Goal: Task Accomplishment & Management: Manage account settings

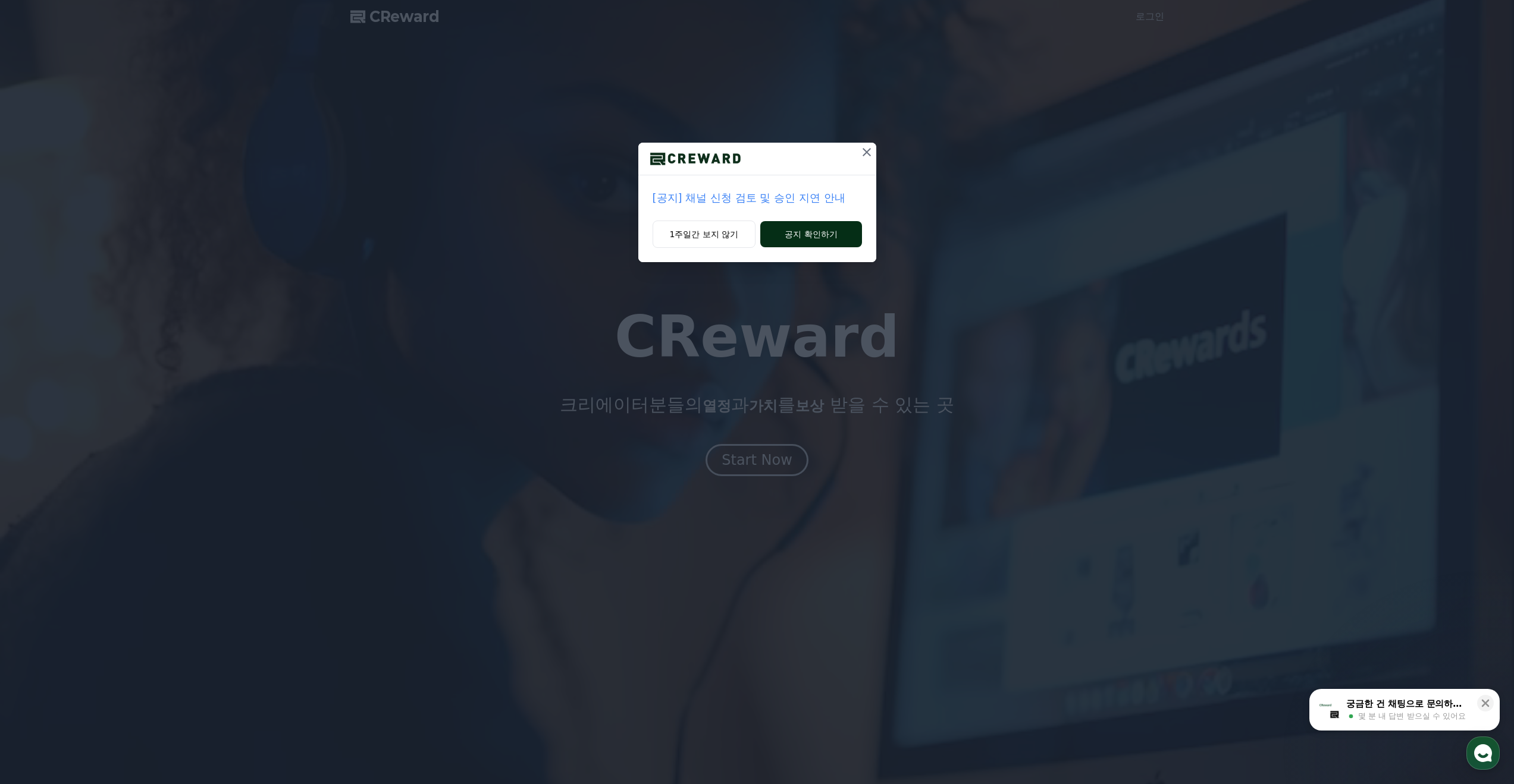
click at [819, 236] on button "공지 확인하기" at bounding box center [811, 235] width 101 height 27
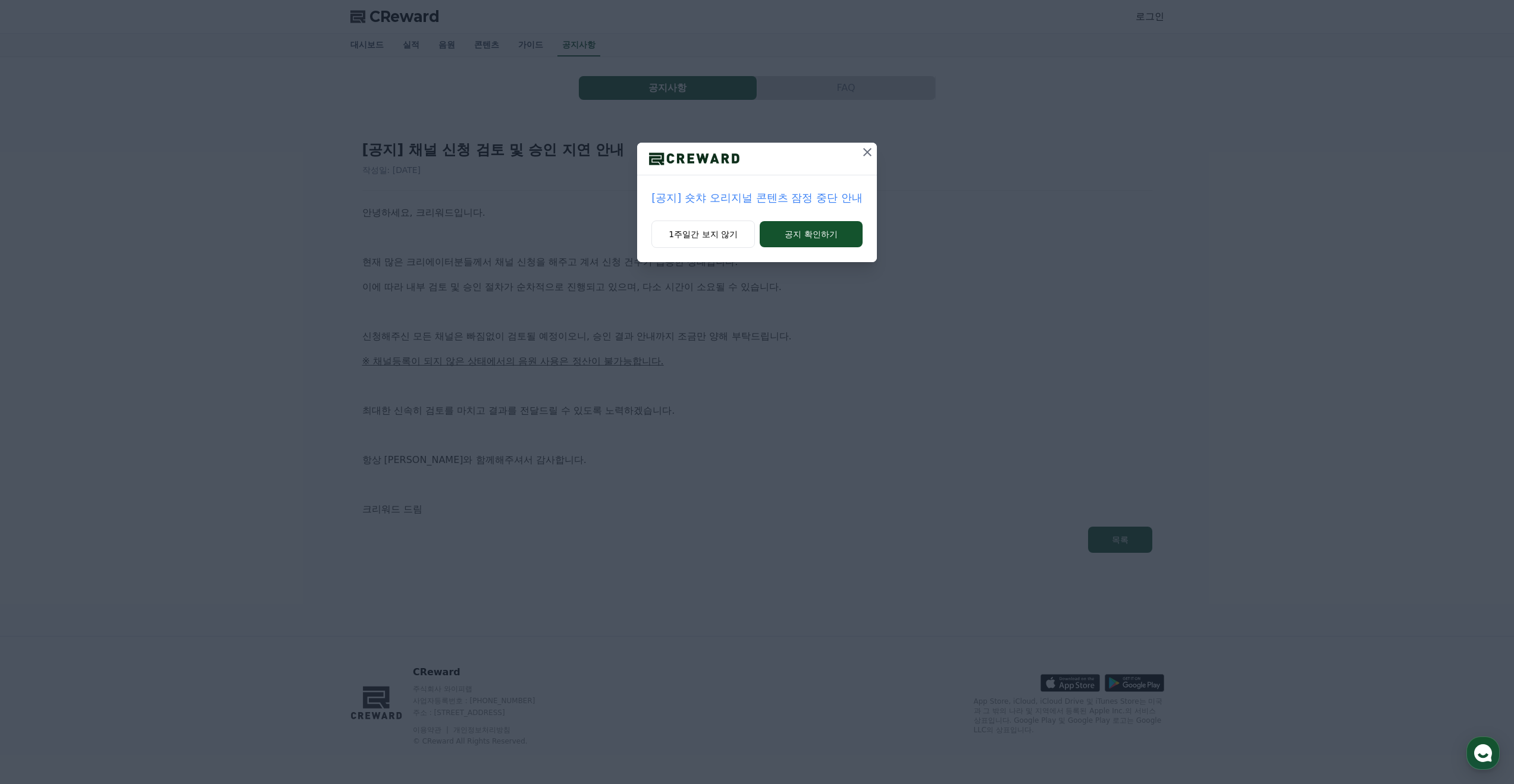
click at [863, 159] on button at bounding box center [867, 151] width 19 height 19
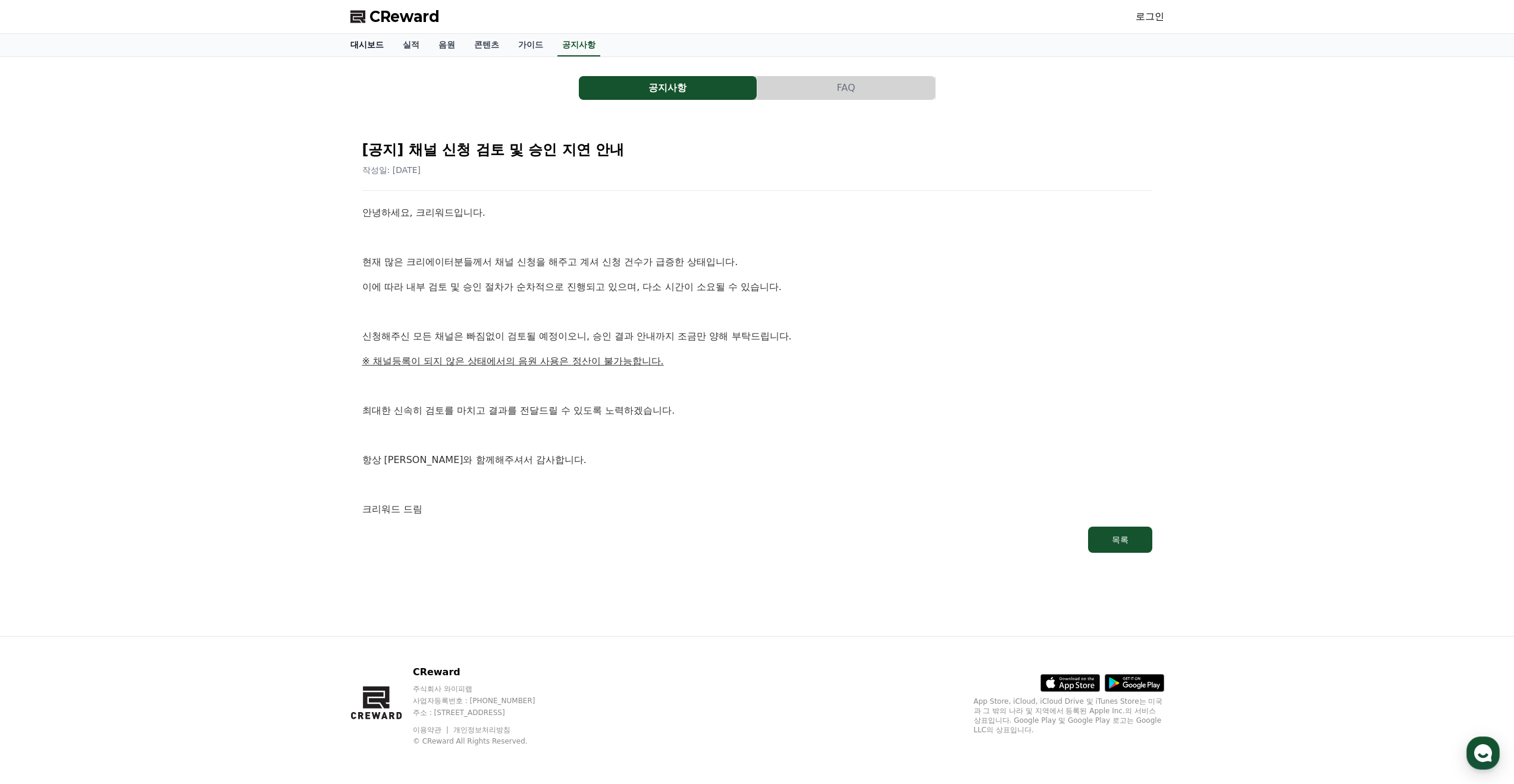
click at [365, 43] on link "대시보드" at bounding box center [366, 44] width 52 height 22
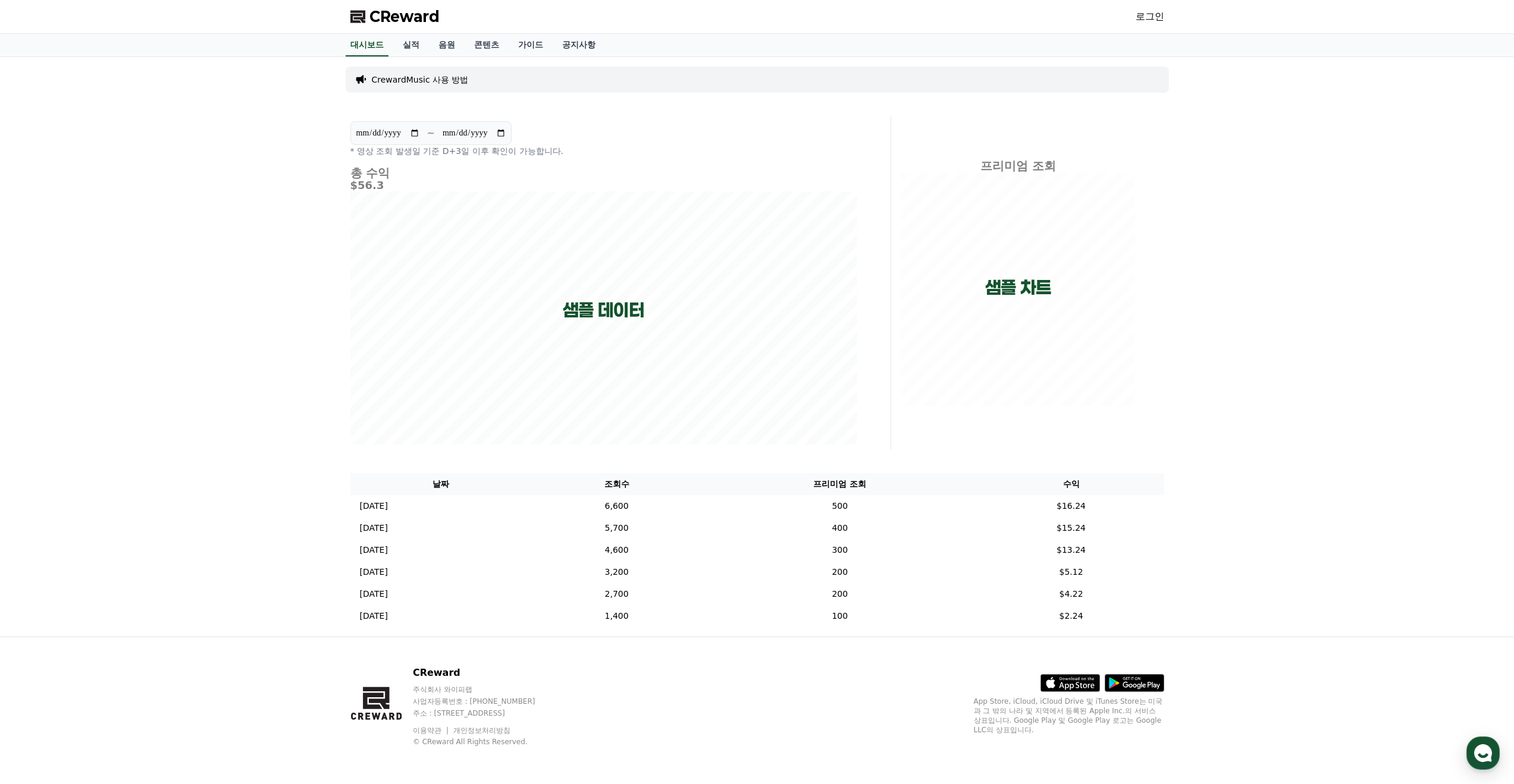
click at [428, 12] on span "CReward" at bounding box center [404, 16] width 70 height 19
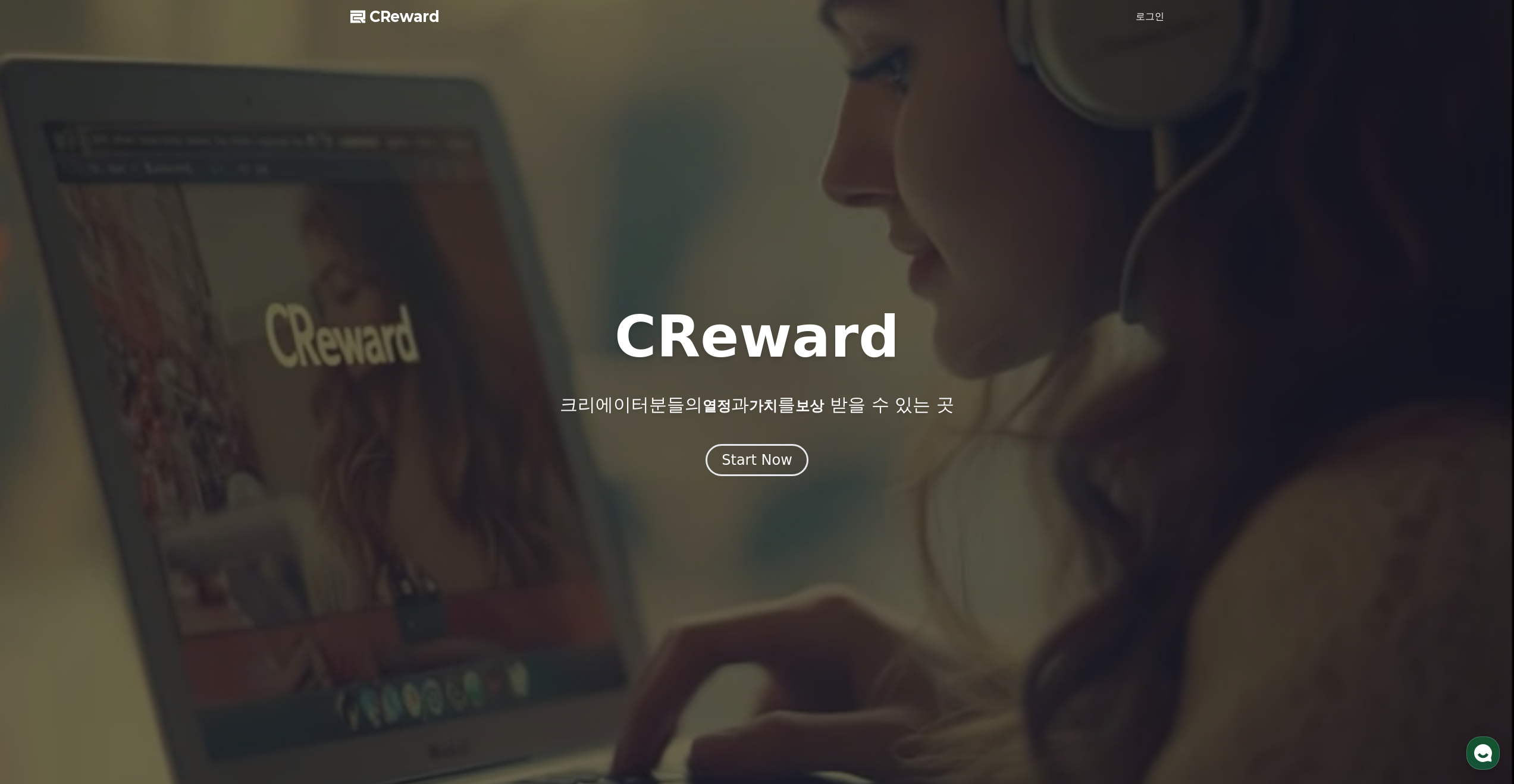
click at [427, 19] on span "CReward" at bounding box center [404, 16] width 70 height 19
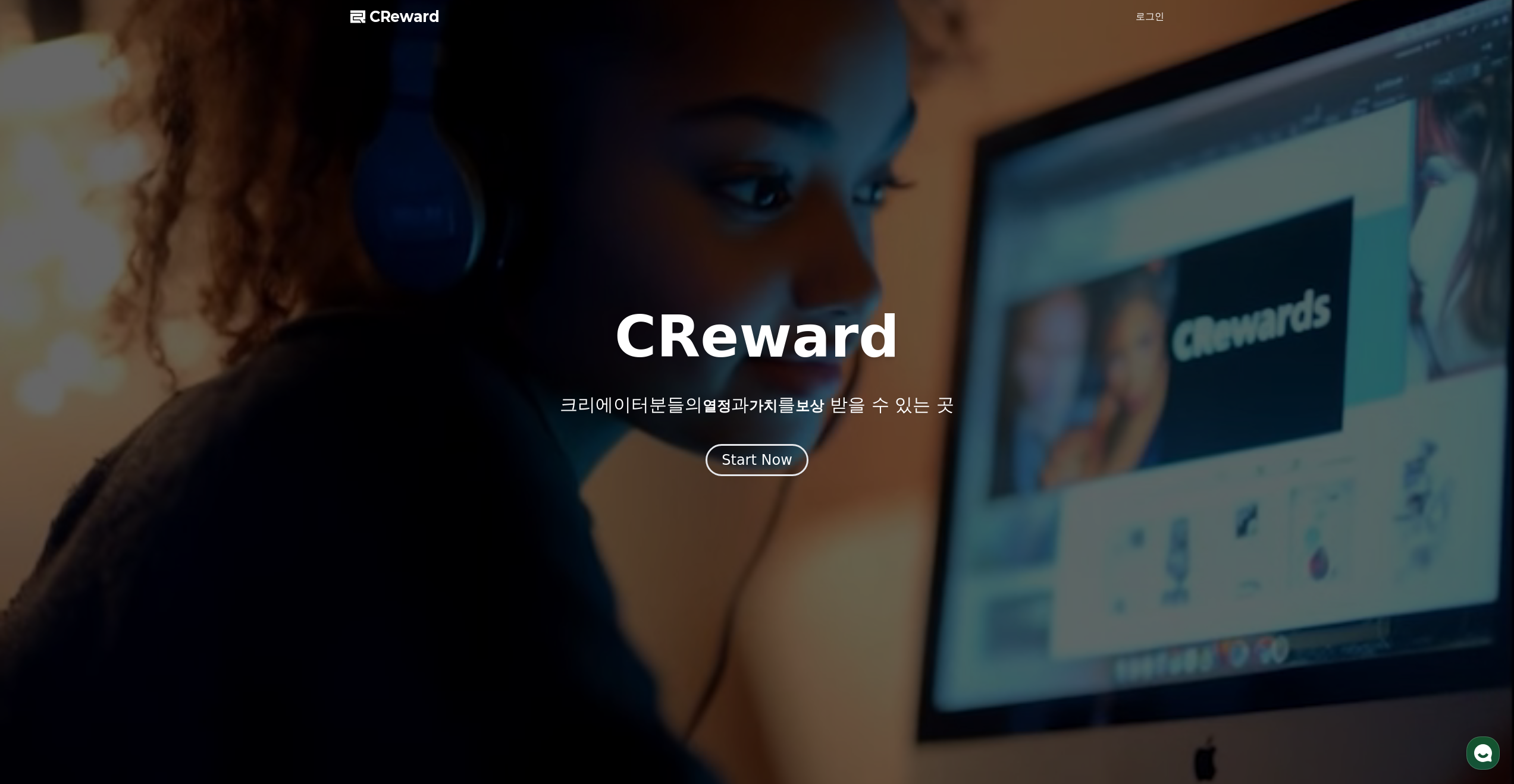
click at [1152, 18] on link "로그인" at bounding box center [1150, 17] width 28 height 14
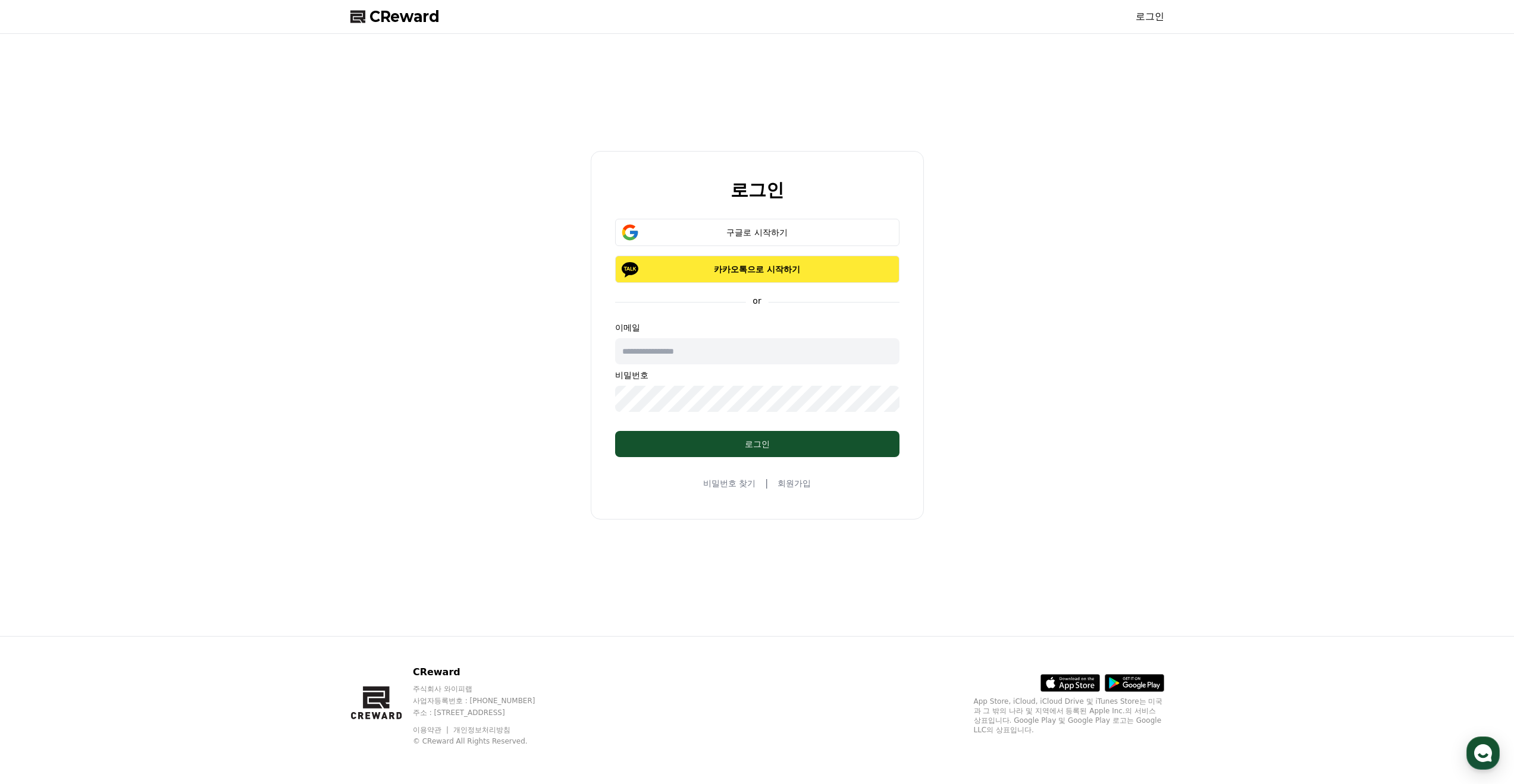
click at [767, 264] on p "카카오톡으로 시작하기" at bounding box center [757, 268] width 250 height 12
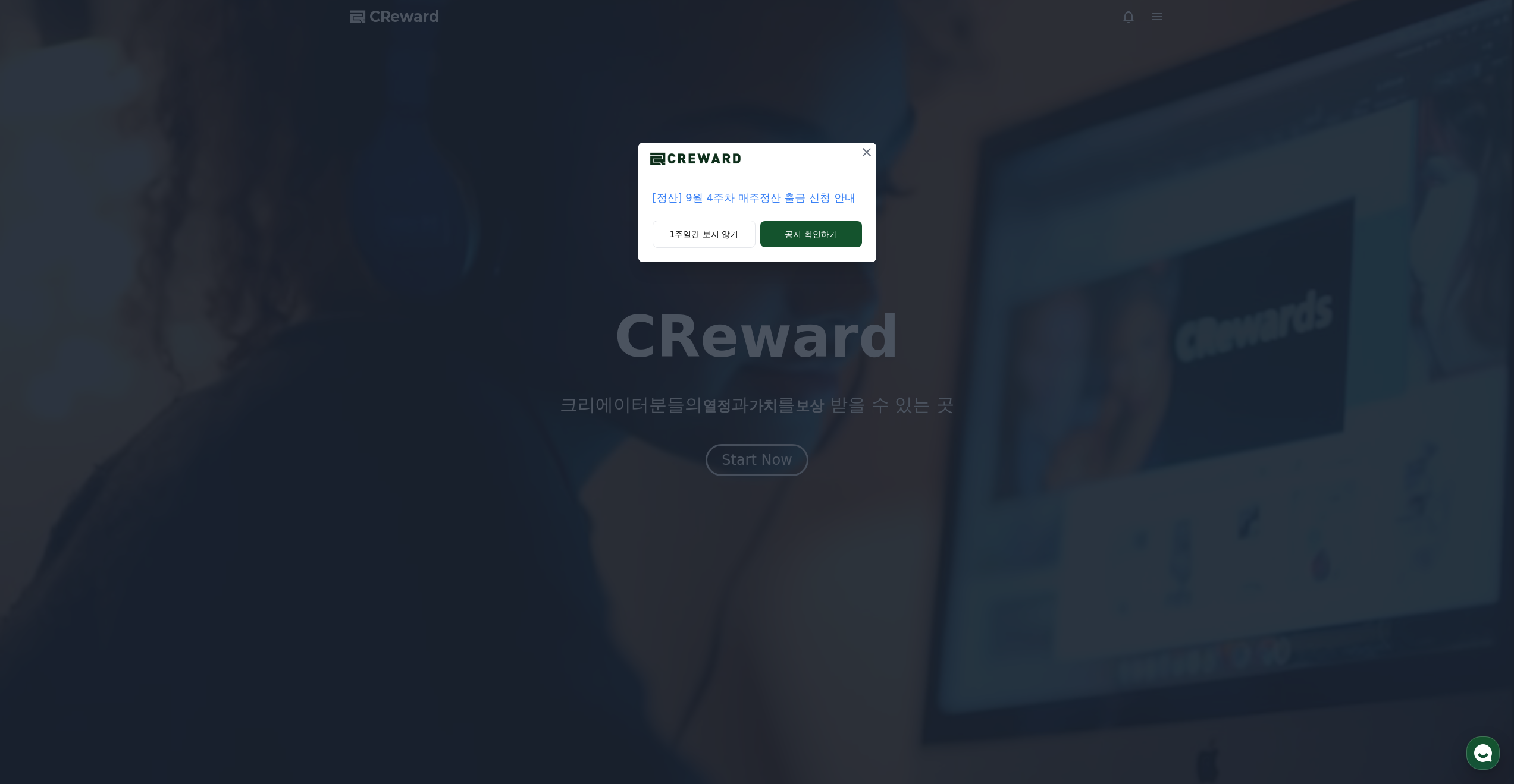
click at [870, 154] on icon at bounding box center [867, 152] width 14 height 14
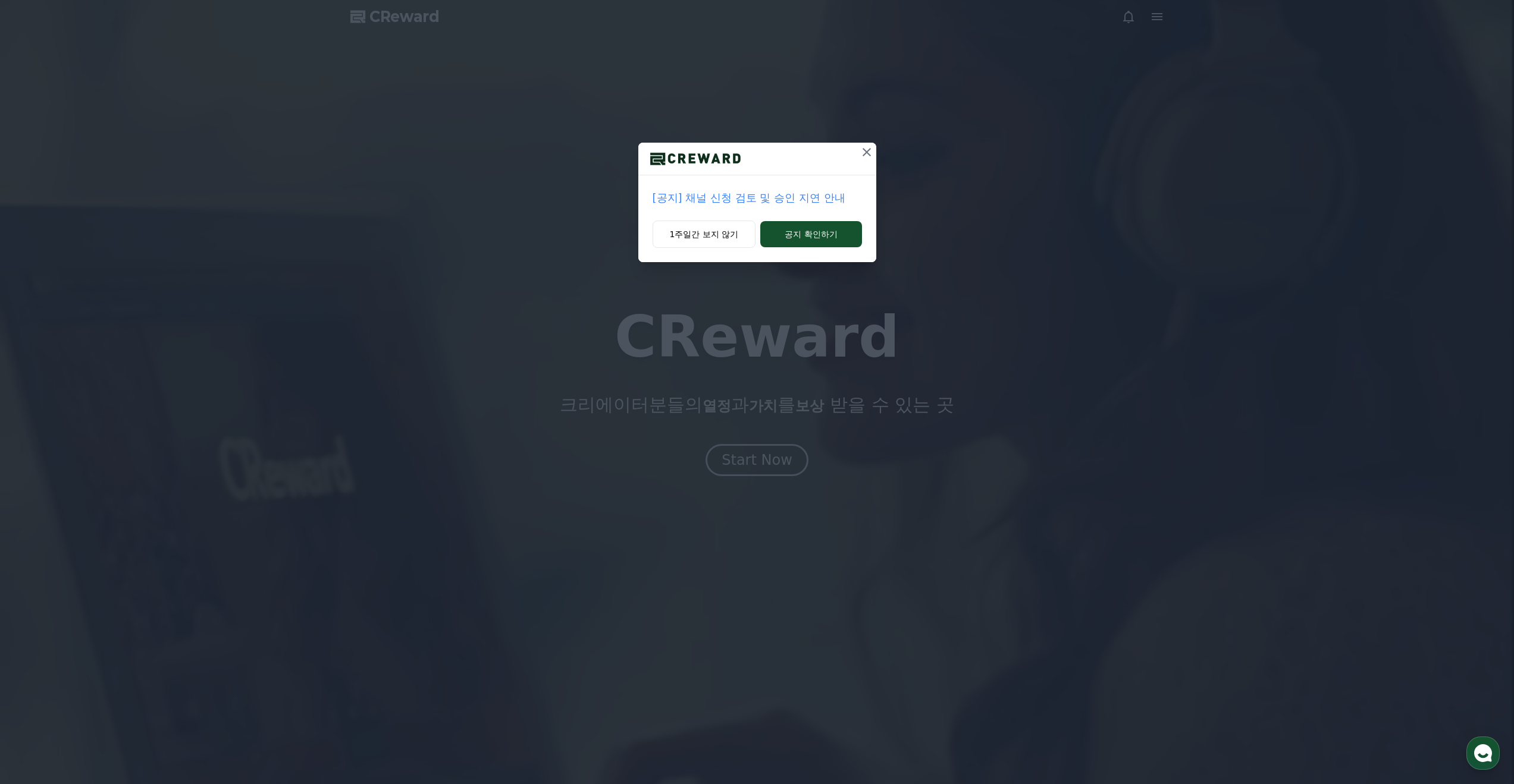
click at [869, 154] on icon at bounding box center [866, 151] width 8 height 8
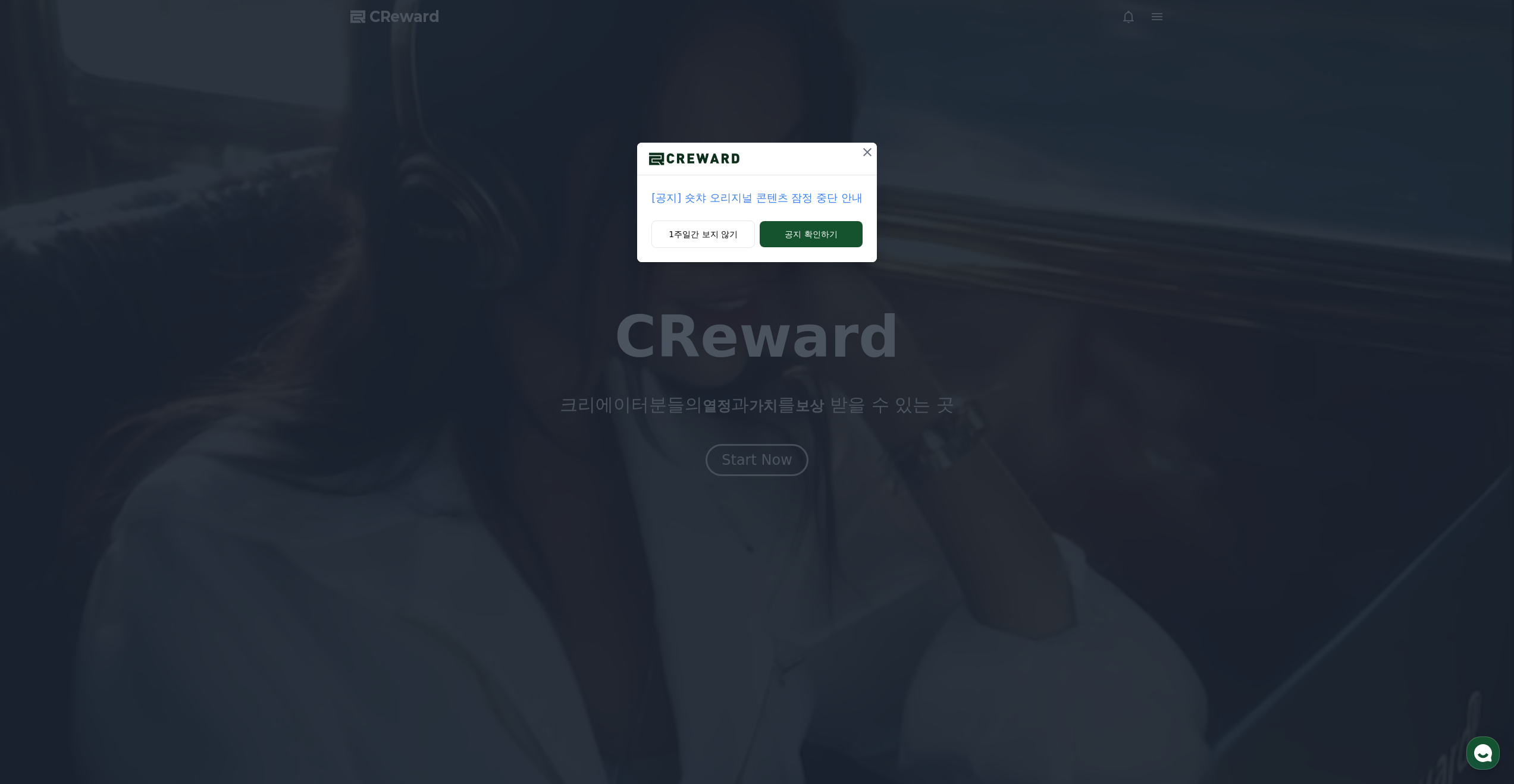
click at [867, 157] on icon at bounding box center [867, 152] width 14 height 14
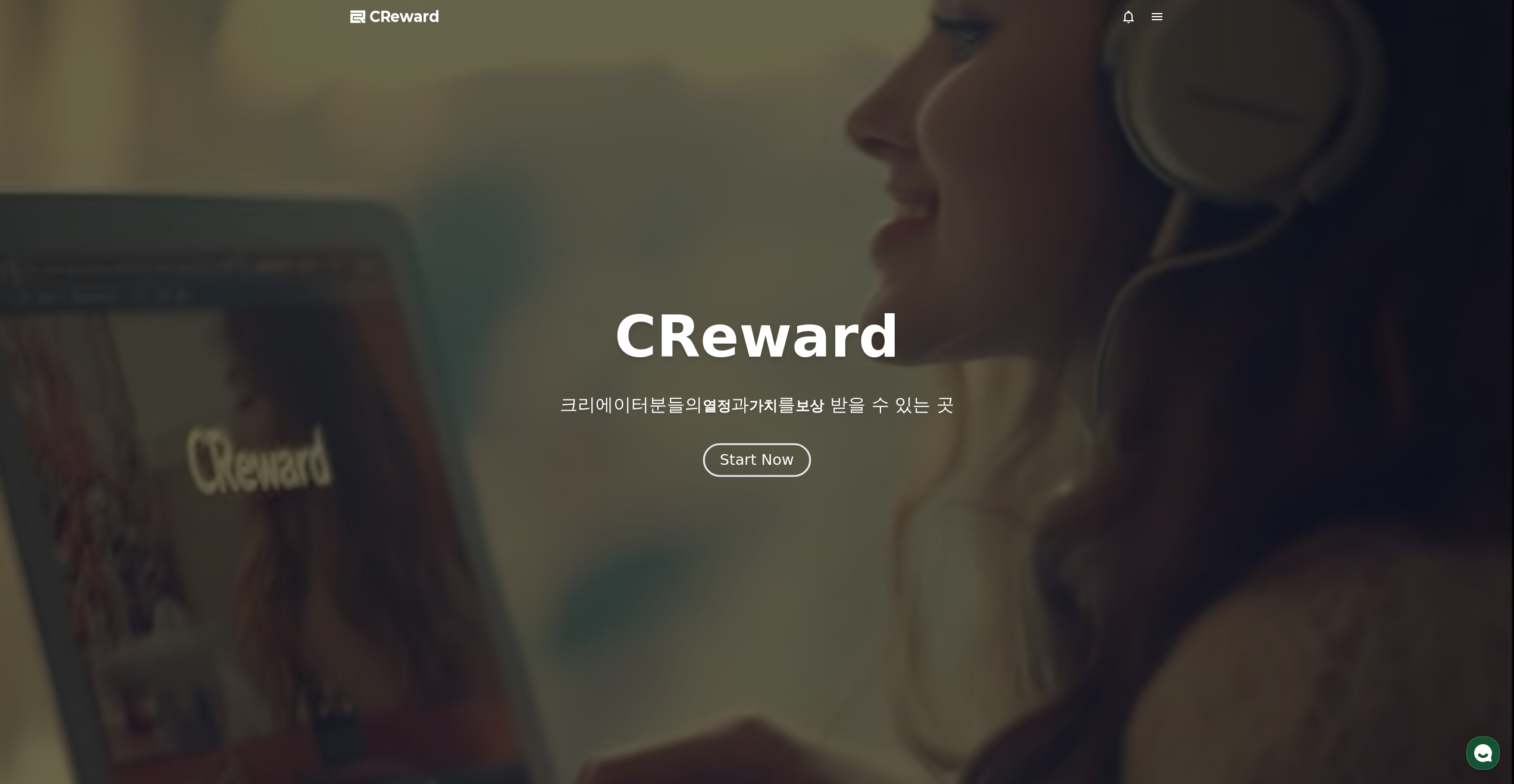
click at [756, 463] on div "Start Now" at bounding box center [756, 460] width 74 height 20
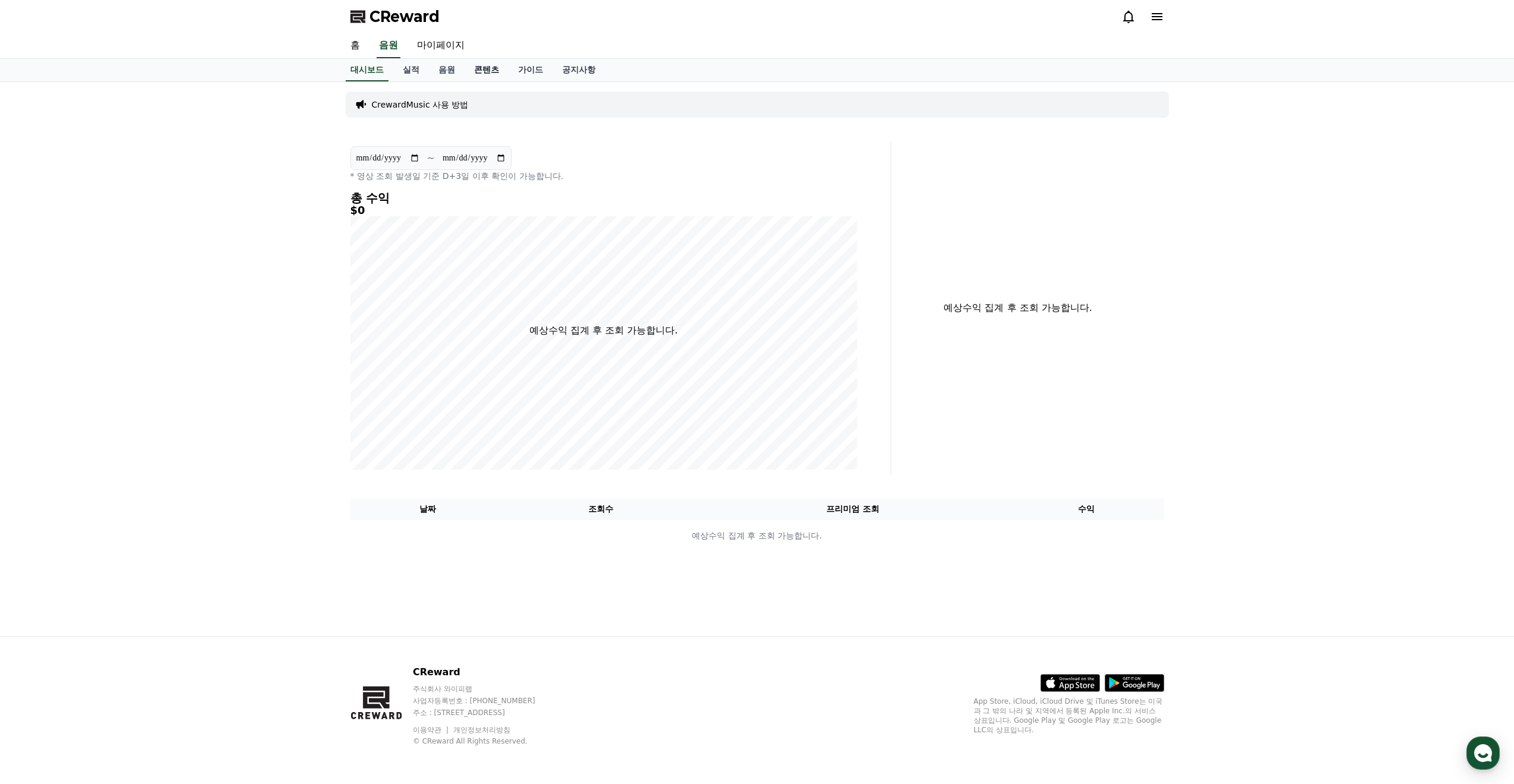
click at [491, 71] on link "콘텐츠" at bounding box center [487, 69] width 44 height 22
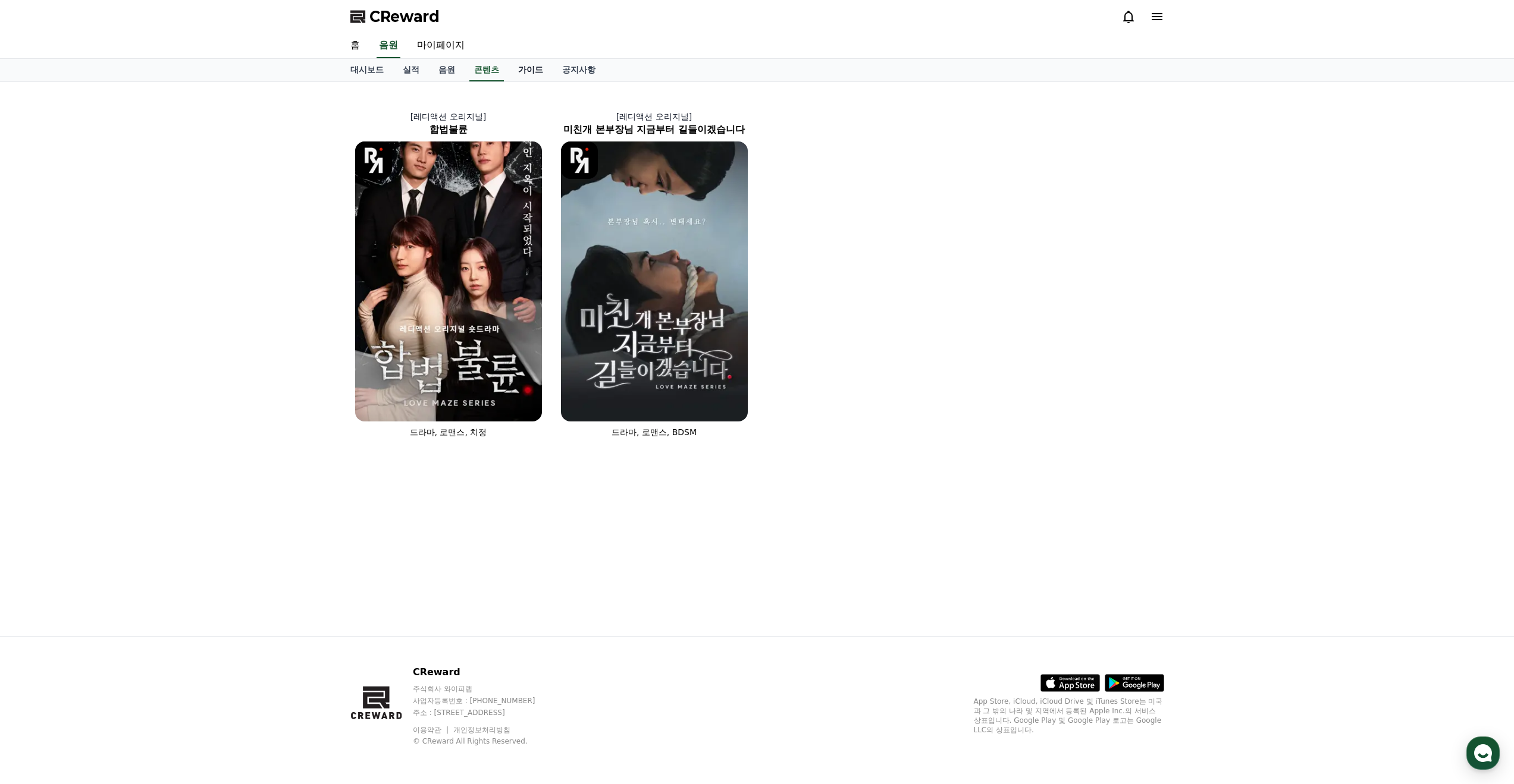
click at [527, 70] on link "가이드" at bounding box center [531, 69] width 44 height 22
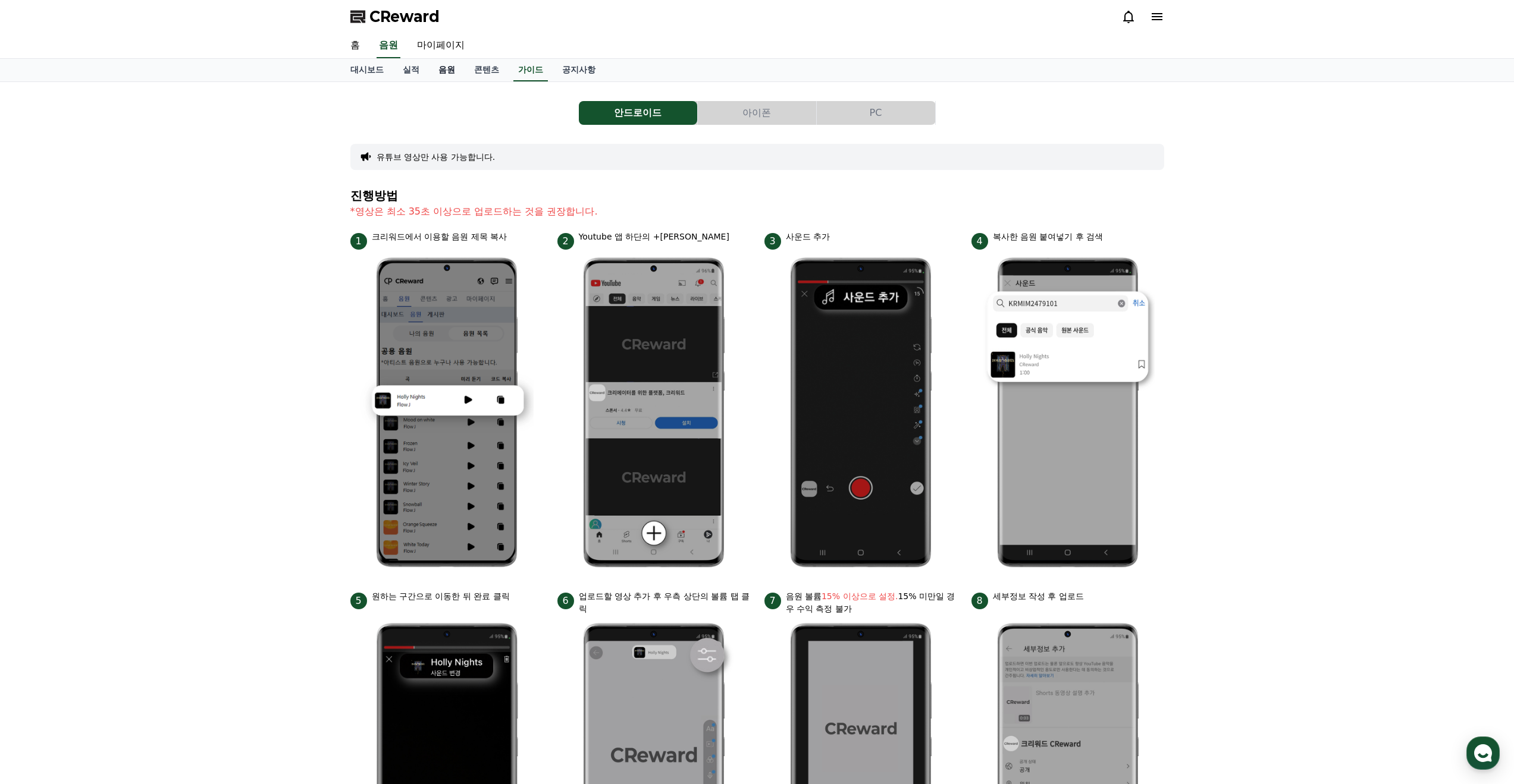
click at [446, 67] on link "음원" at bounding box center [447, 69] width 35 height 22
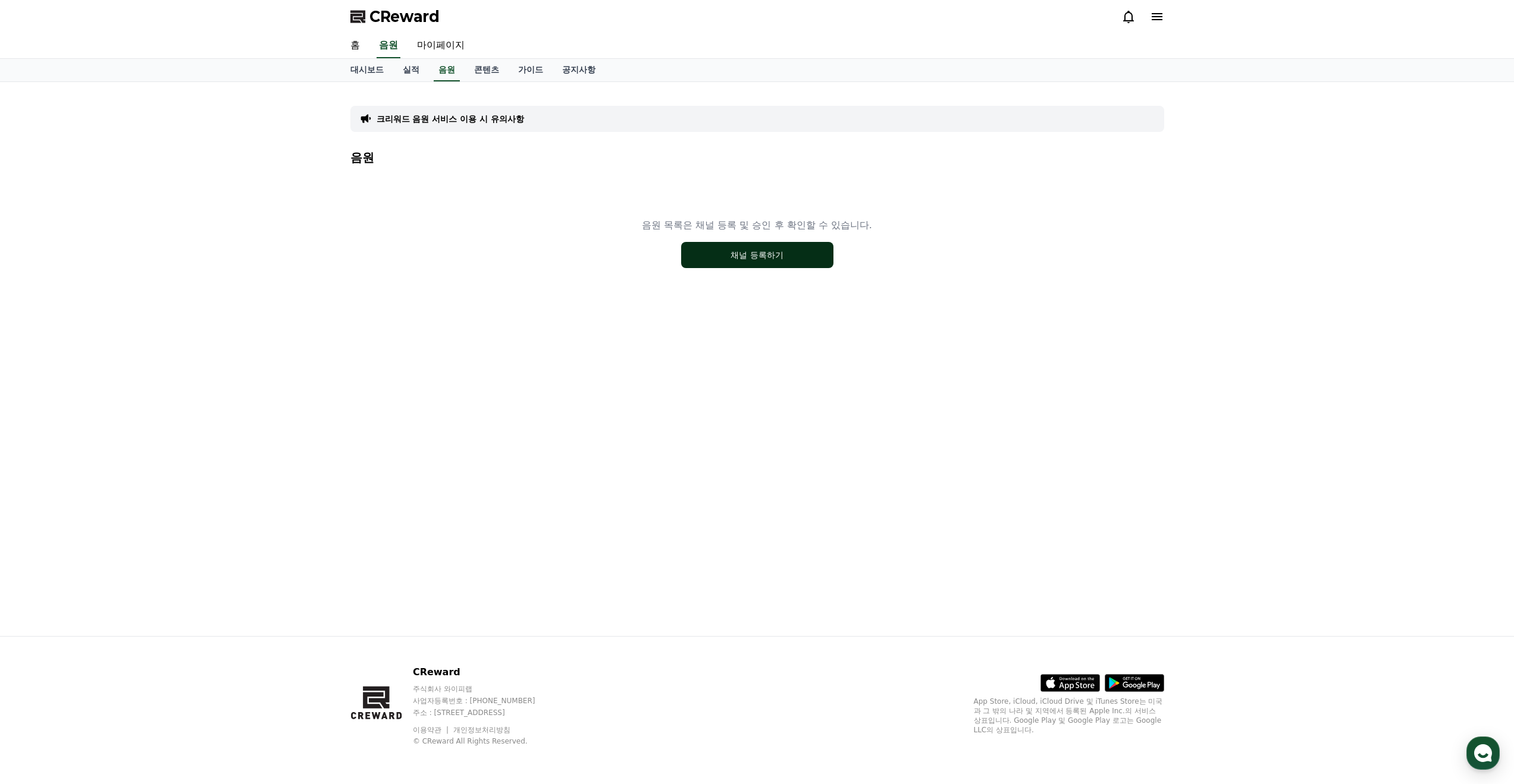
click at [725, 252] on button "채널 등록하기" at bounding box center [757, 255] width 152 height 27
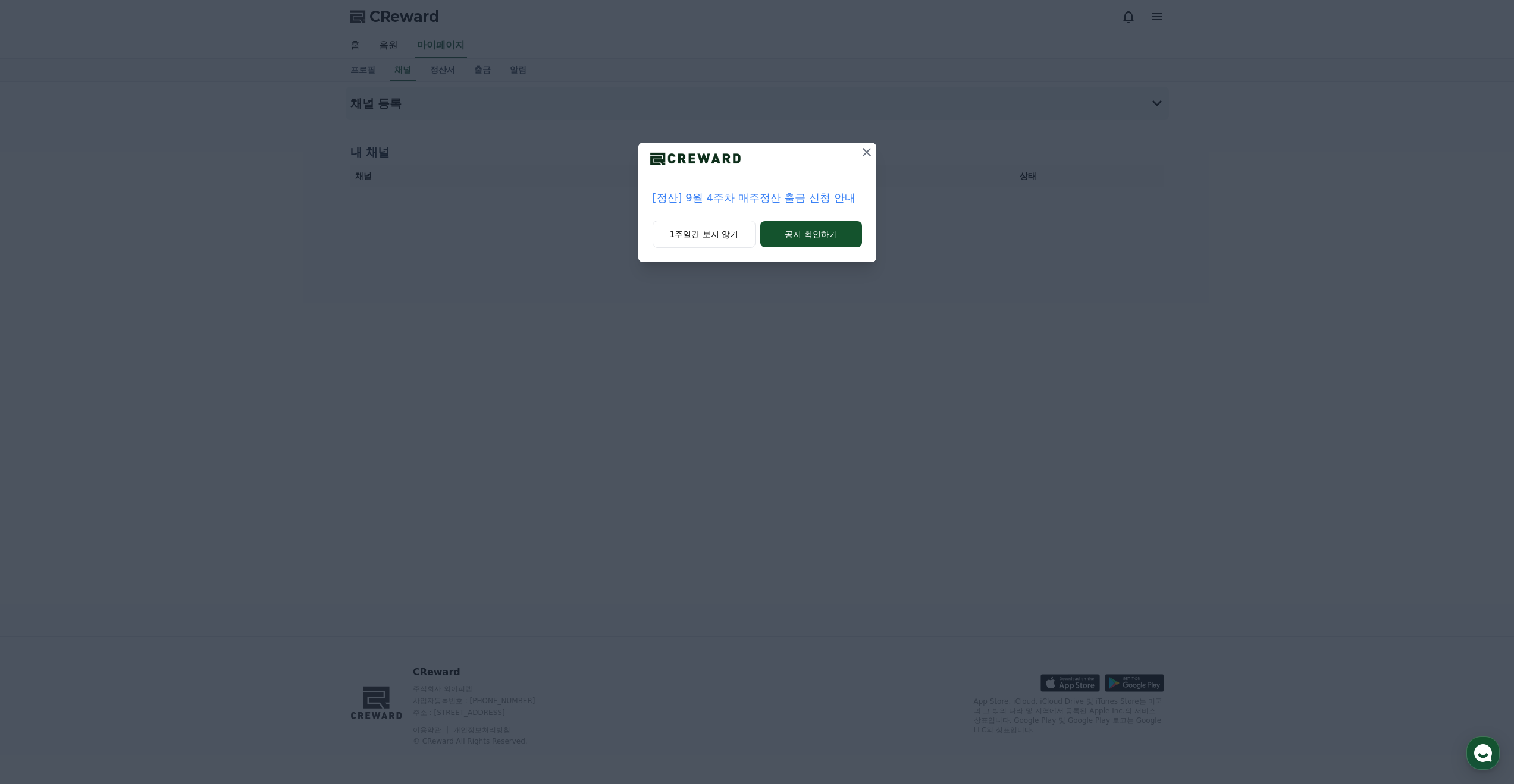
click at [866, 150] on icon at bounding box center [867, 152] width 14 height 14
click at [830, 237] on button "공지 확인하기" at bounding box center [811, 235] width 101 height 27
click at [864, 151] on icon at bounding box center [867, 152] width 14 height 14
click at [862, 156] on icon at bounding box center [867, 152] width 14 height 14
click at [866, 151] on icon at bounding box center [867, 152] width 14 height 14
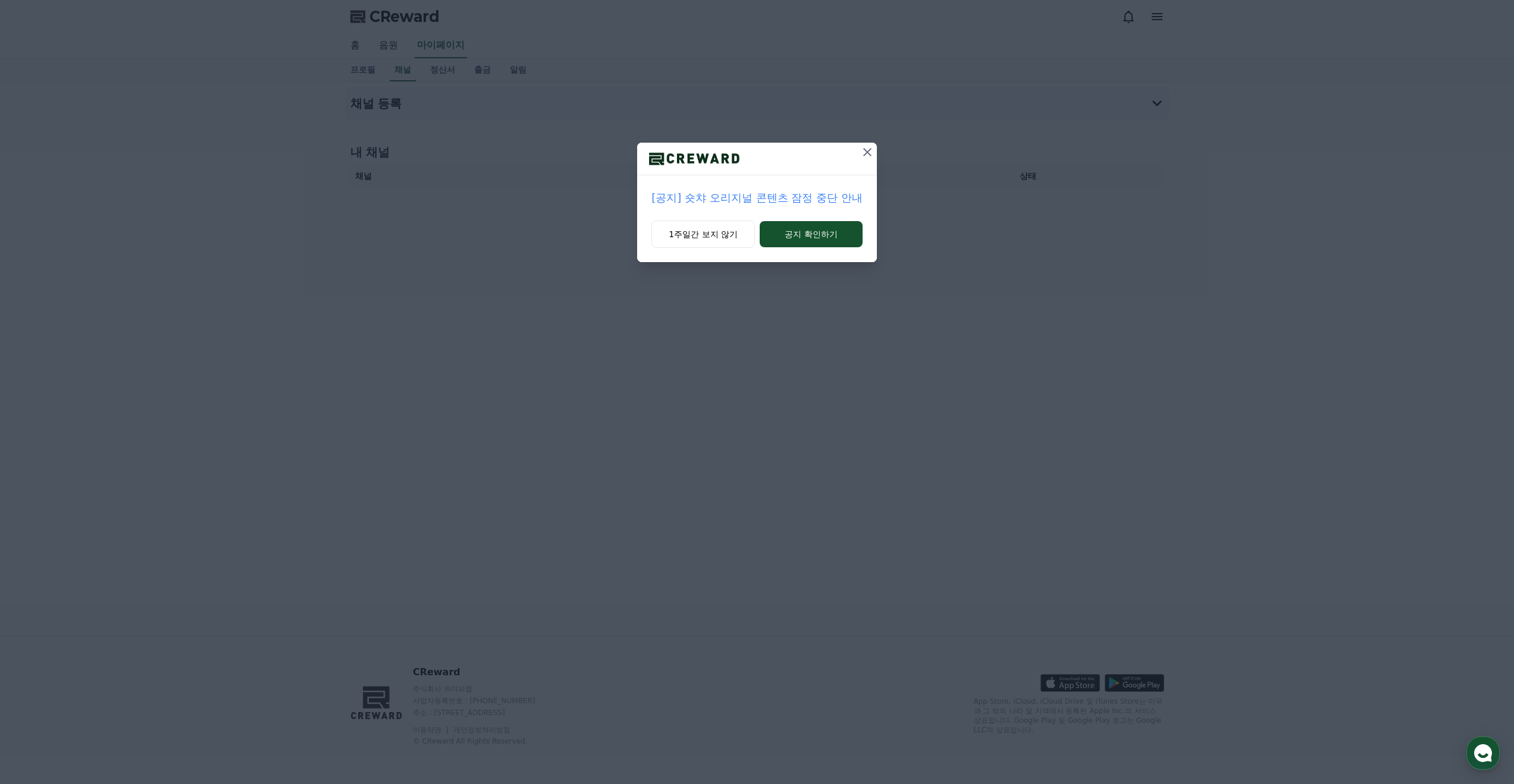
click at [870, 151] on icon at bounding box center [867, 152] width 14 height 14
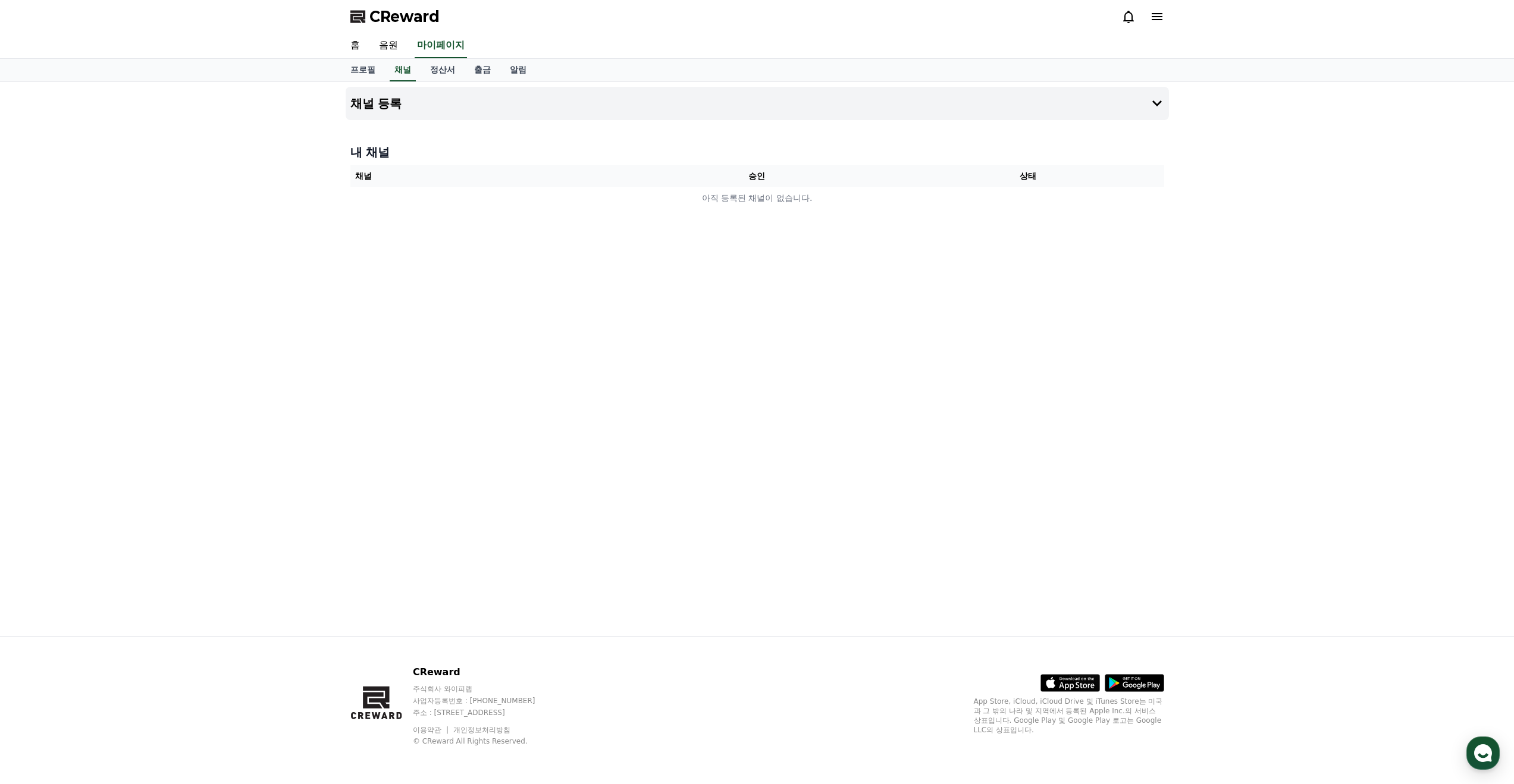
click at [495, 171] on th "채널" at bounding box center [486, 176] width 271 height 22
drag, startPoint x: 410, startPoint y: 170, endPoint x: 407, endPoint y: 163, distance: 7.6
click at [408, 171] on th "채널" at bounding box center [486, 176] width 271 height 22
click at [412, 68] on link "채널" at bounding box center [402, 69] width 27 height 22
click at [1087, 109] on button "채널 등록" at bounding box center [757, 104] width 823 height 34
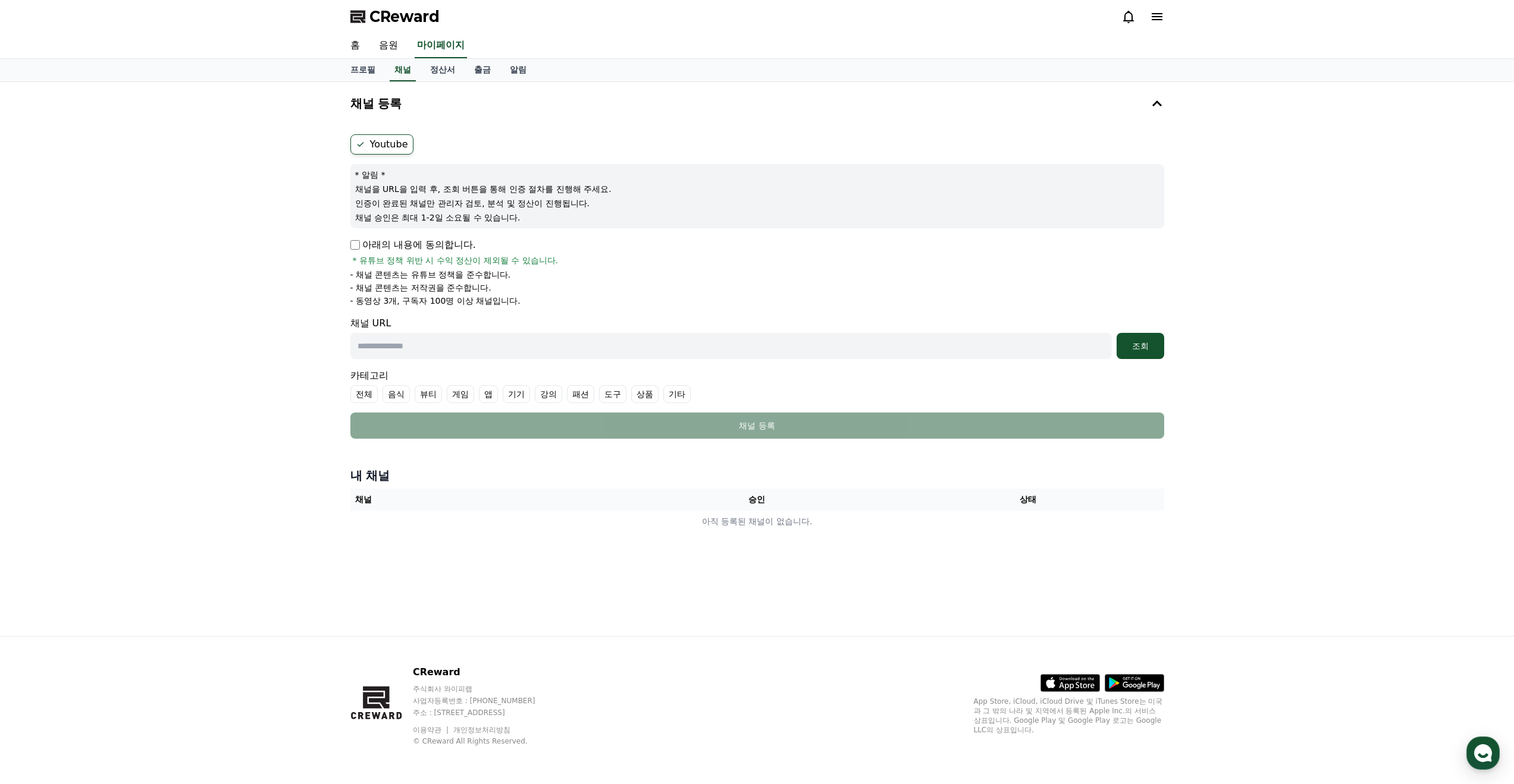
click at [432, 345] on input "text" at bounding box center [730, 346] width 761 height 27
click at [479, 344] on input "text" at bounding box center [730, 346] width 761 height 27
paste input "**********"
type input "**********"
click at [1143, 348] on div "조회" at bounding box center [1140, 345] width 38 height 12
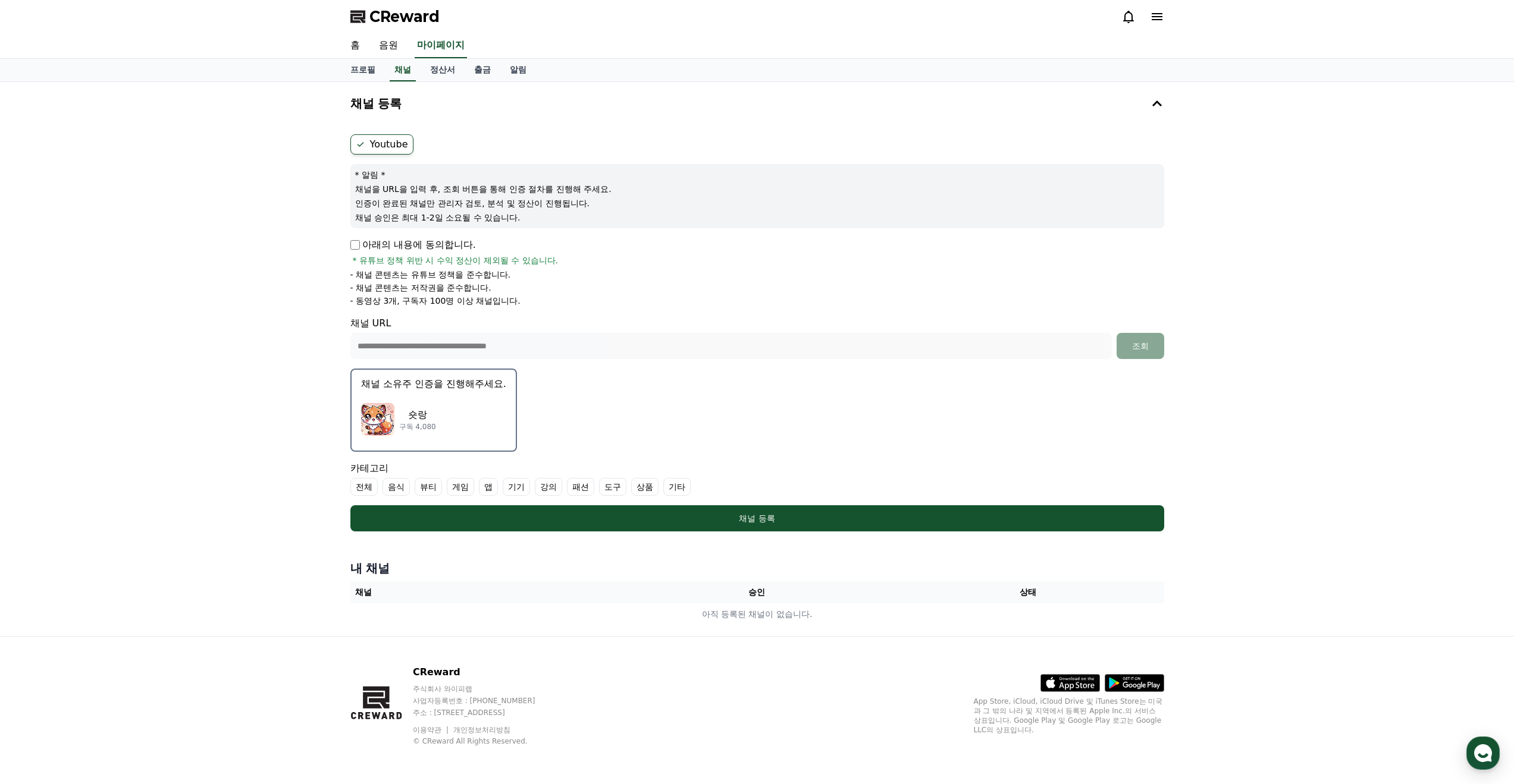
click at [442, 413] on div "숏랑 구독 4,080" at bounding box center [433, 420] width 145 height 48
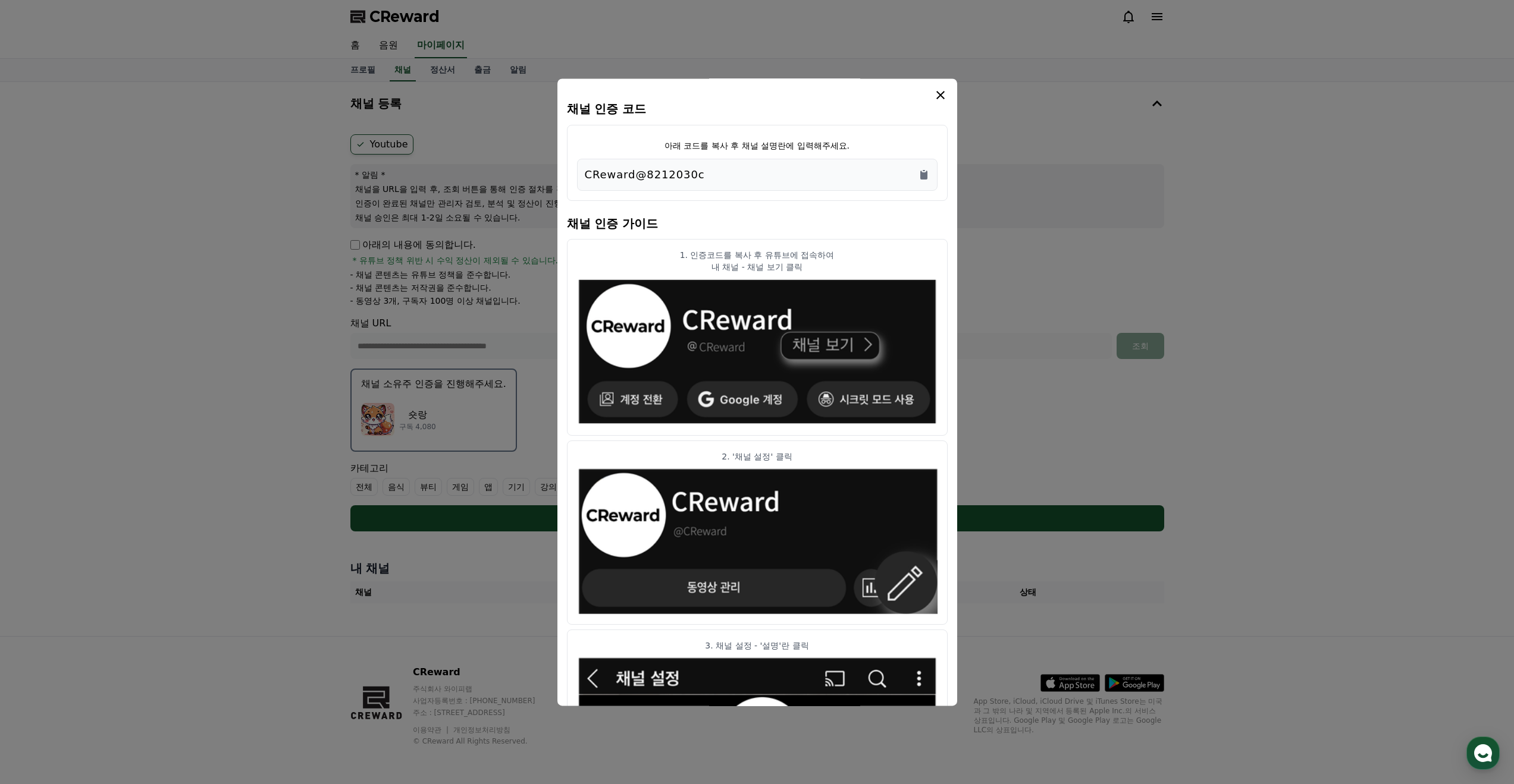
drag, startPoint x: 696, startPoint y: 170, endPoint x: 577, endPoint y: 171, distance: 119.0
click at [577, 171] on div "CReward@8212030c" at bounding box center [757, 175] width 361 height 32
copy p "CReward@8212030c"
click at [940, 97] on icon "modal" at bounding box center [940, 95] width 8 height 8
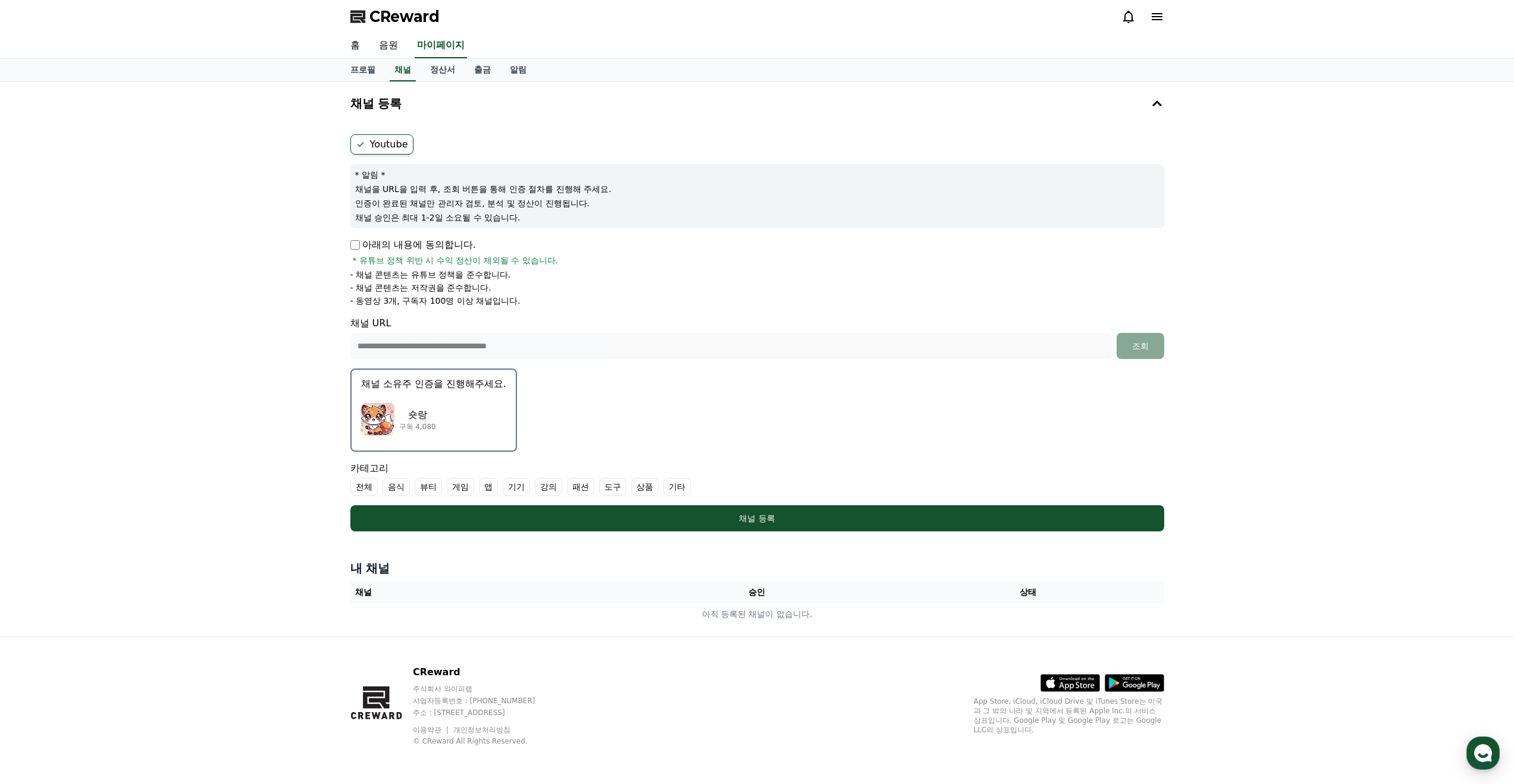
click at [55, 463] on div "**********" at bounding box center [757, 359] width 1514 height 554
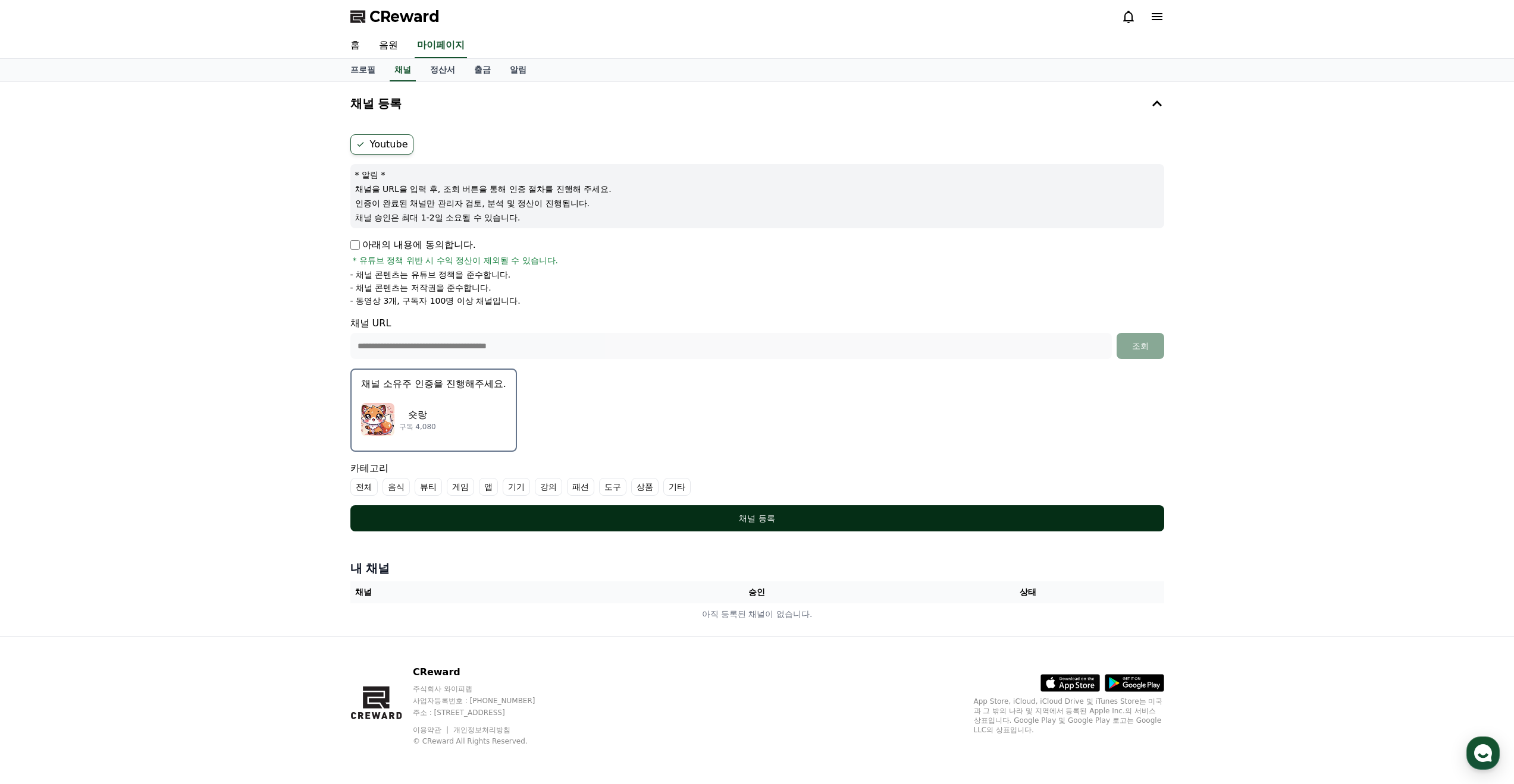
click at [658, 521] on div "채널 등록" at bounding box center [757, 517] width 766 height 12
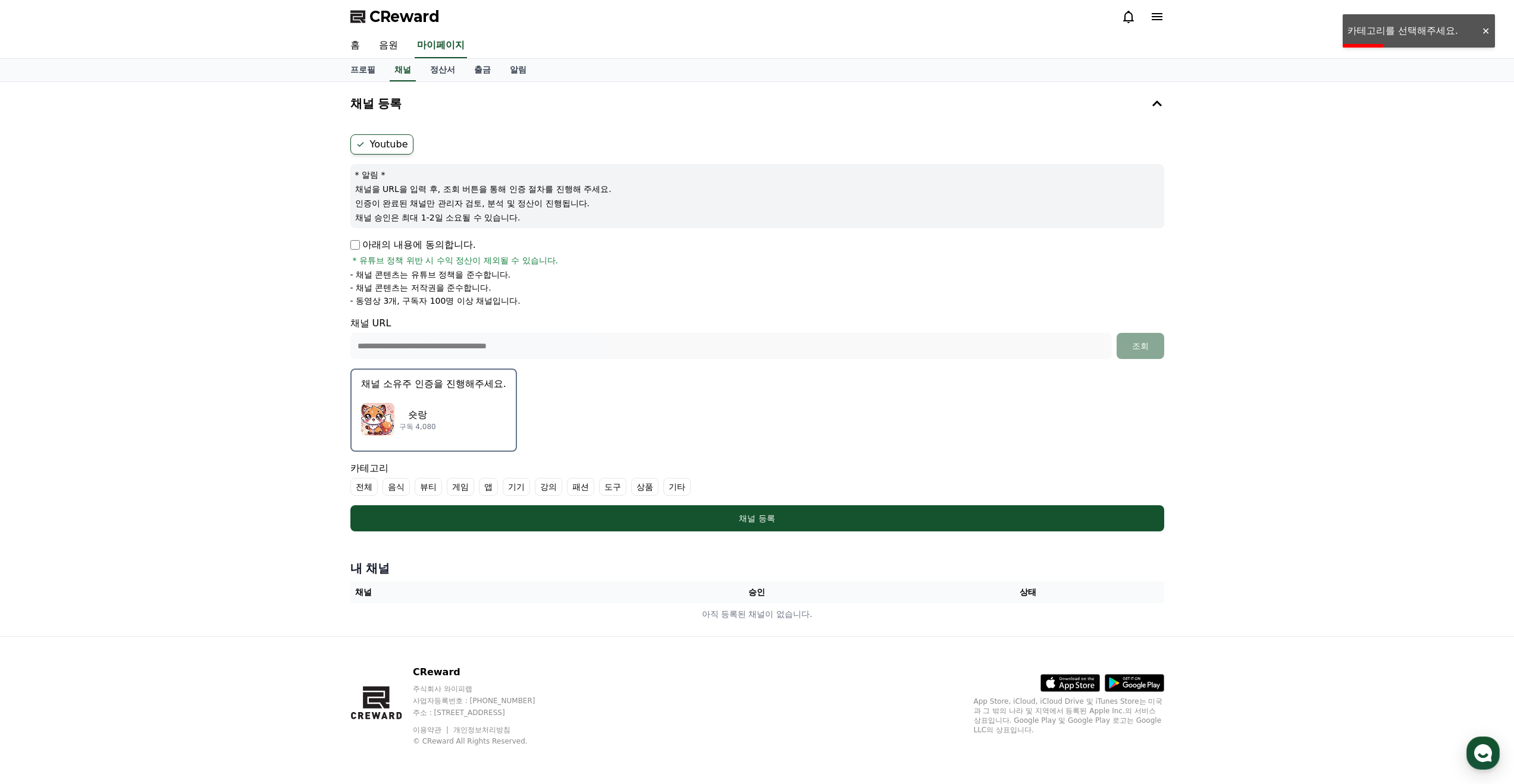
click at [683, 488] on label "기타" at bounding box center [676, 486] width 27 height 18
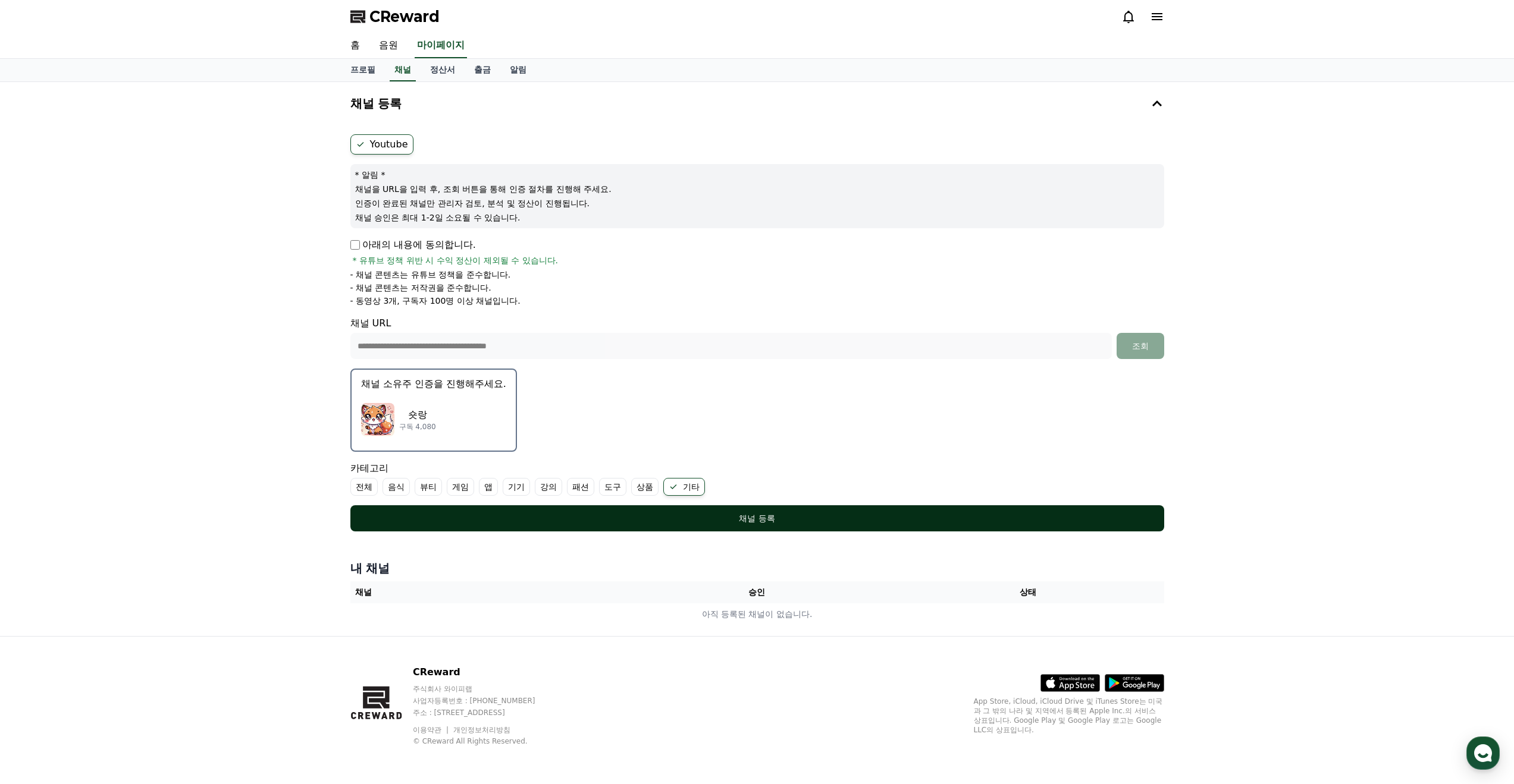
click at [572, 524] on button "채널 등록" at bounding box center [757, 518] width 814 height 27
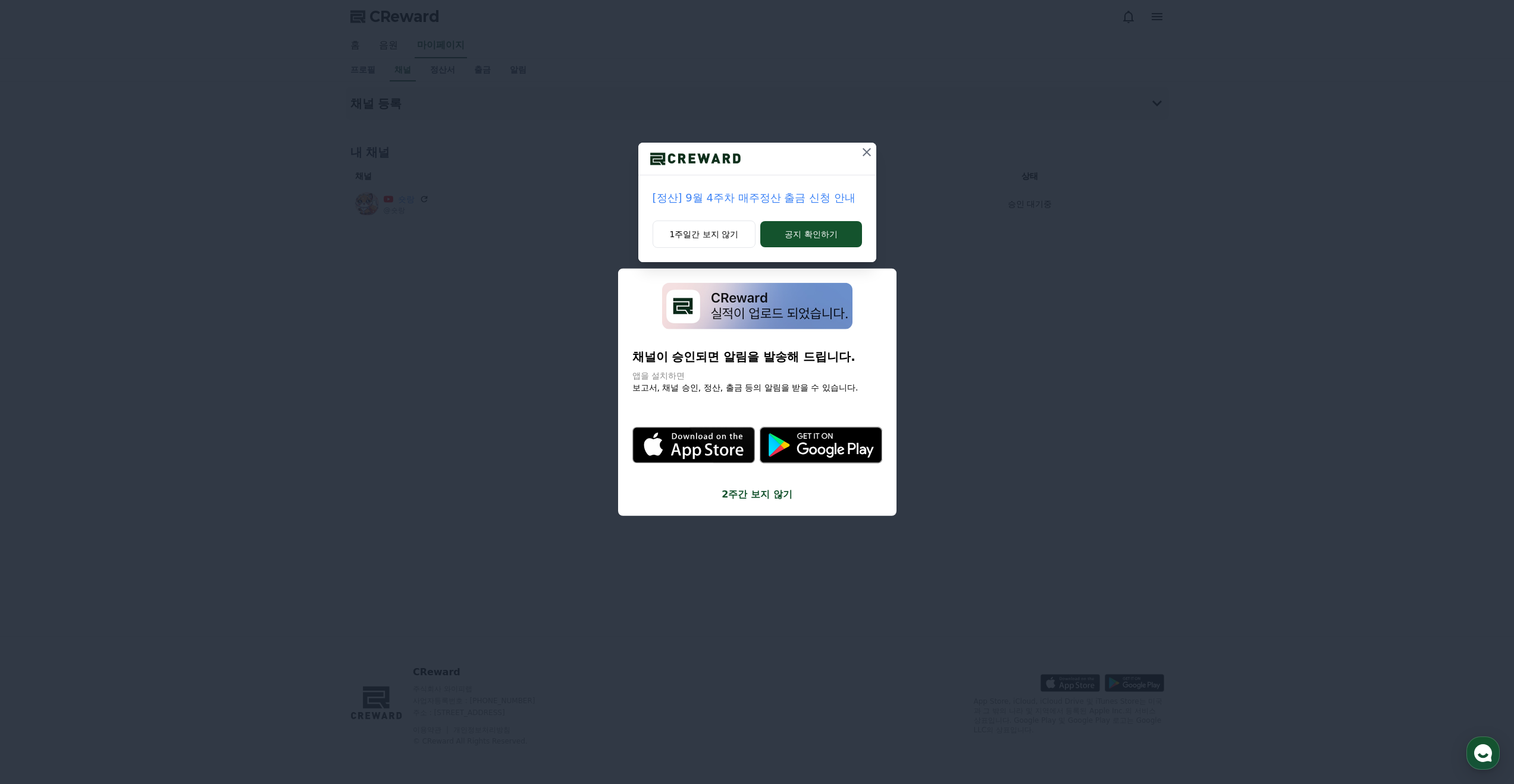
click at [866, 151] on icon at bounding box center [867, 152] width 14 height 14
click at [867, 154] on icon at bounding box center [867, 152] width 14 height 14
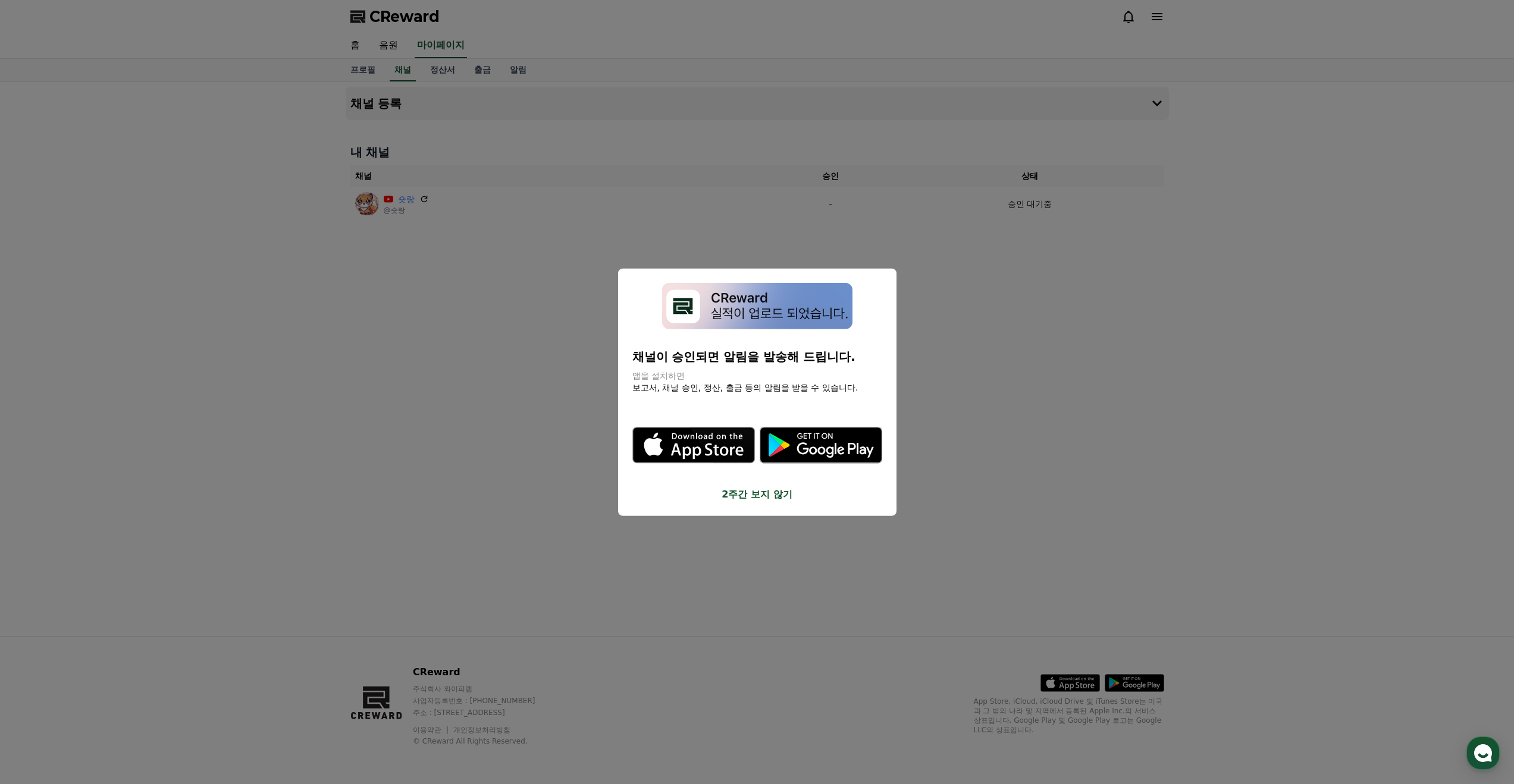
click at [741, 495] on button "2주간 보지 않기" at bounding box center [757, 494] width 250 height 14
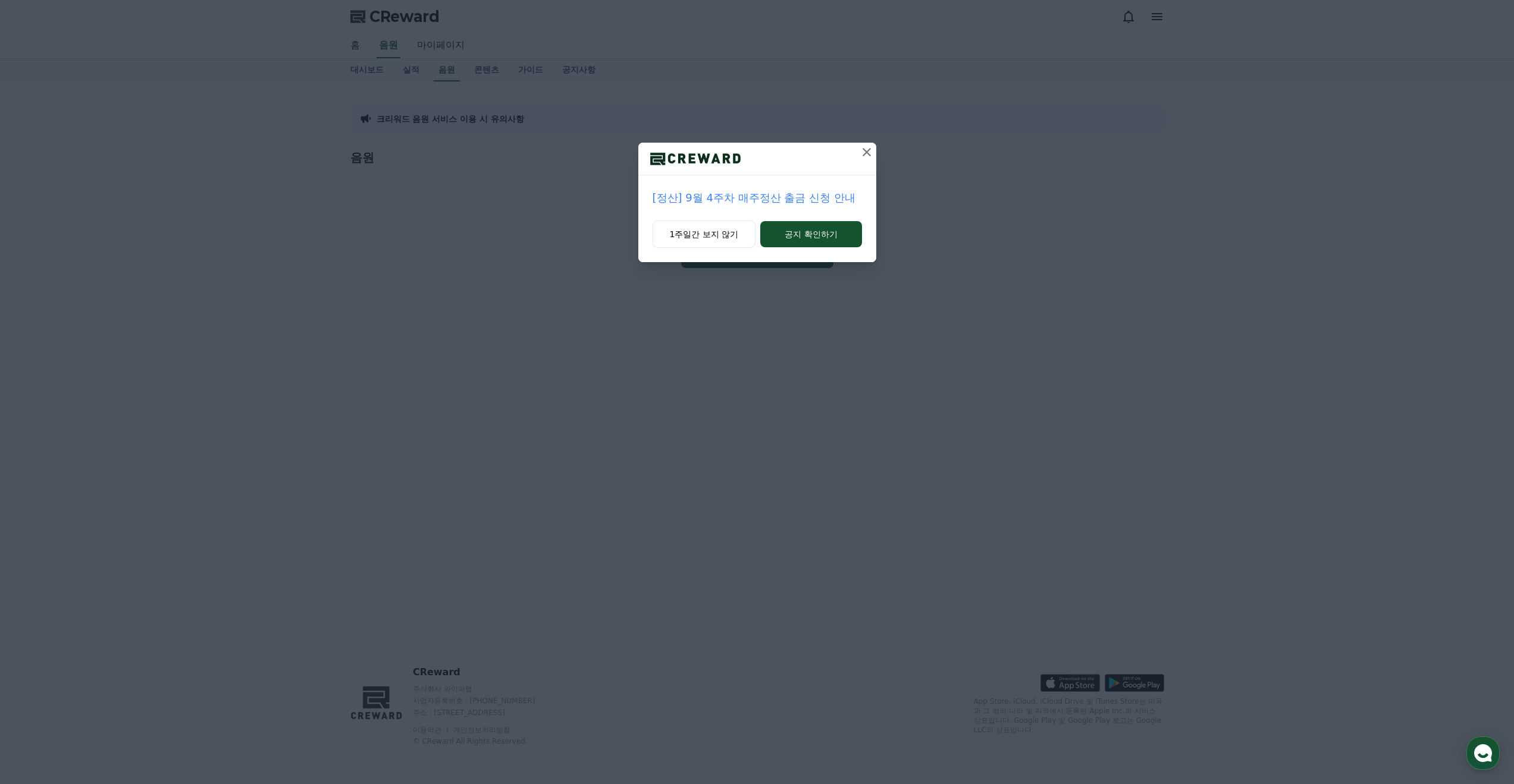
click at [865, 154] on icon at bounding box center [867, 152] width 14 height 14
click at [870, 149] on icon at bounding box center [867, 151] width 8 height 8
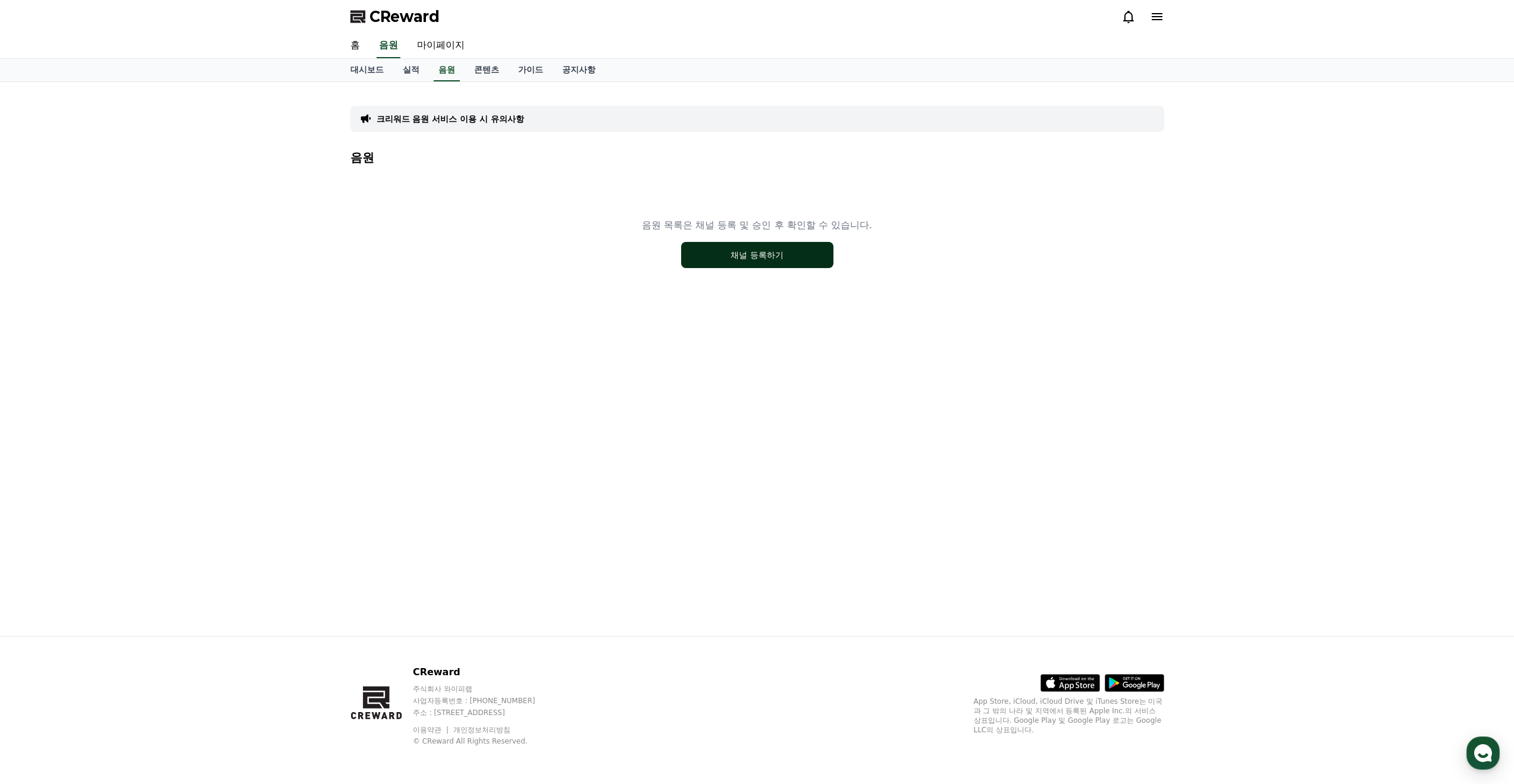
click at [737, 260] on button "채널 등록하기" at bounding box center [757, 255] width 152 height 27
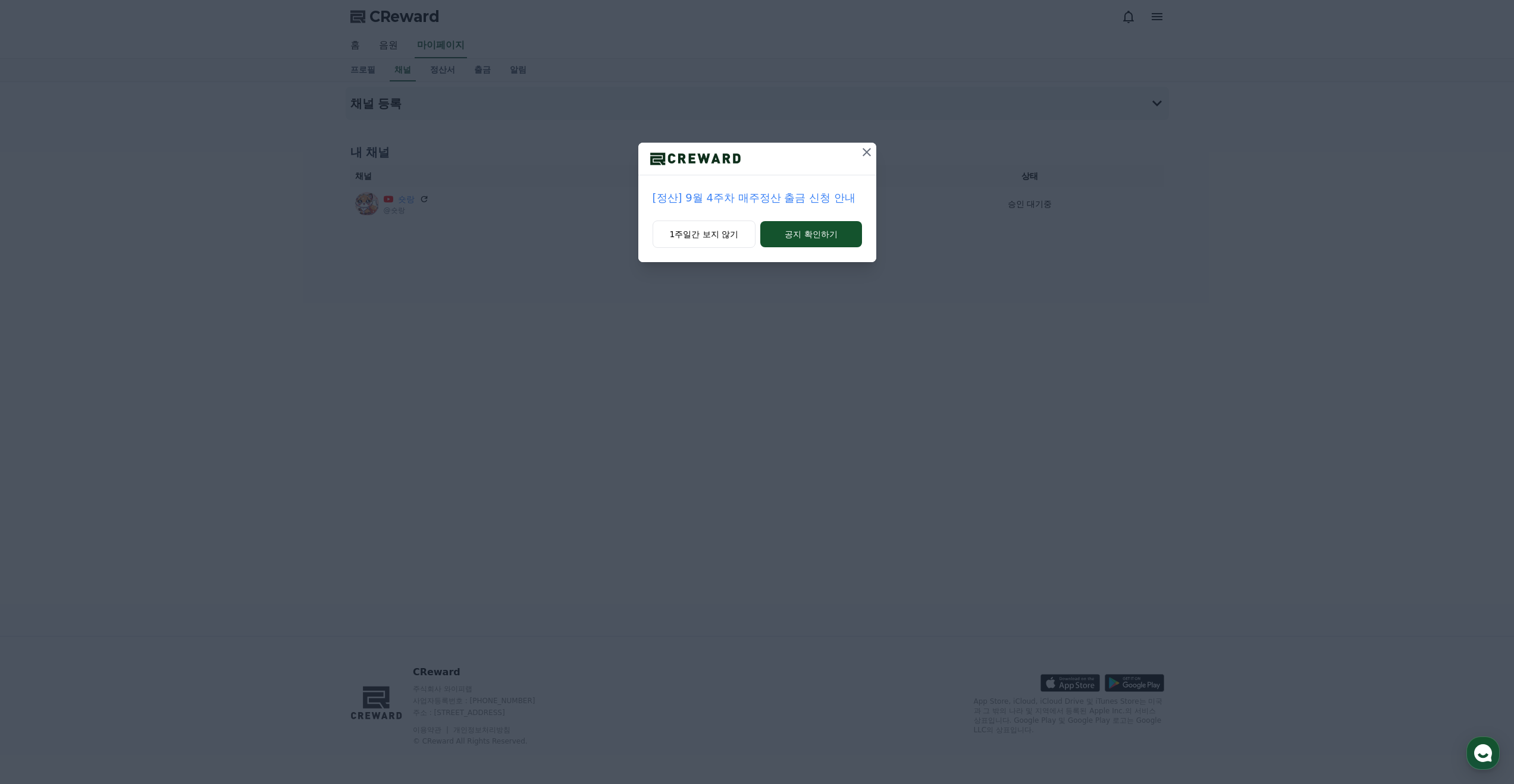
click at [860, 151] on icon at bounding box center [867, 152] width 14 height 14
click at [865, 151] on icon at bounding box center [867, 151] width 8 height 8
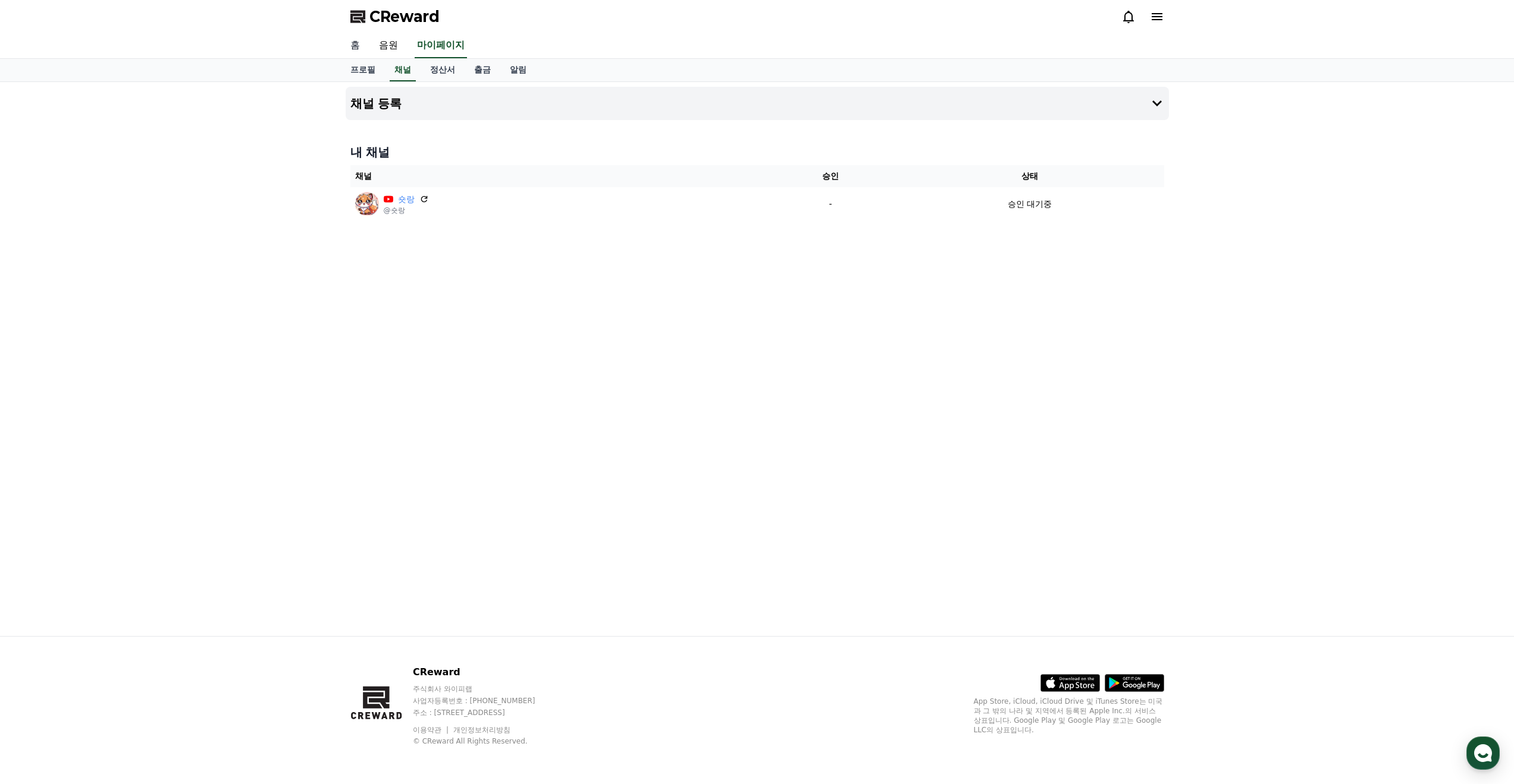
click at [358, 44] on link "홈" at bounding box center [355, 46] width 28 height 25
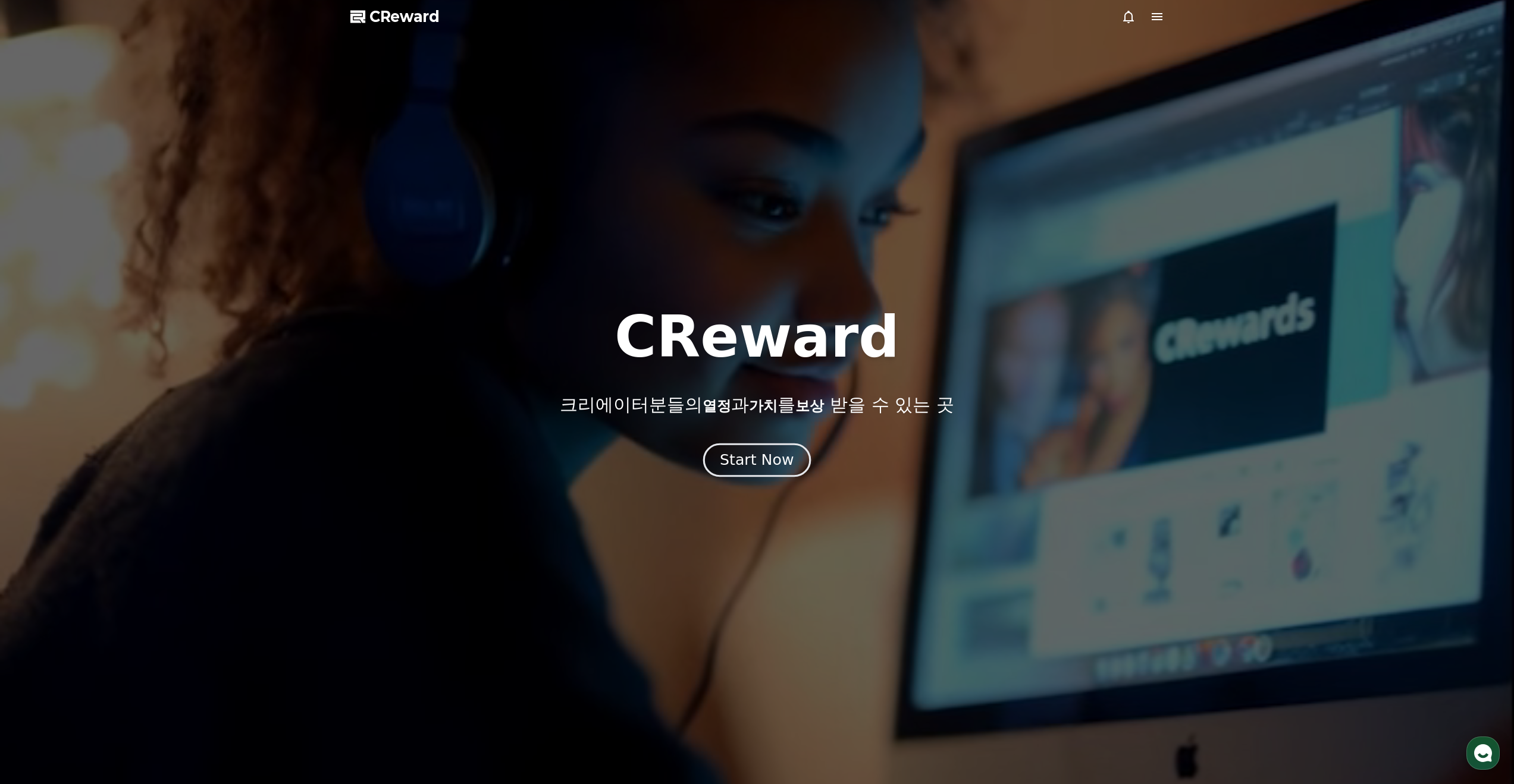
click at [753, 468] on div "Start Now" at bounding box center [756, 460] width 74 height 20
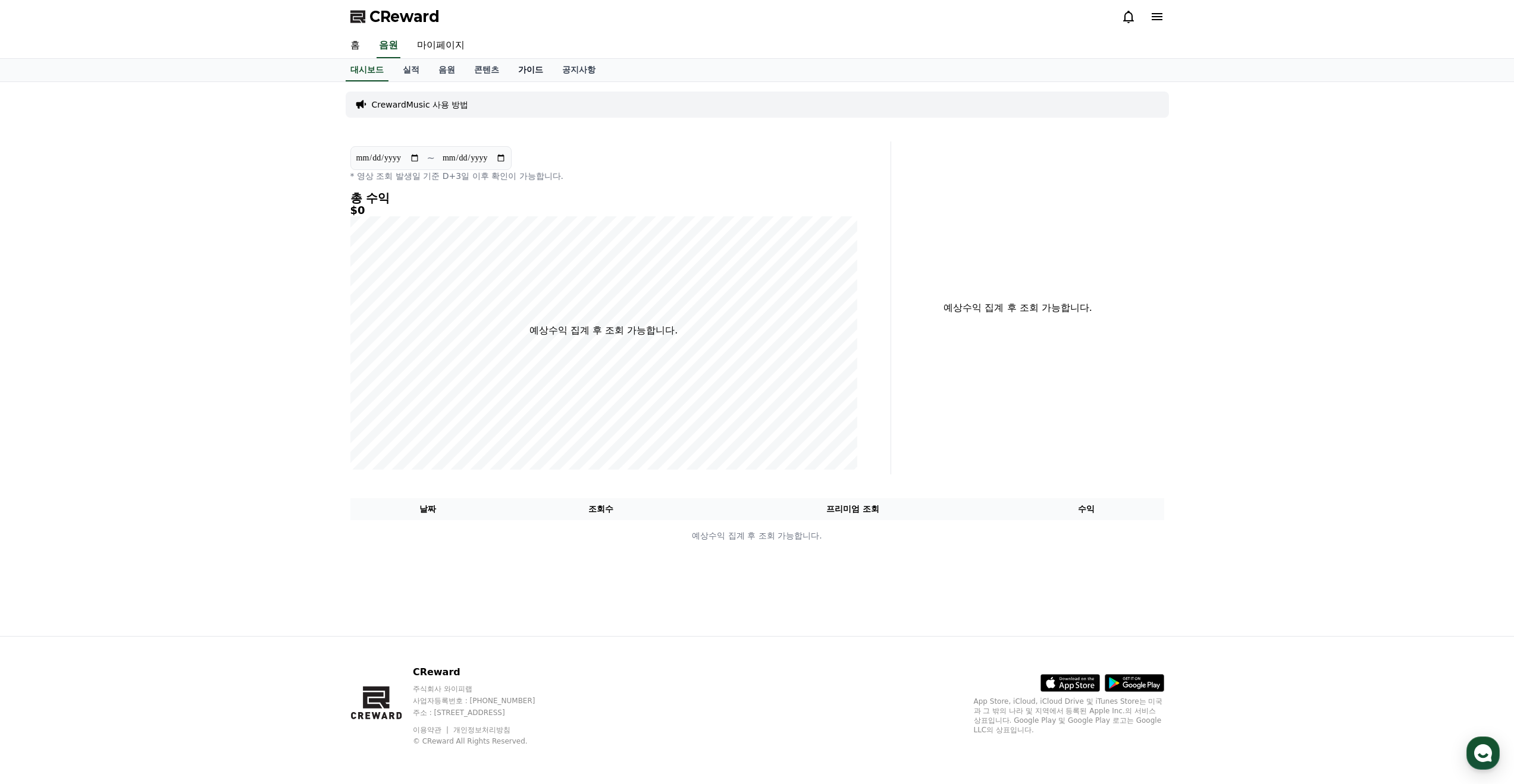
click at [523, 69] on link "가이드" at bounding box center [531, 69] width 44 height 22
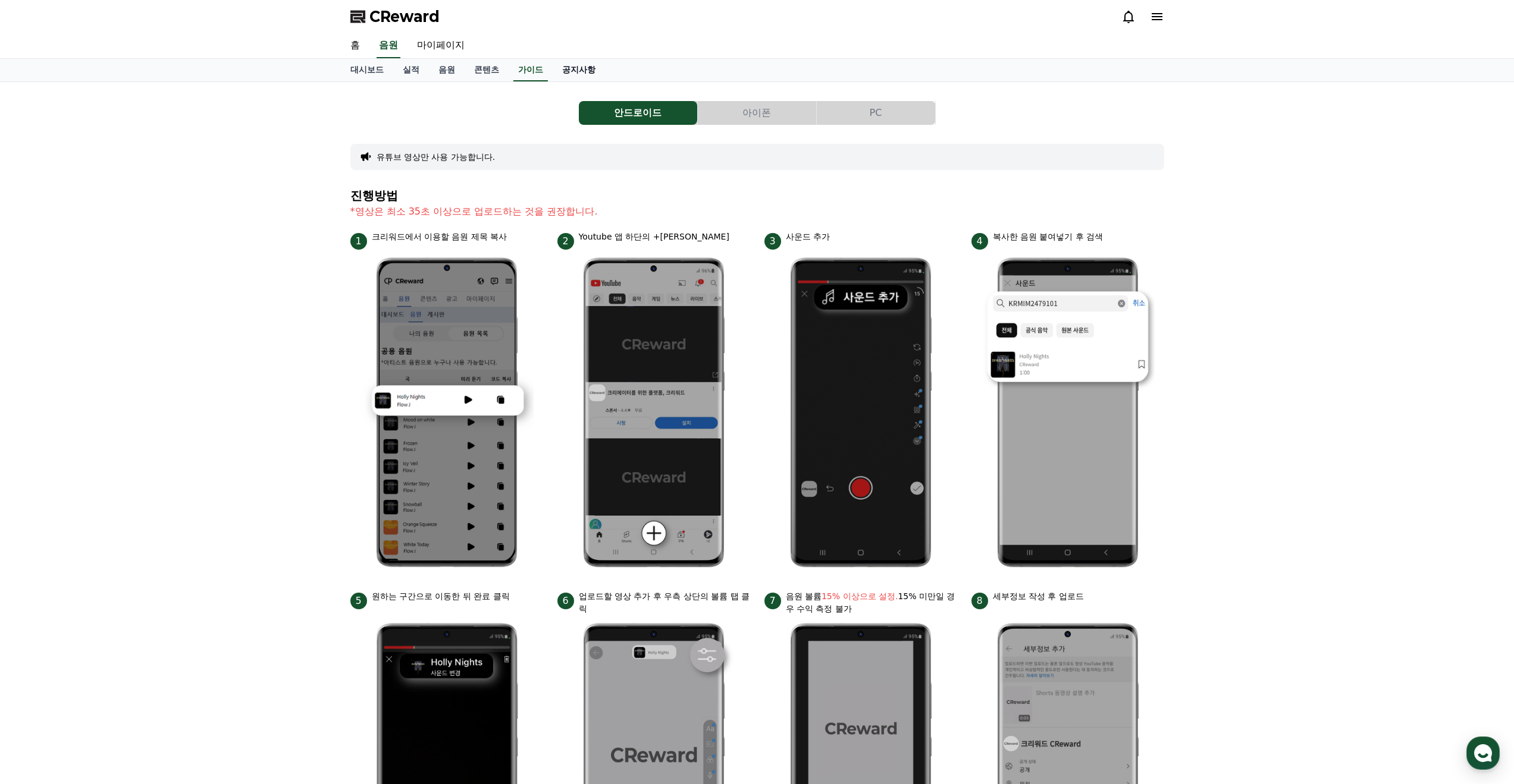
click at [578, 71] on link "공지사항" at bounding box center [578, 69] width 52 height 22
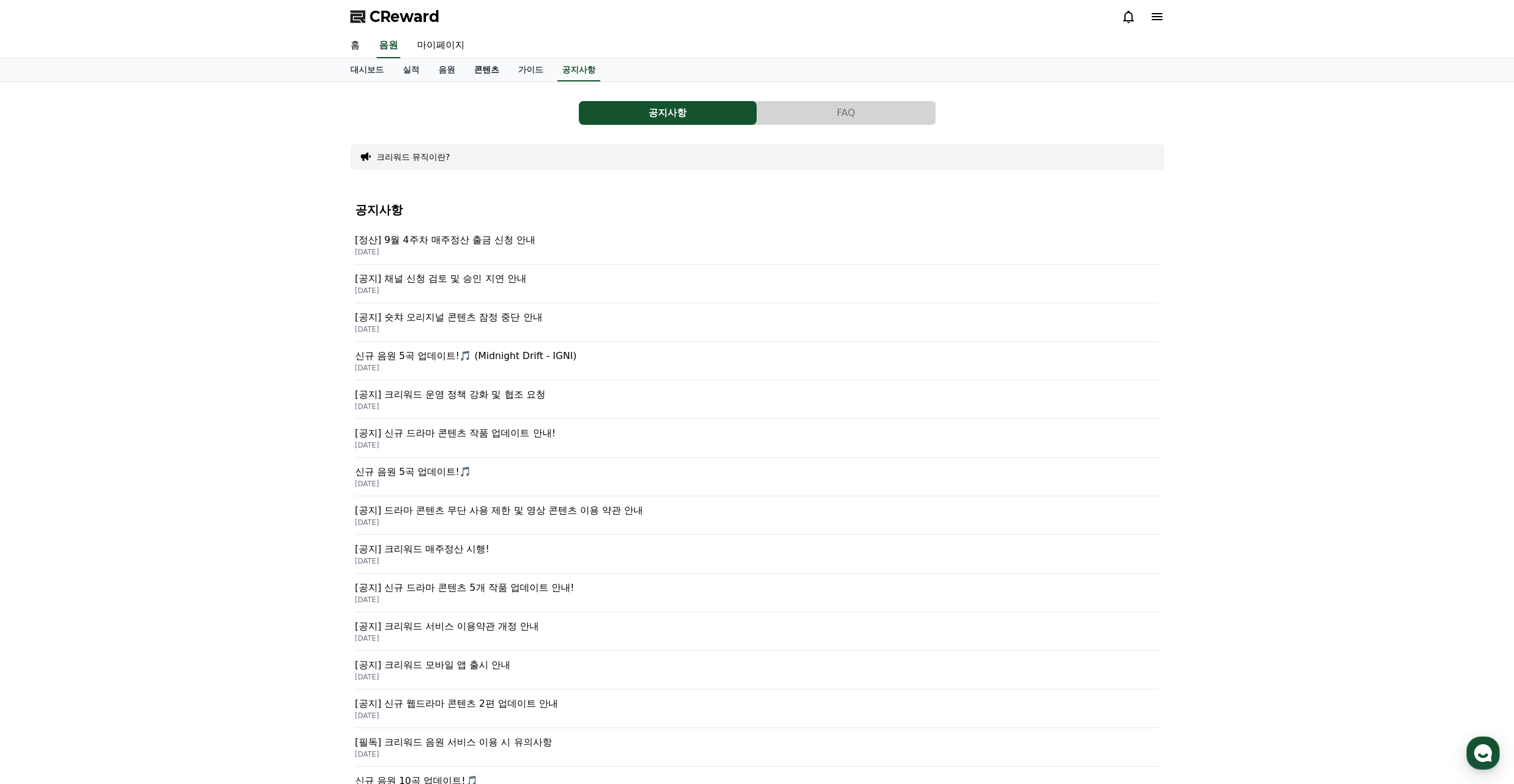
click at [479, 71] on link "콘텐츠" at bounding box center [487, 69] width 44 height 22
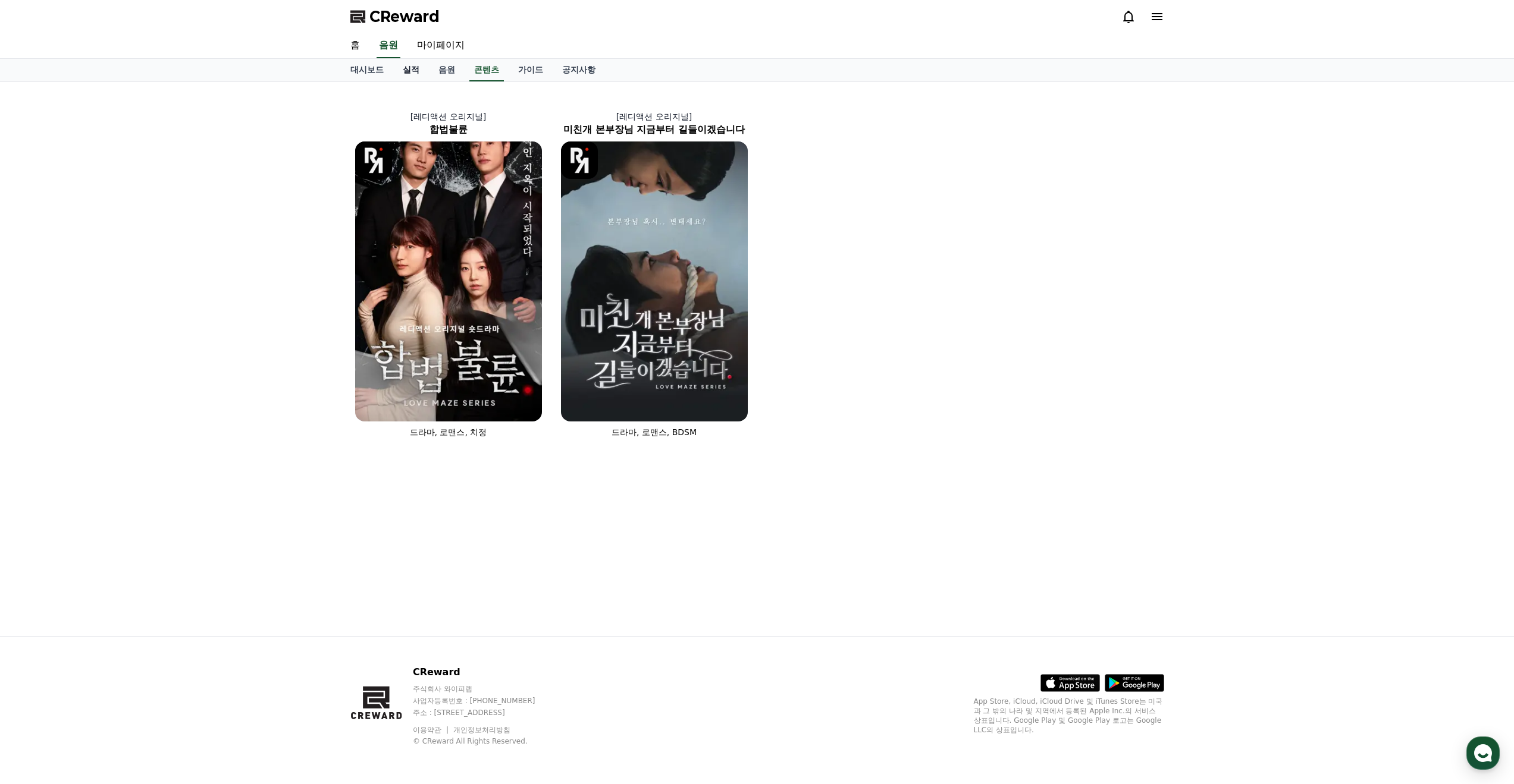
click at [401, 71] on link "실적" at bounding box center [411, 69] width 35 height 22
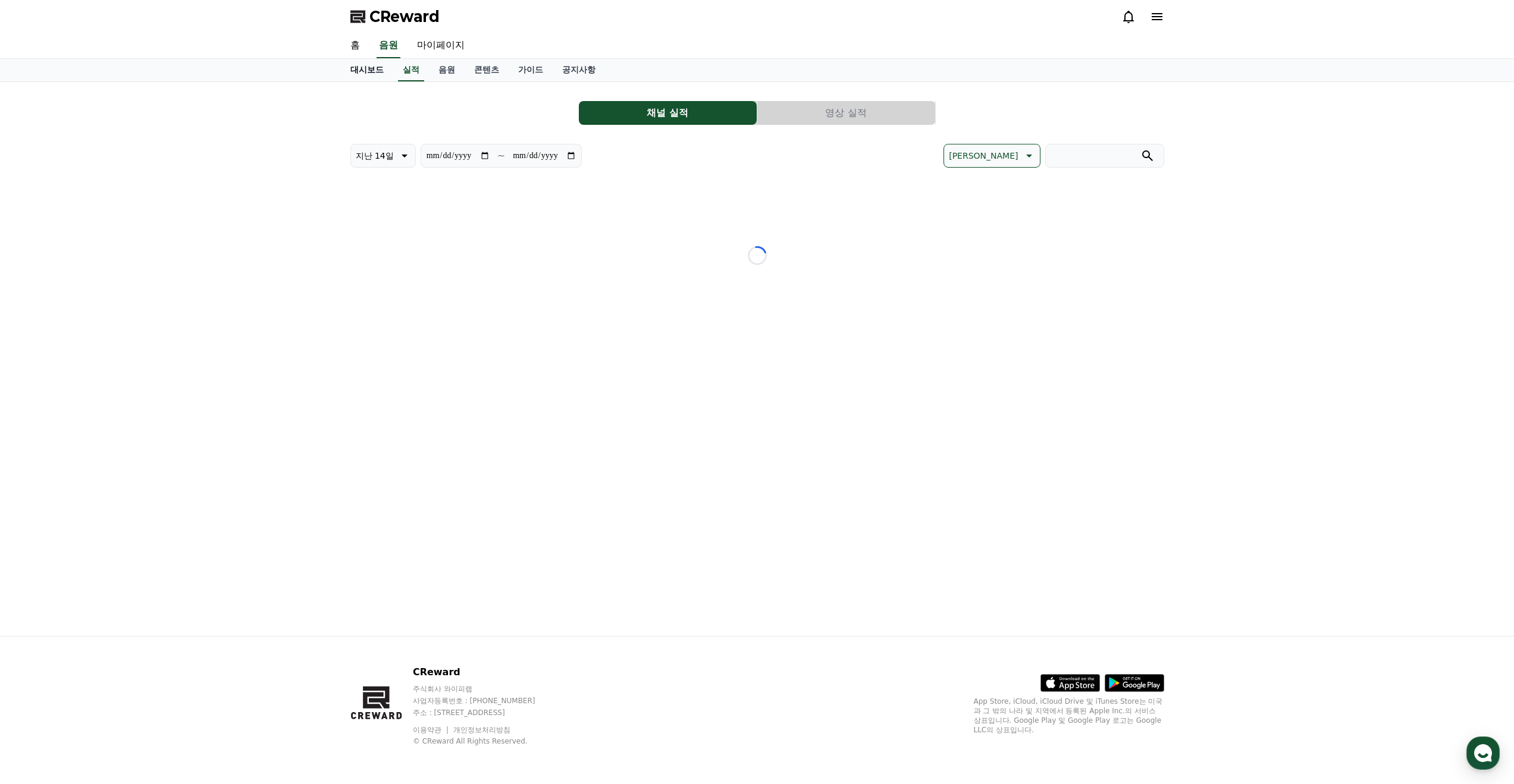
click at [355, 71] on link "대시보드" at bounding box center [366, 69] width 52 height 22
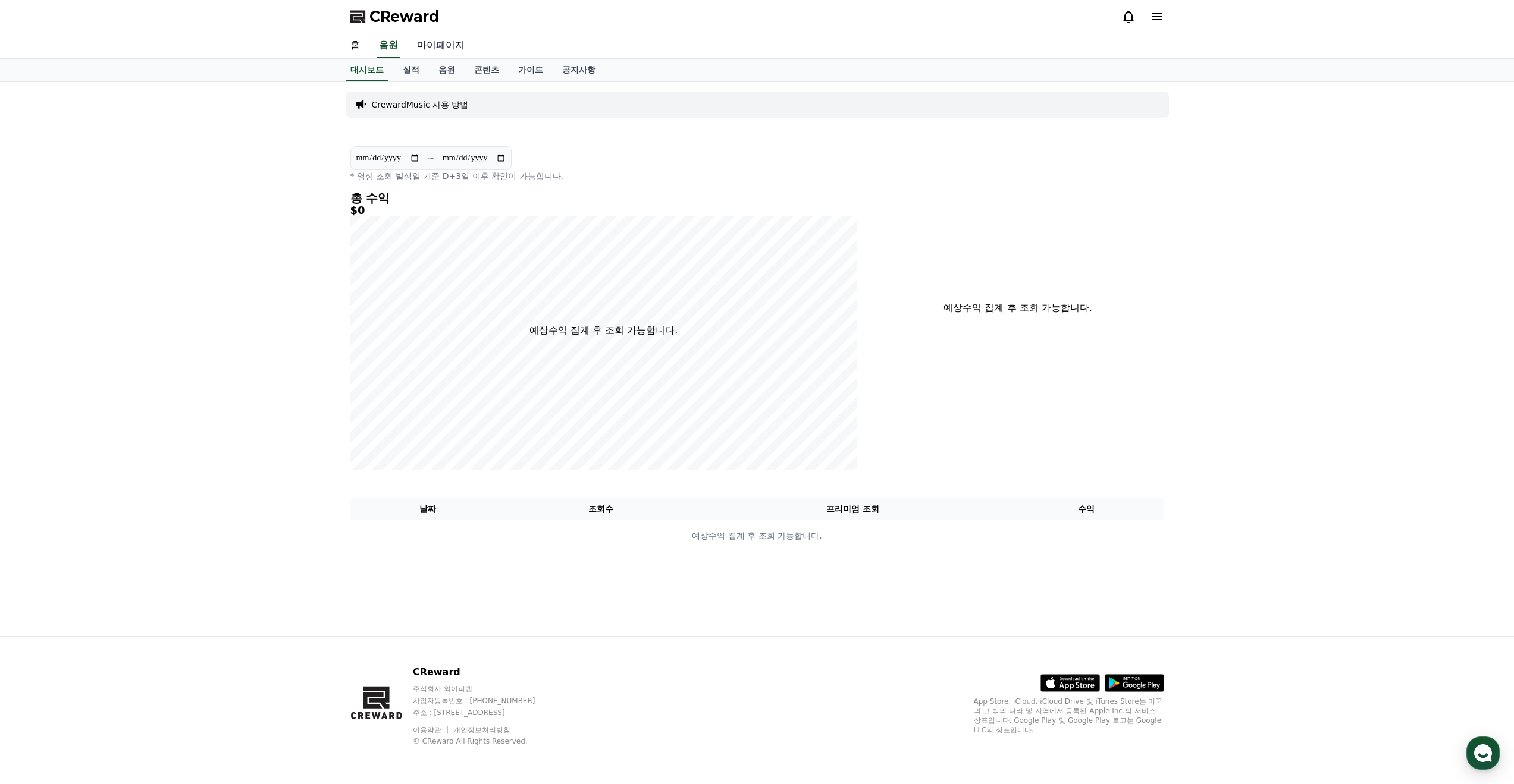
click at [425, 44] on link "마이페이지" at bounding box center [441, 46] width 66 height 25
select select "**********"
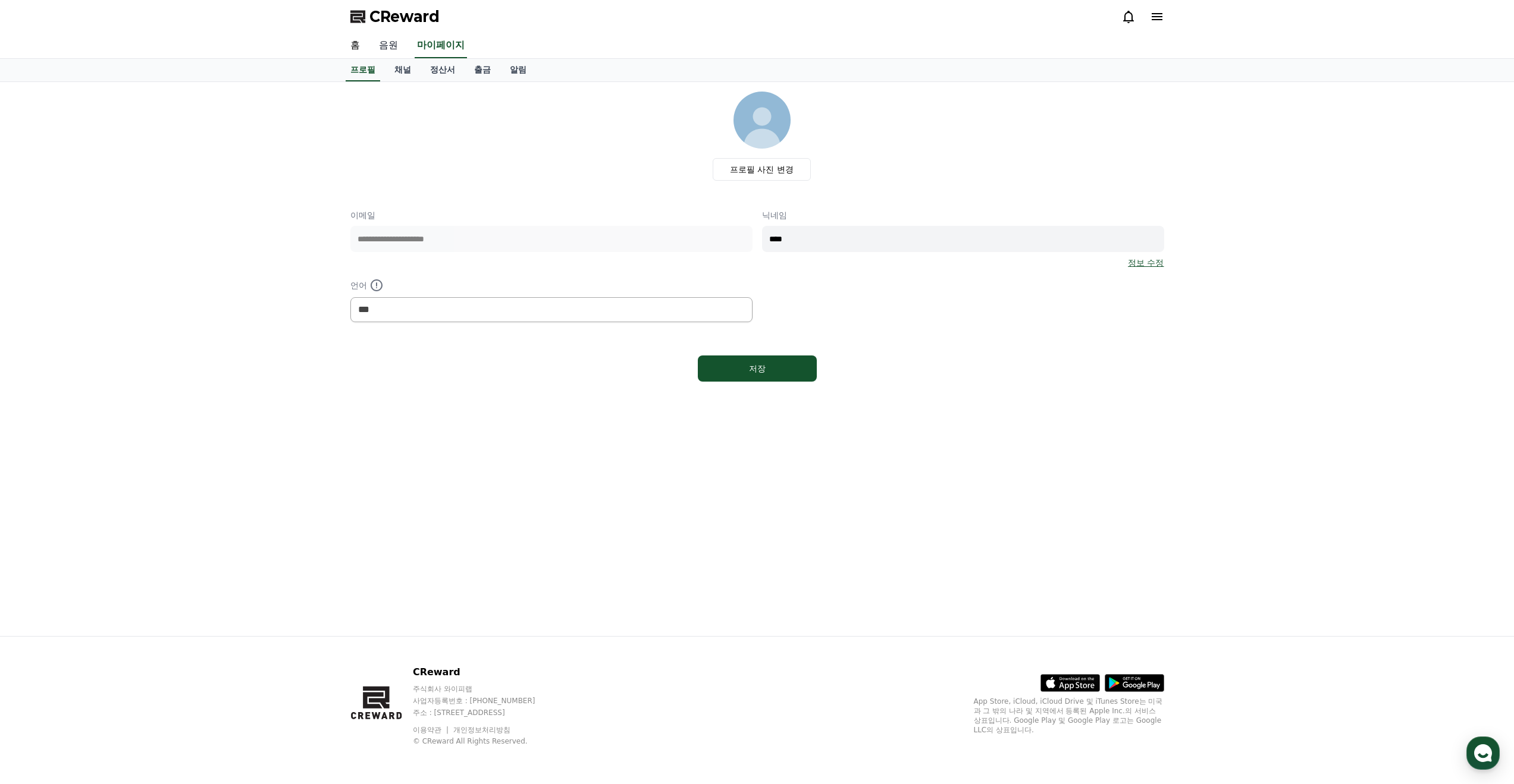
click at [387, 46] on link "음원" at bounding box center [388, 46] width 38 height 25
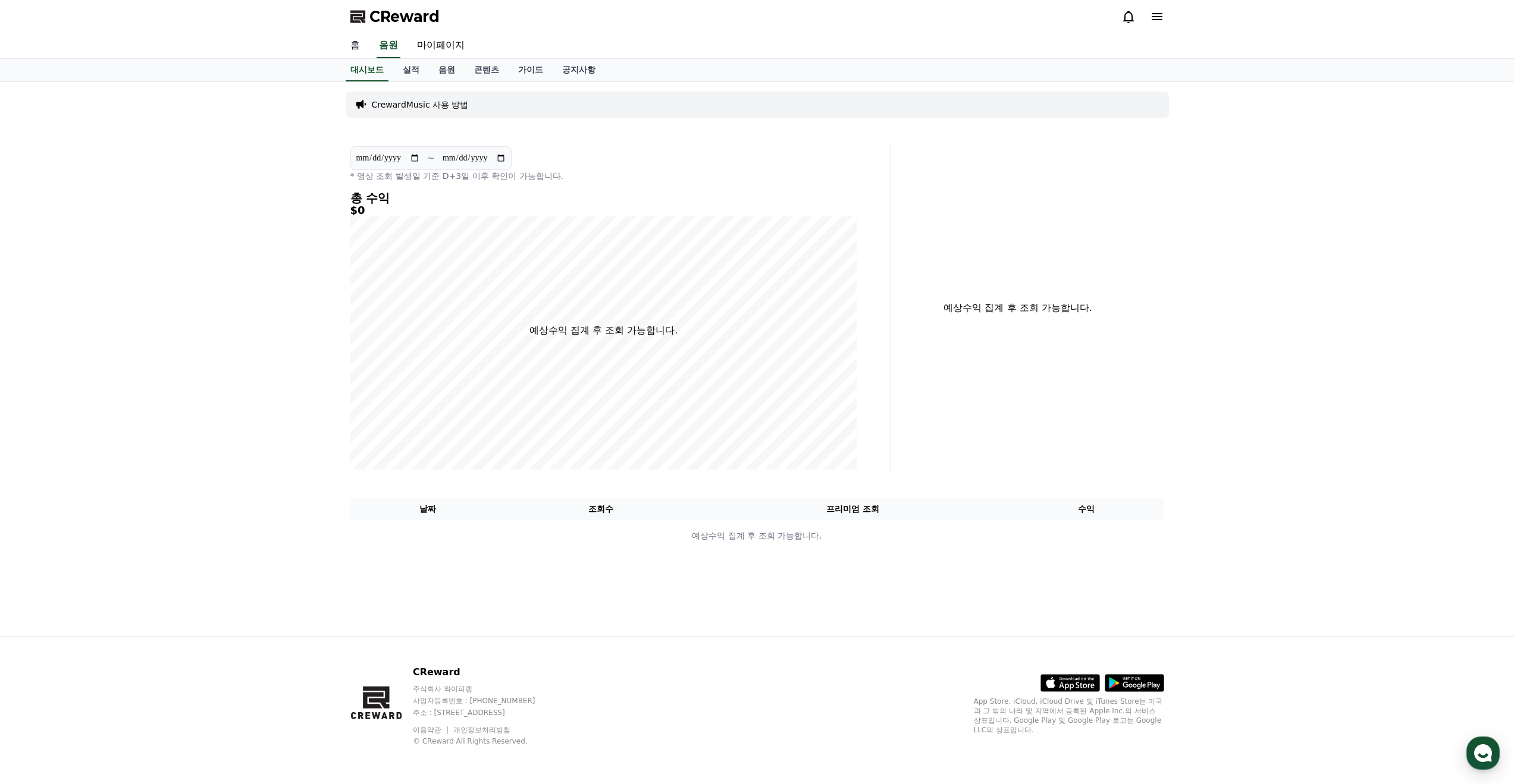
click at [351, 40] on link "홈" at bounding box center [355, 46] width 28 height 25
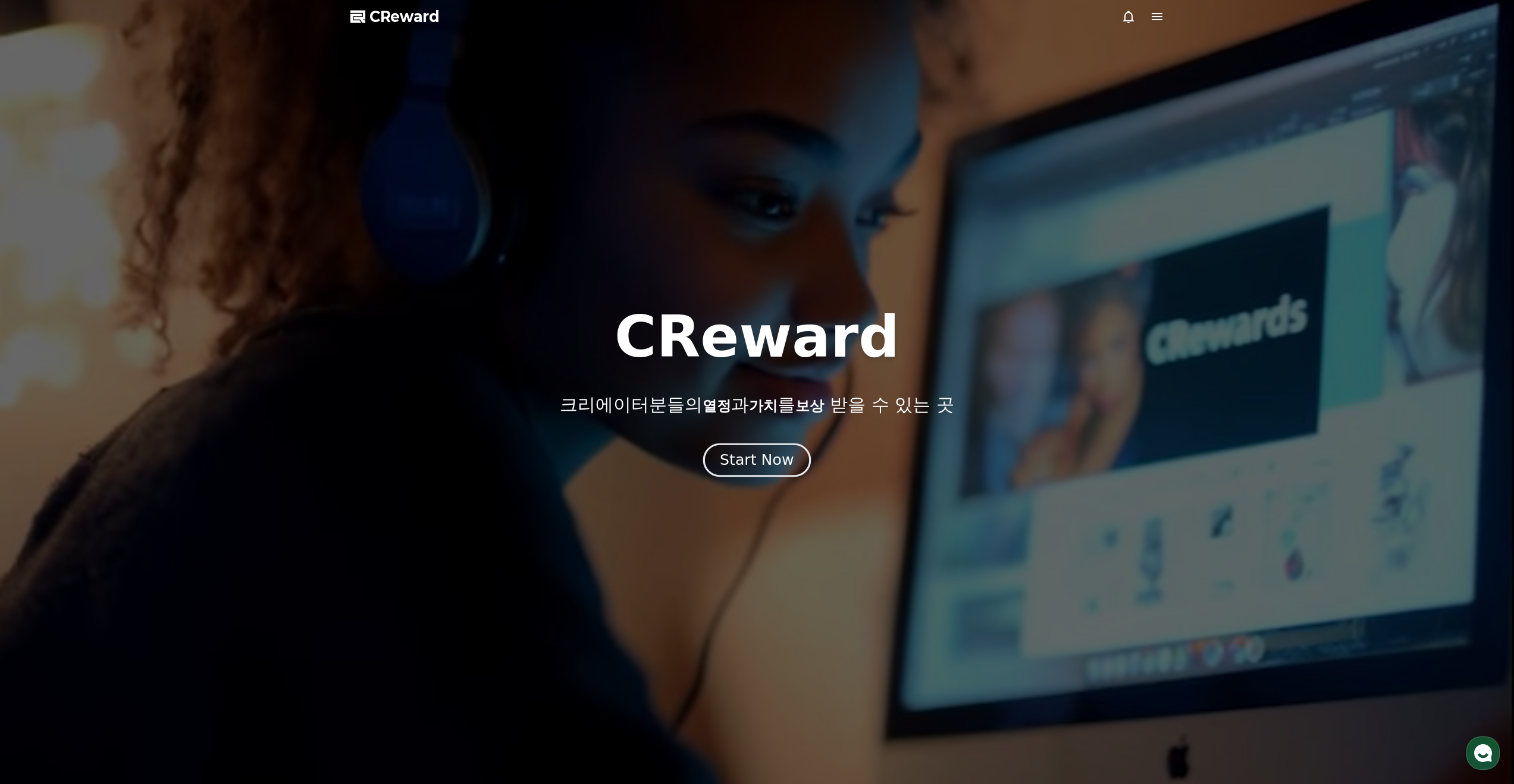
click at [743, 463] on div "Start Now" at bounding box center [756, 460] width 74 height 20
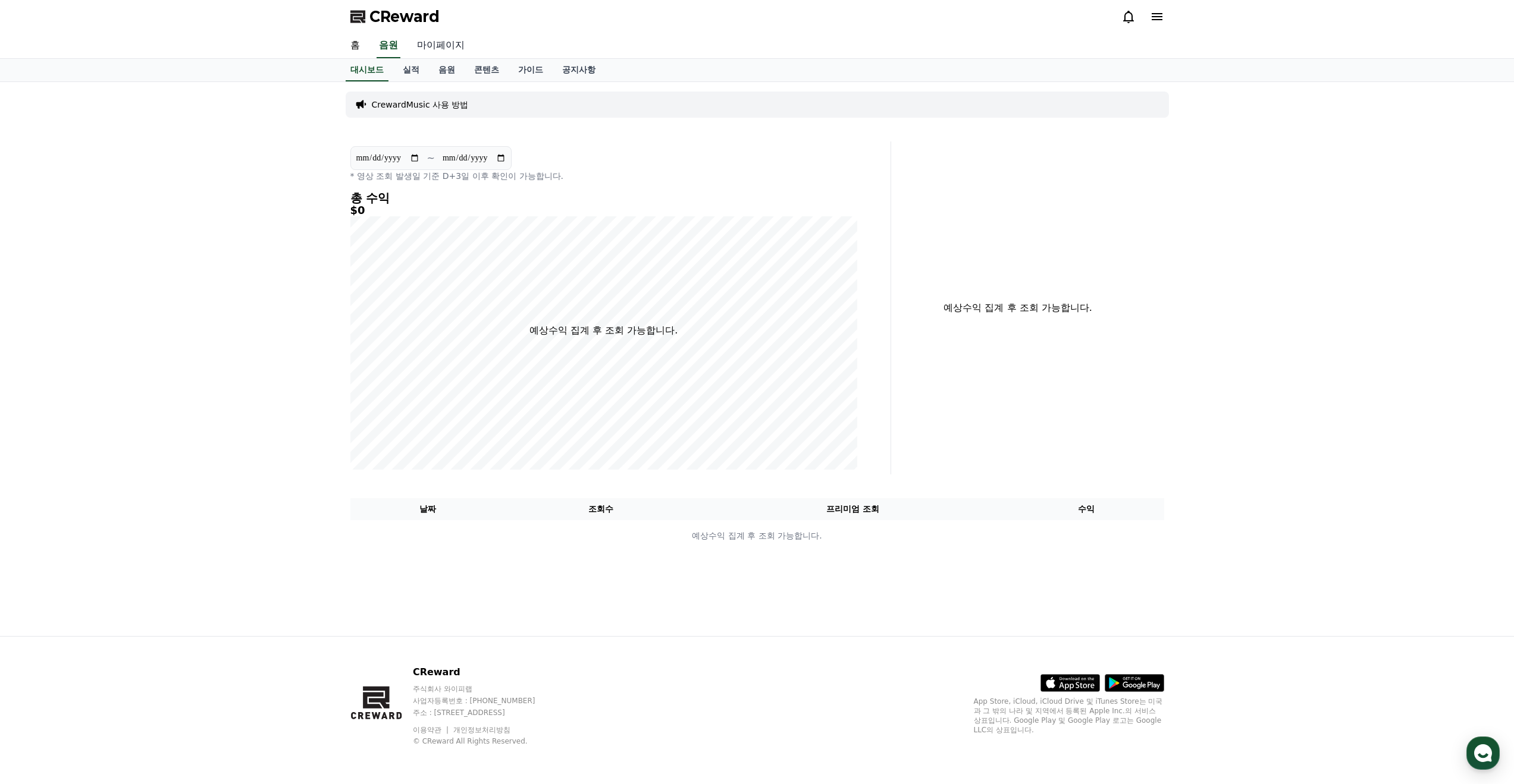
click at [458, 51] on link "마이페이지" at bounding box center [441, 46] width 66 height 25
select select "**********"
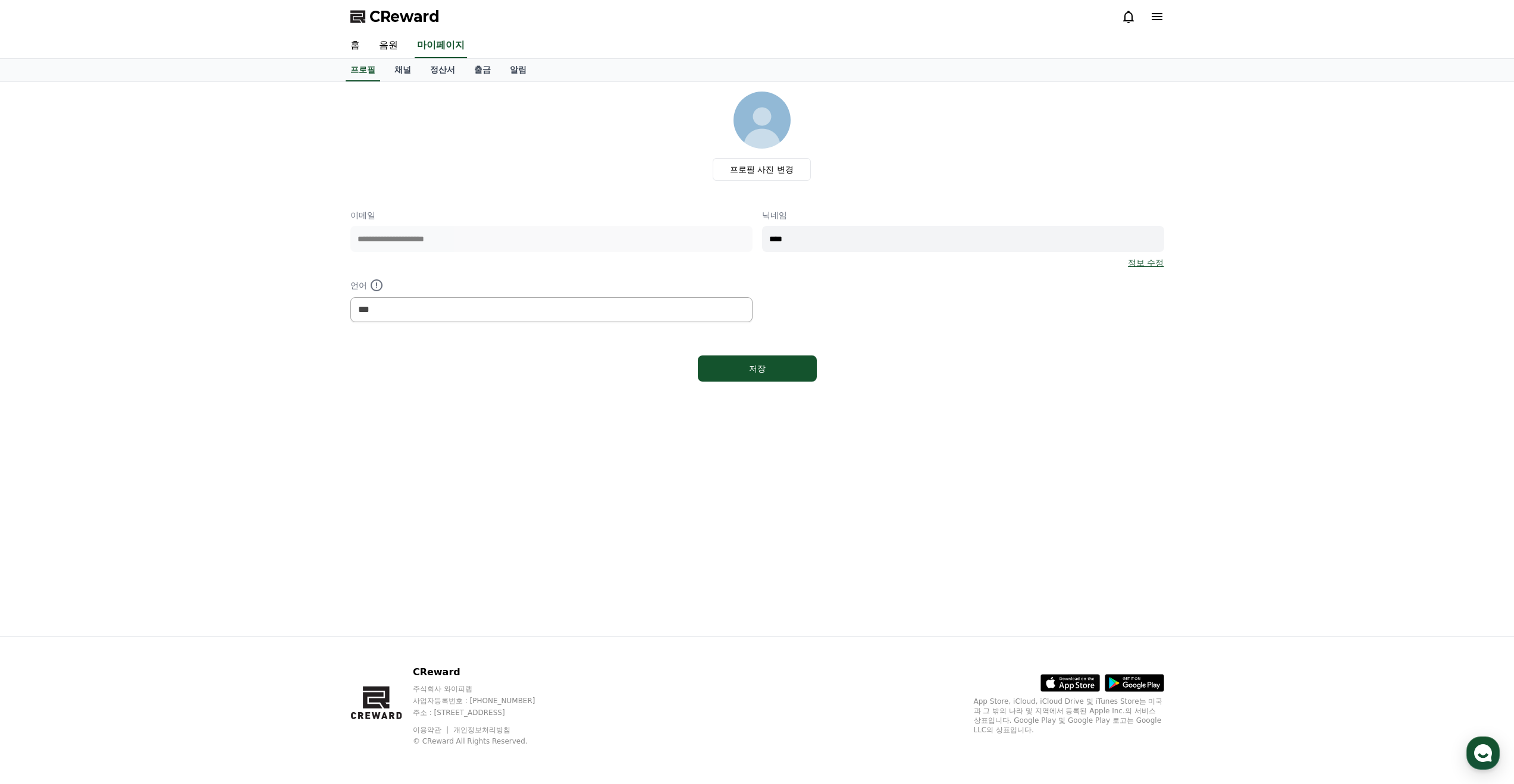
click at [1159, 19] on icon at bounding box center [1157, 17] width 11 height 7
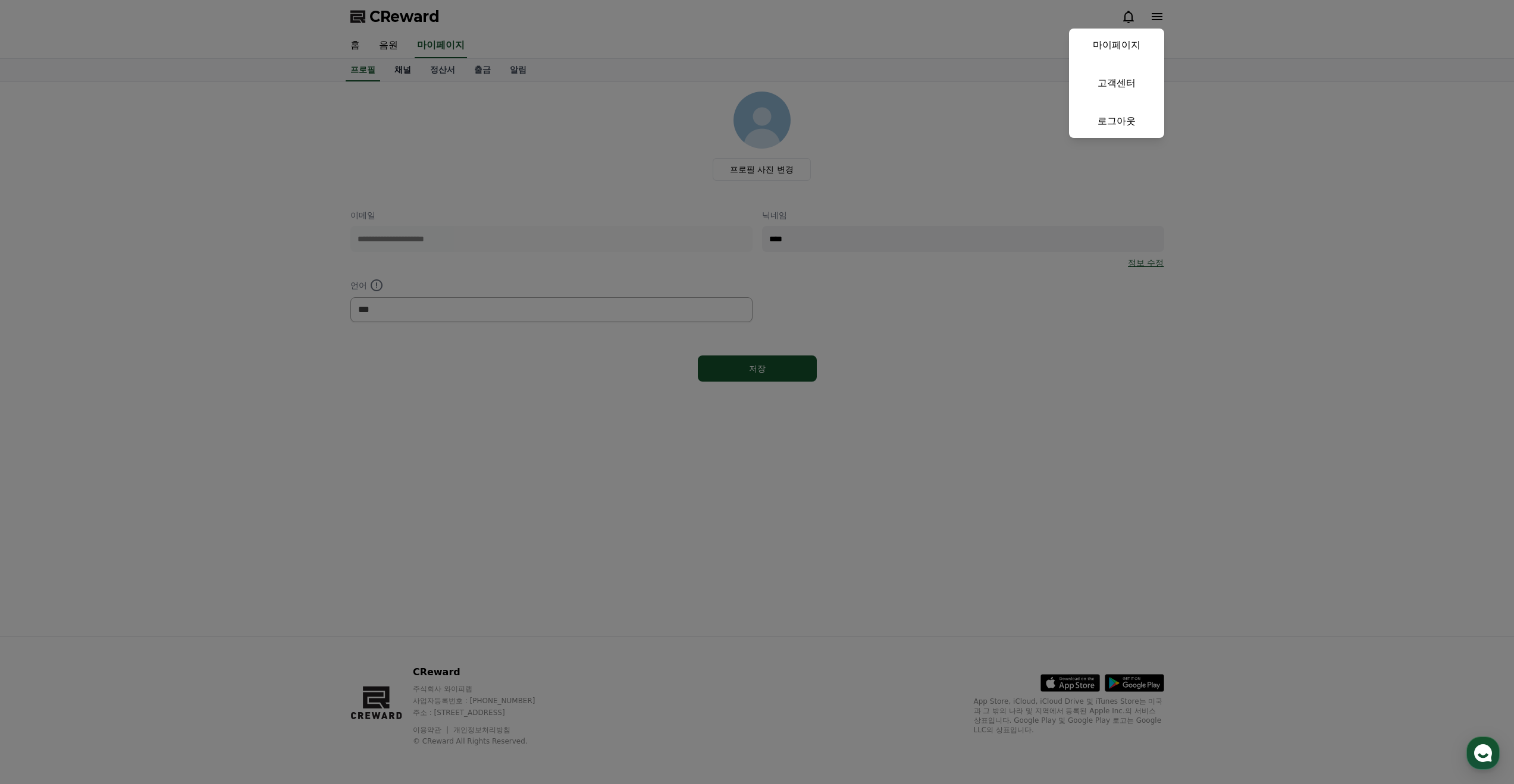
drag, startPoint x: 437, startPoint y: 110, endPoint x: 407, endPoint y: 78, distance: 43.9
click at [434, 109] on button "close" at bounding box center [757, 392] width 1514 height 784
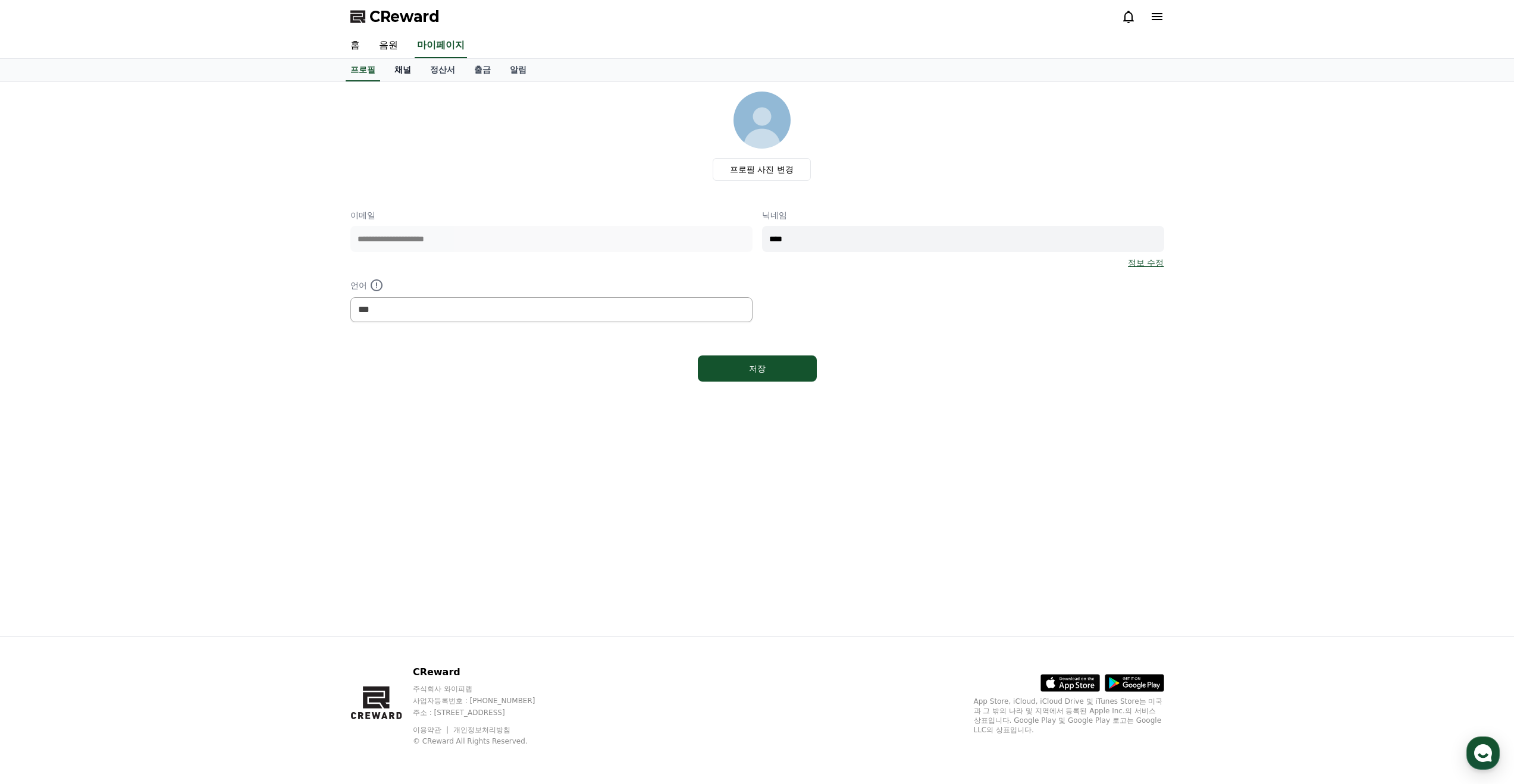
click at [404, 66] on link "채널" at bounding box center [402, 69] width 35 height 22
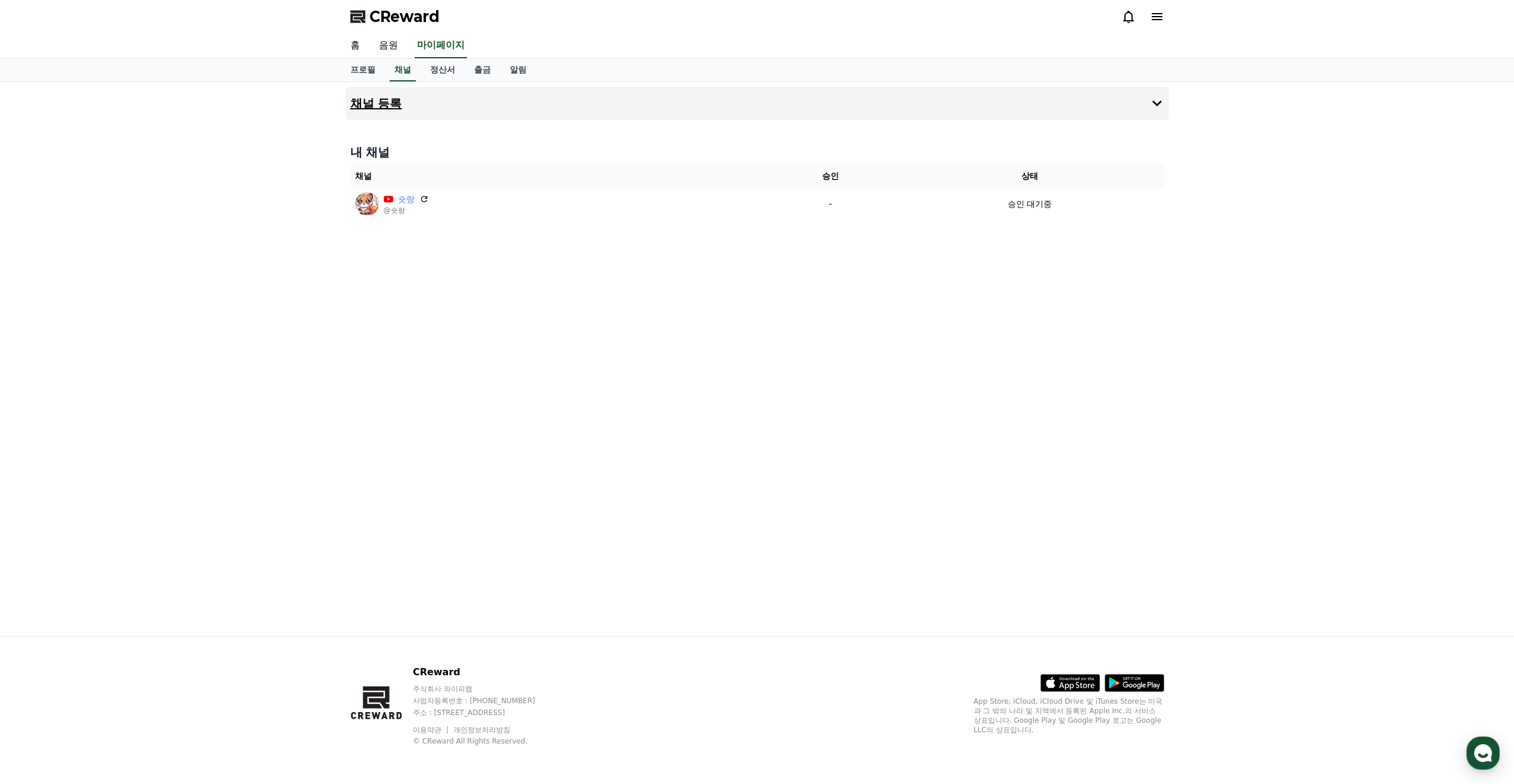
click at [394, 110] on h4 "채널 등록" at bounding box center [376, 103] width 51 height 13
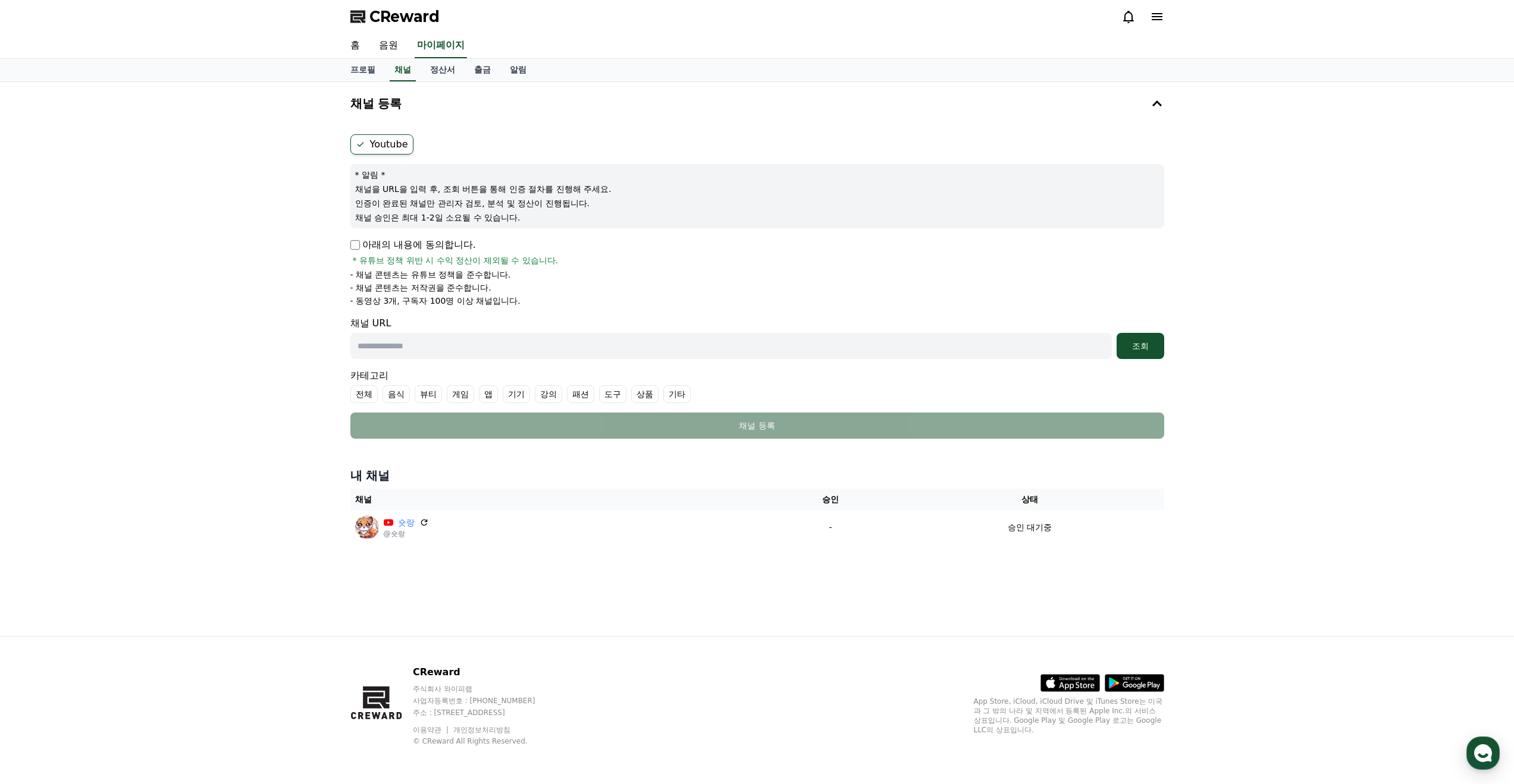
click at [450, 338] on input "text" at bounding box center [730, 346] width 761 height 27
paste input "**********"
type input "**********"
click at [1125, 345] on div "조회" at bounding box center [1140, 345] width 38 height 12
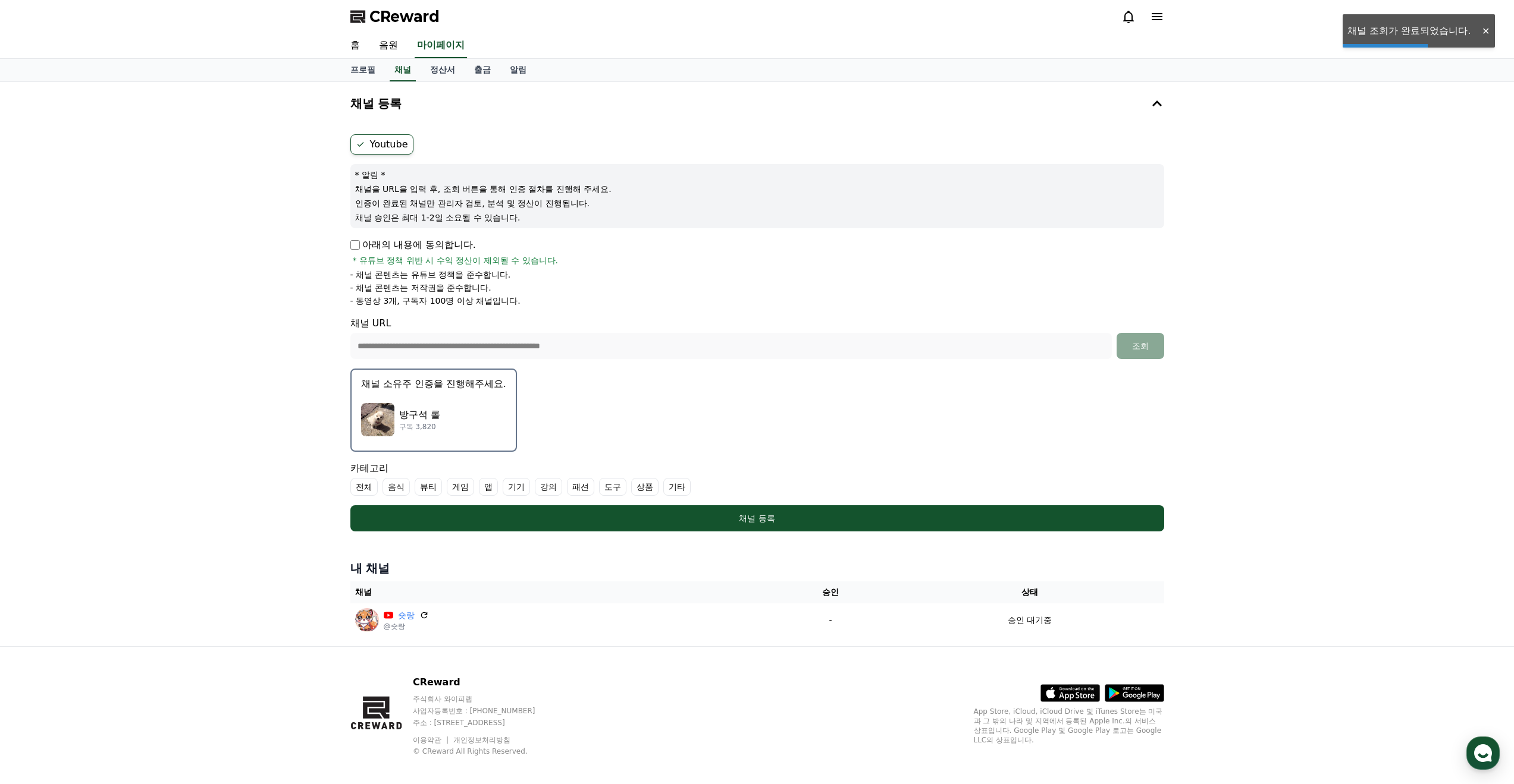
click at [415, 421] on p "방구석 롤" at bounding box center [419, 415] width 41 height 14
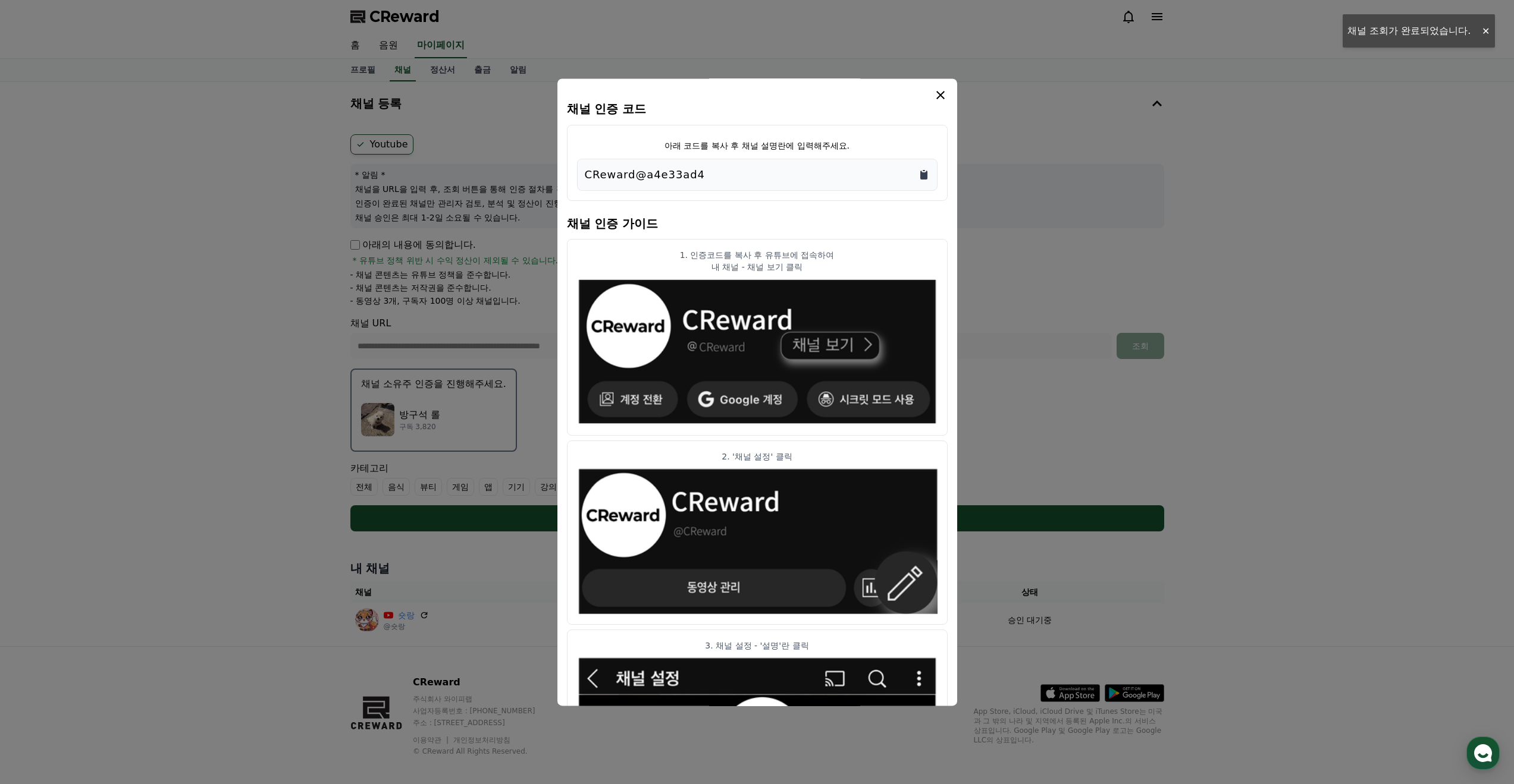
click at [923, 176] on icon "Copy to clipboard" at bounding box center [924, 175] width 7 height 9
click at [938, 93] on icon "modal" at bounding box center [940, 95] width 8 height 8
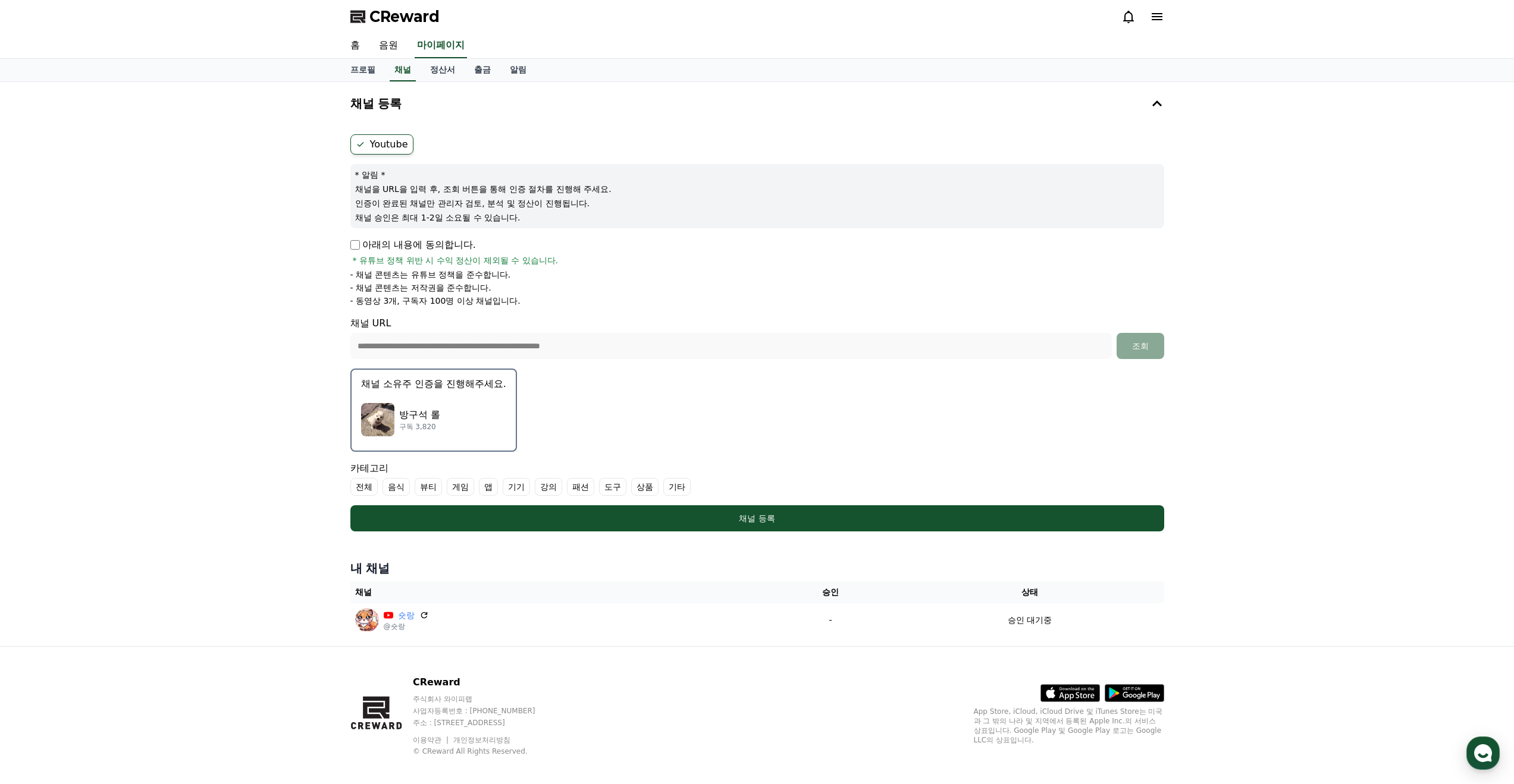
click at [463, 485] on label "게임" at bounding box center [460, 486] width 27 height 18
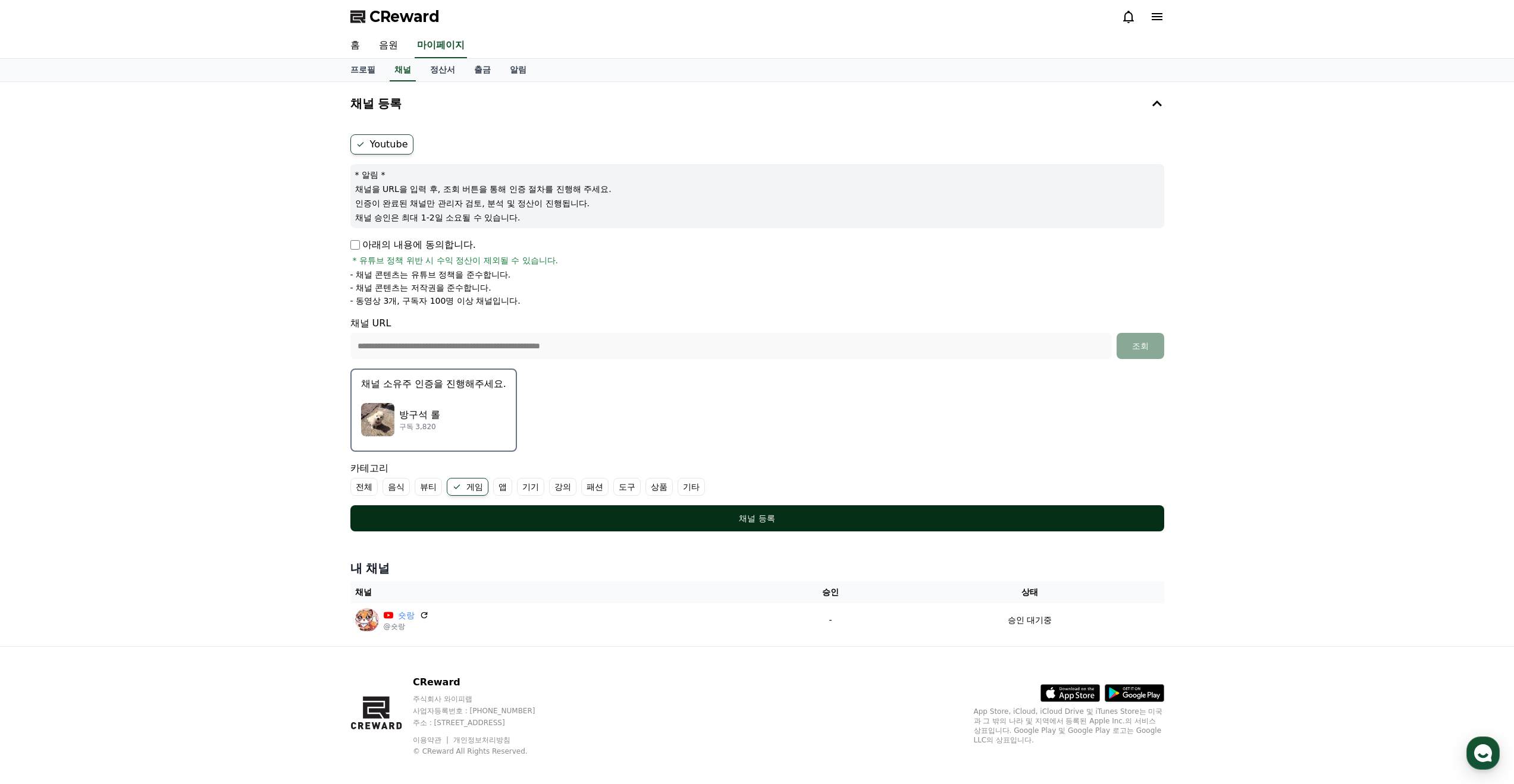
click at [655, 526] on button "채널 등록" at bounding box center [757, 518] width 814 height 27
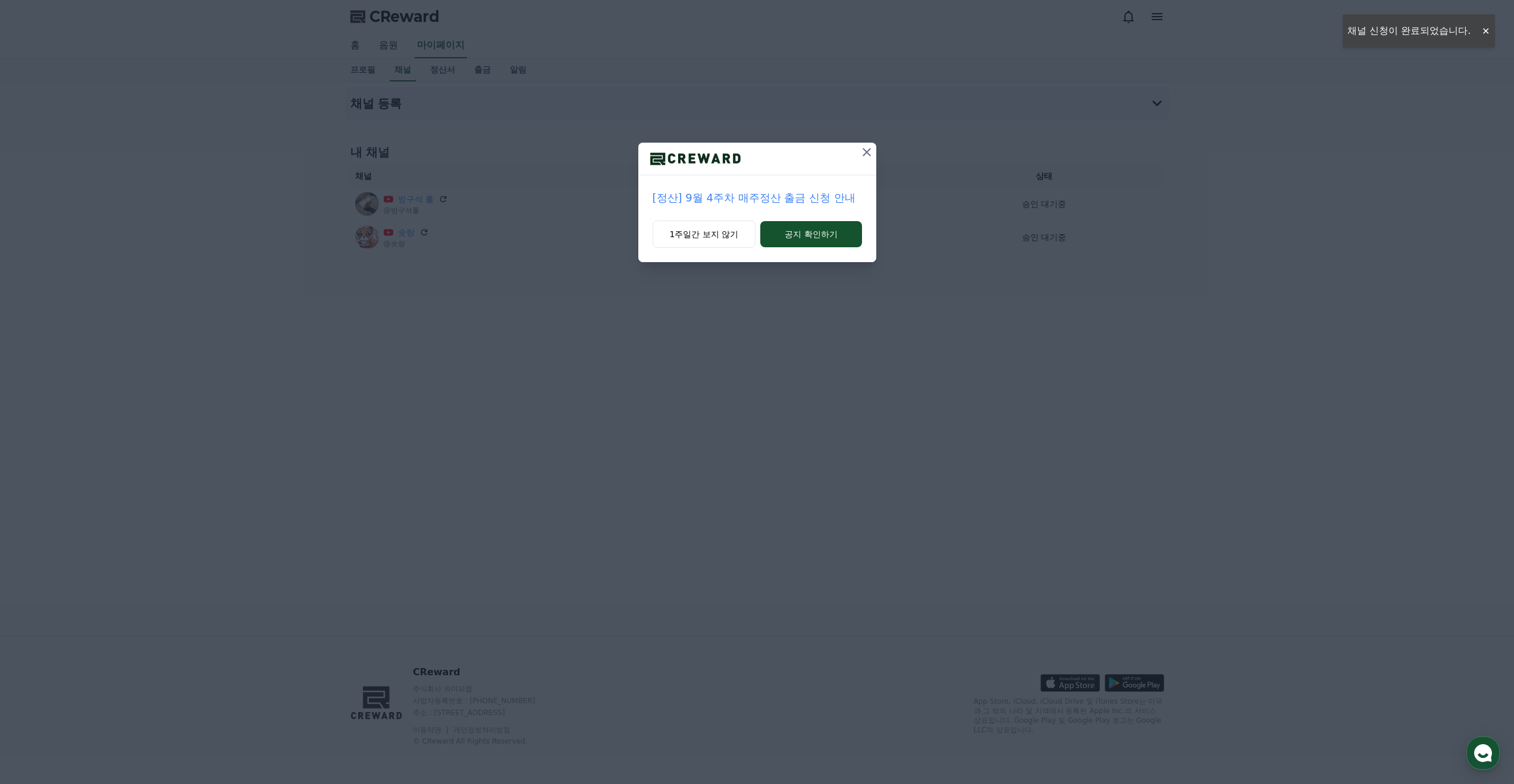
click at [863, 153] on icon at bounding box center [867, 152] width 14 height 14
click at [865, 153] on icon at bounding box center [867, 151] width 8 height 8
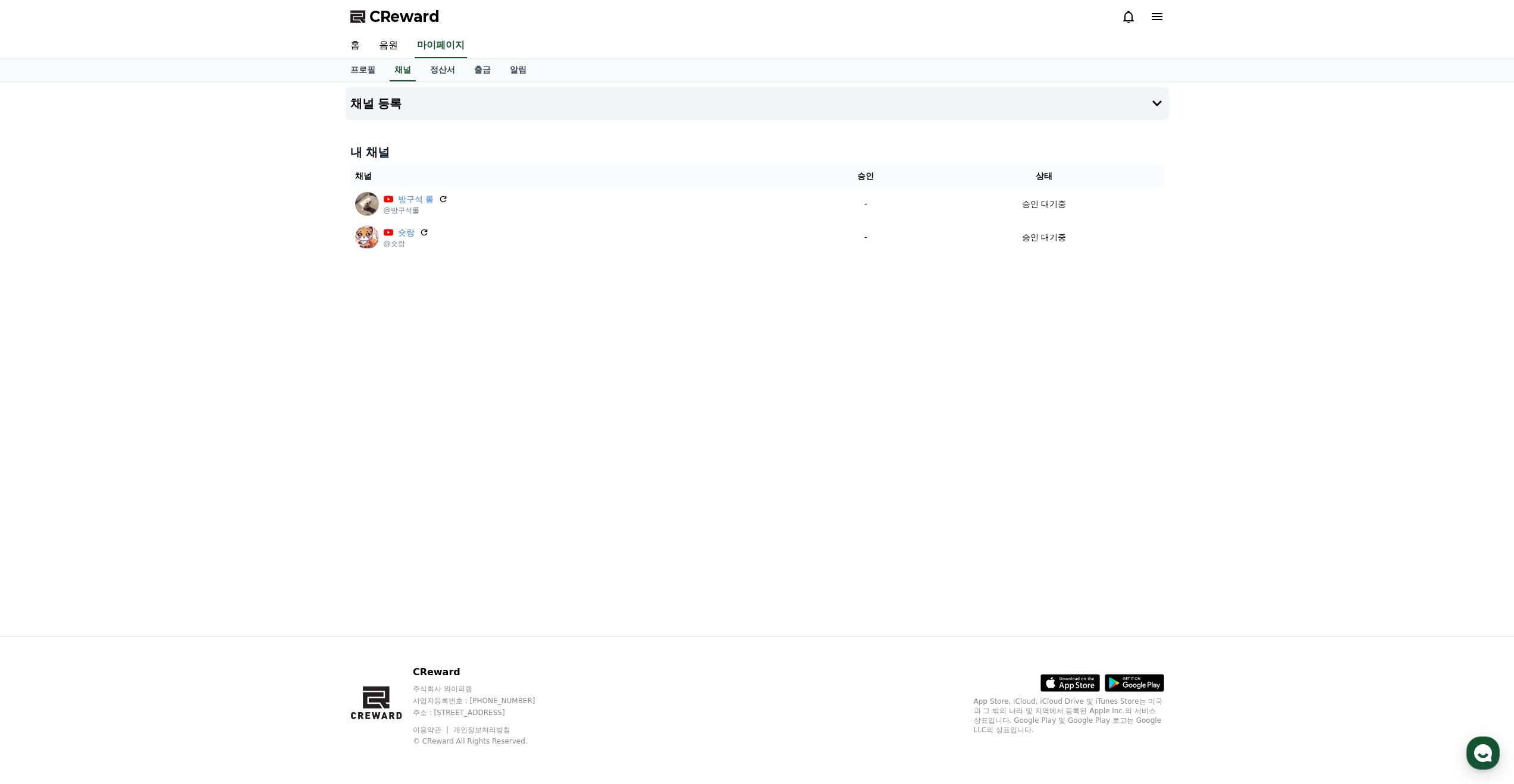
click at [397, 24] on span "CReward" at bounding box center [404, 16] width 70 height 19
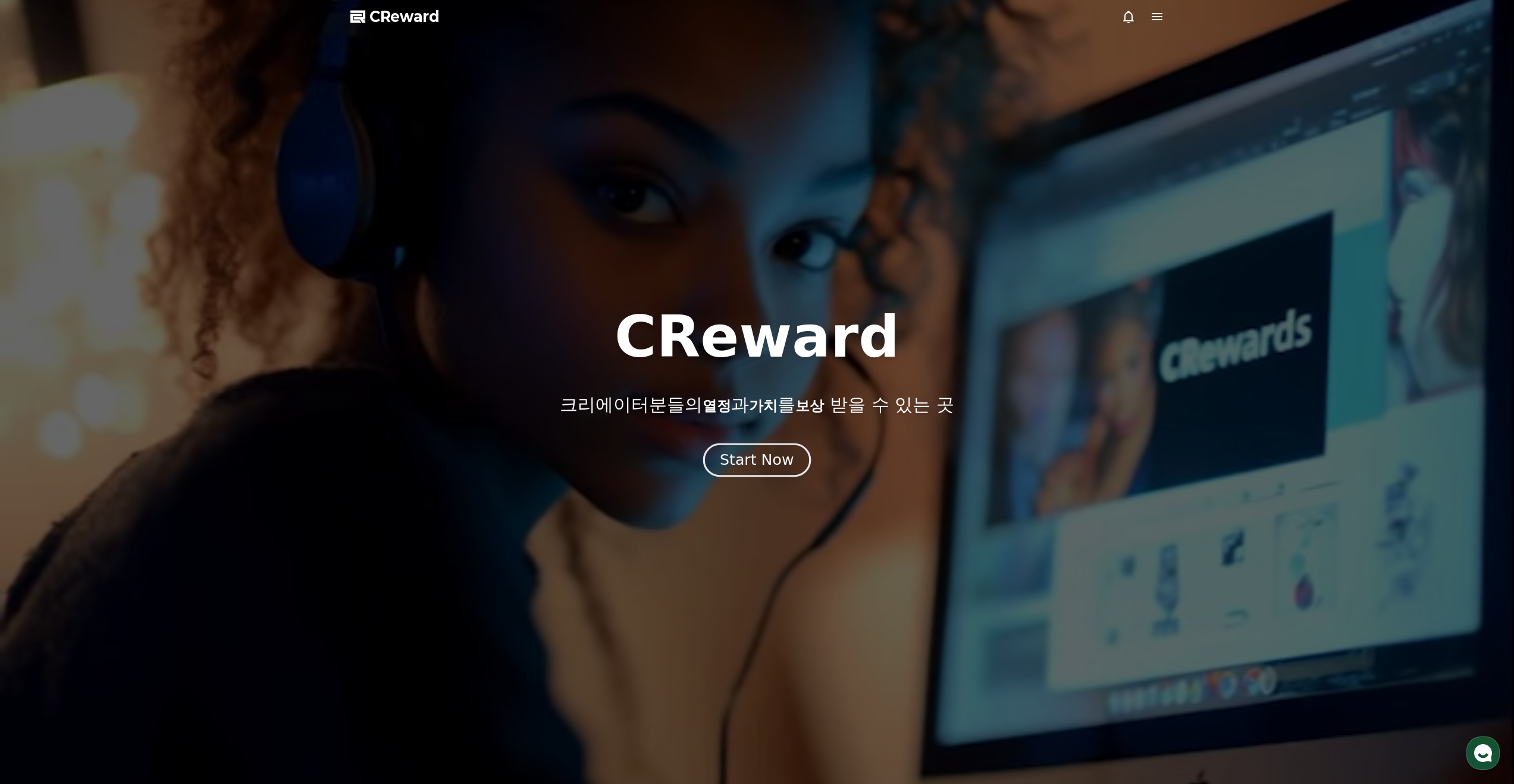
click at [767, 462] on div "Start Now" at bounding box center [756, 460] width 74 height 20
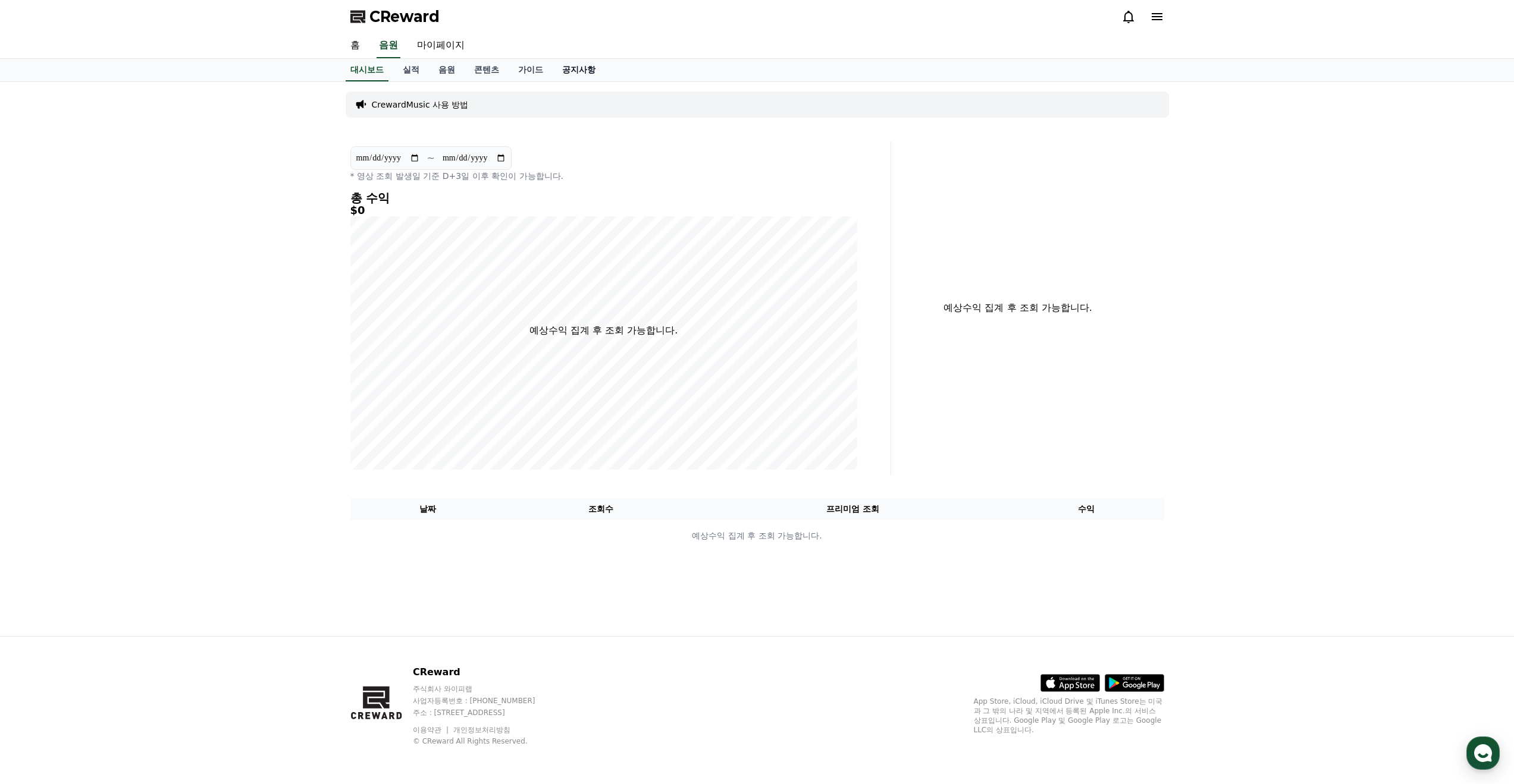
click at [578, 66] on link "공지사항" at bounding box center [578, 69] width 52 height 22
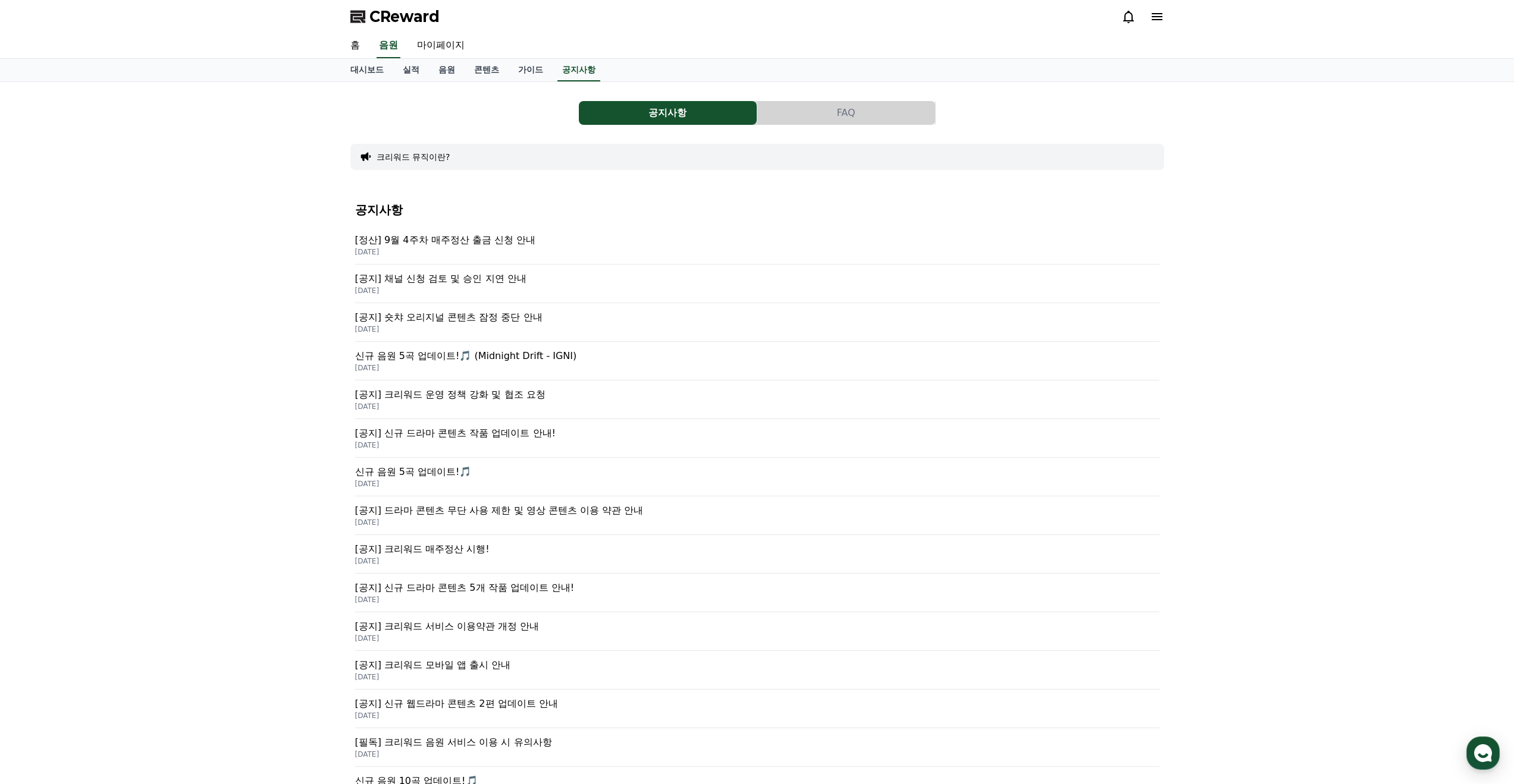
click at [483, 401] on p "[공지] 크리워드 운영 정책 강화 및 협조 요청" at bounding box center [757, 394] width 804 height 14
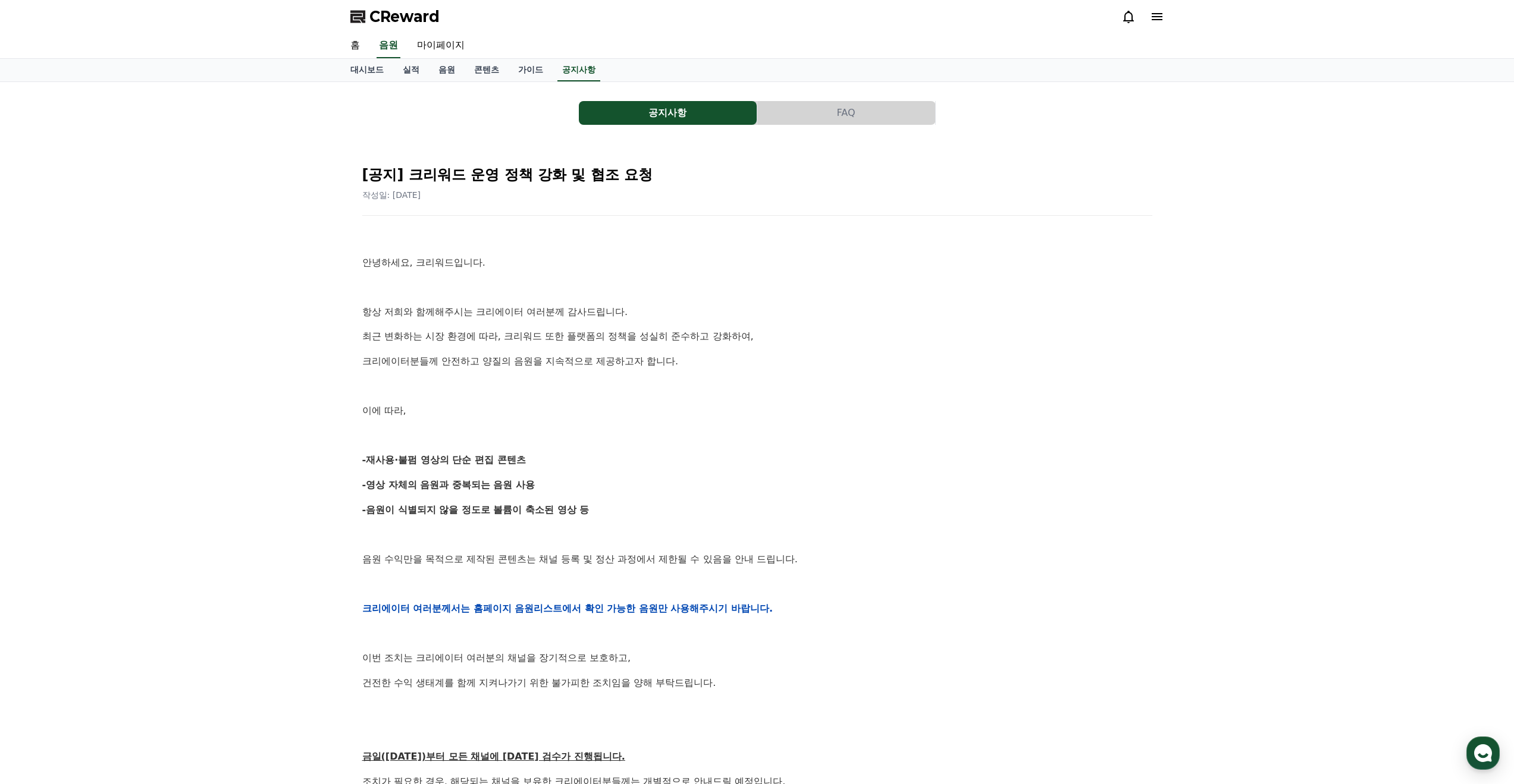
click at [481, 400] on div "안녕하세요, 크리워드입니다. 항상 저희와 함께해주시는 크리에이터 여러분께 감사드립니다. 최근 변화하는 시장 환경에 따라, 크리워드 또한 플랫폼…" at bounding box center [757, 609] width 790 height 757
click at [480, 402] on div "안녕하세요, 크리워드입니다. 항상 저희와 함께해주시는 크리에이터 여러분께 감사드립니다. 최근 변화하는 시장 환경에 따라, 크리워드 또한 플랫폼…" at bounding box center [757, 609] width 790 height 757
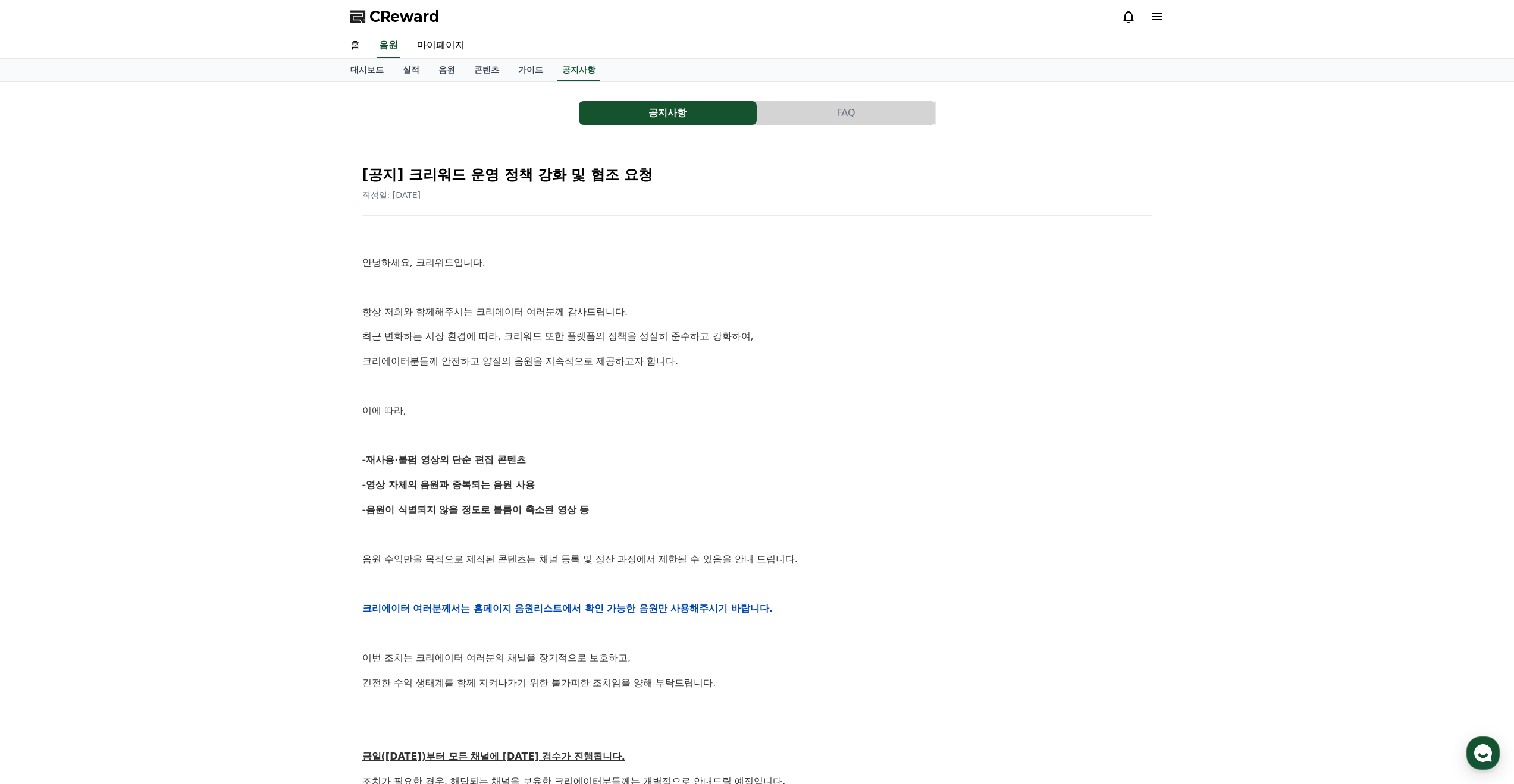
click at [479, 402] on div "안녕하세요, 크리워드입니다. 항상 저희와 함께해주시는 크리에이터 여러분께 감사드립니다. 최근 변화하는 시장 환경에 따라, 크리워드 또한 플랫폼…" at bounding box center [757, 609] width 790 height 757
click at [481, 399] on div "안녕하세요, 크리워드입니다. 항상 저희와 함께해주시는 크리에이터 여러분께 감사드립니다. 최근 변화하는 시장 환경에 따라, 크리워드 또한 플랫폼…" at bounding box center [757, 609] width 790 height 757
click at [480, 399] on div "안녕하세요, 크리워드입니다. 항상 저희와 함께해주시는 크리에이터 여러분께 감사드립니다. 최근 변화하는 시장 환경에 따라, 크리워드 또한 플랫폼…" at bounding box center [757, 609] width 790 height 757
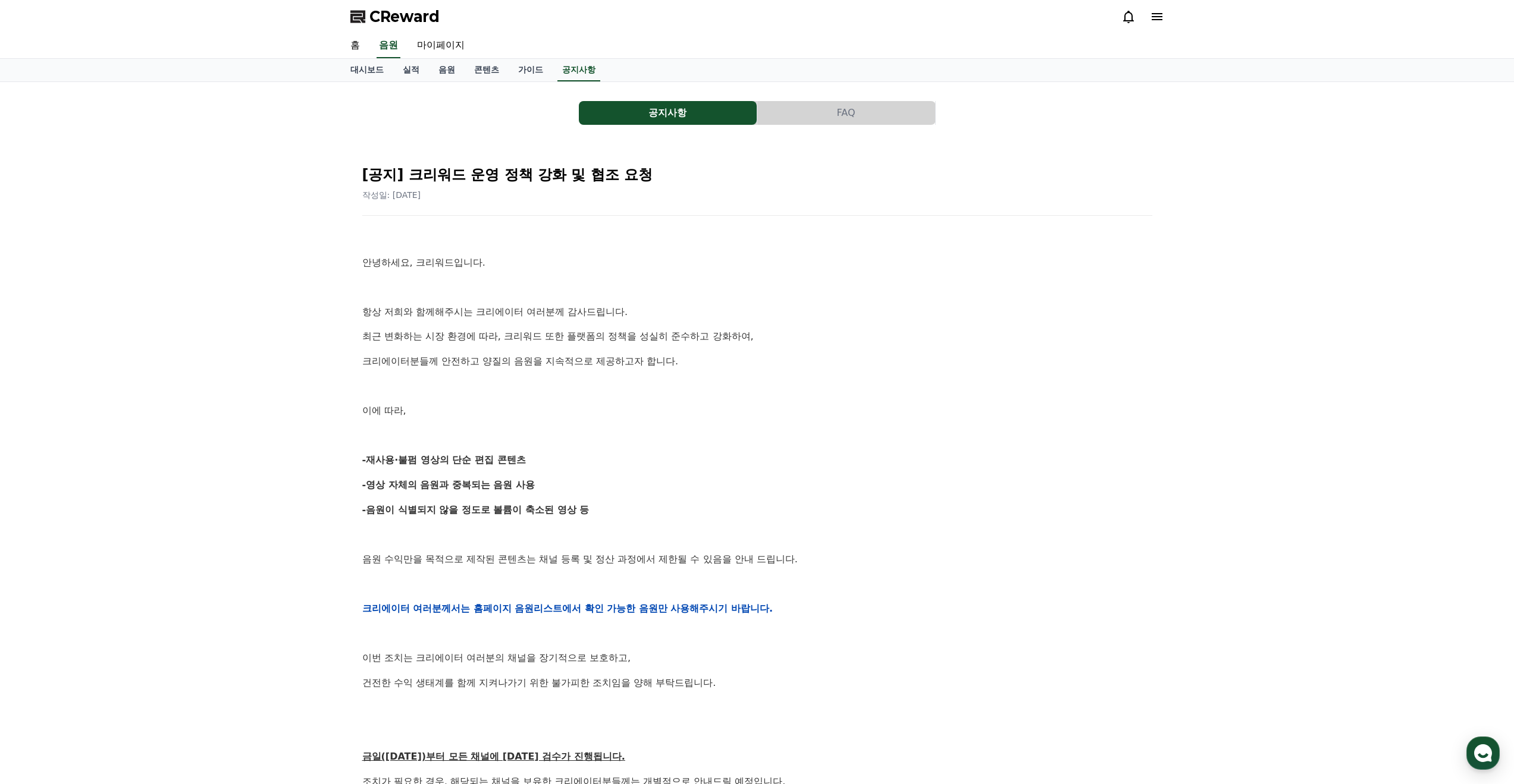
click at [480, 399] on div "안녕하세요, 크리워드입니다. 항상 저희와 함께해주시는 크리에이터 여러분께 감사드립니다. 최근 변화하는 시장 환경에 따라, 크리워드 또한 플랫폼…" at bounding box center [757, 609] width 790 height 757
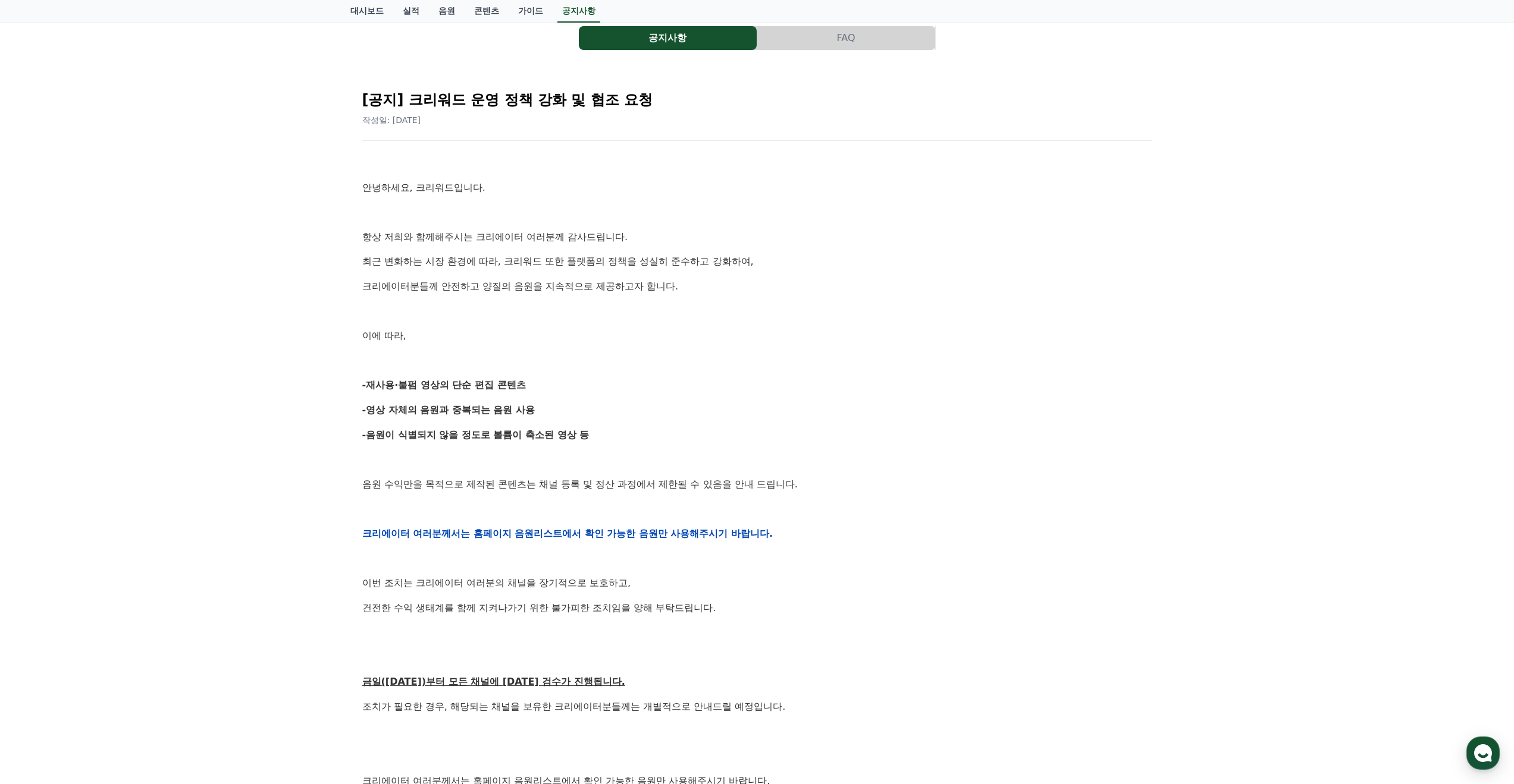
scroll to position [119, 0]
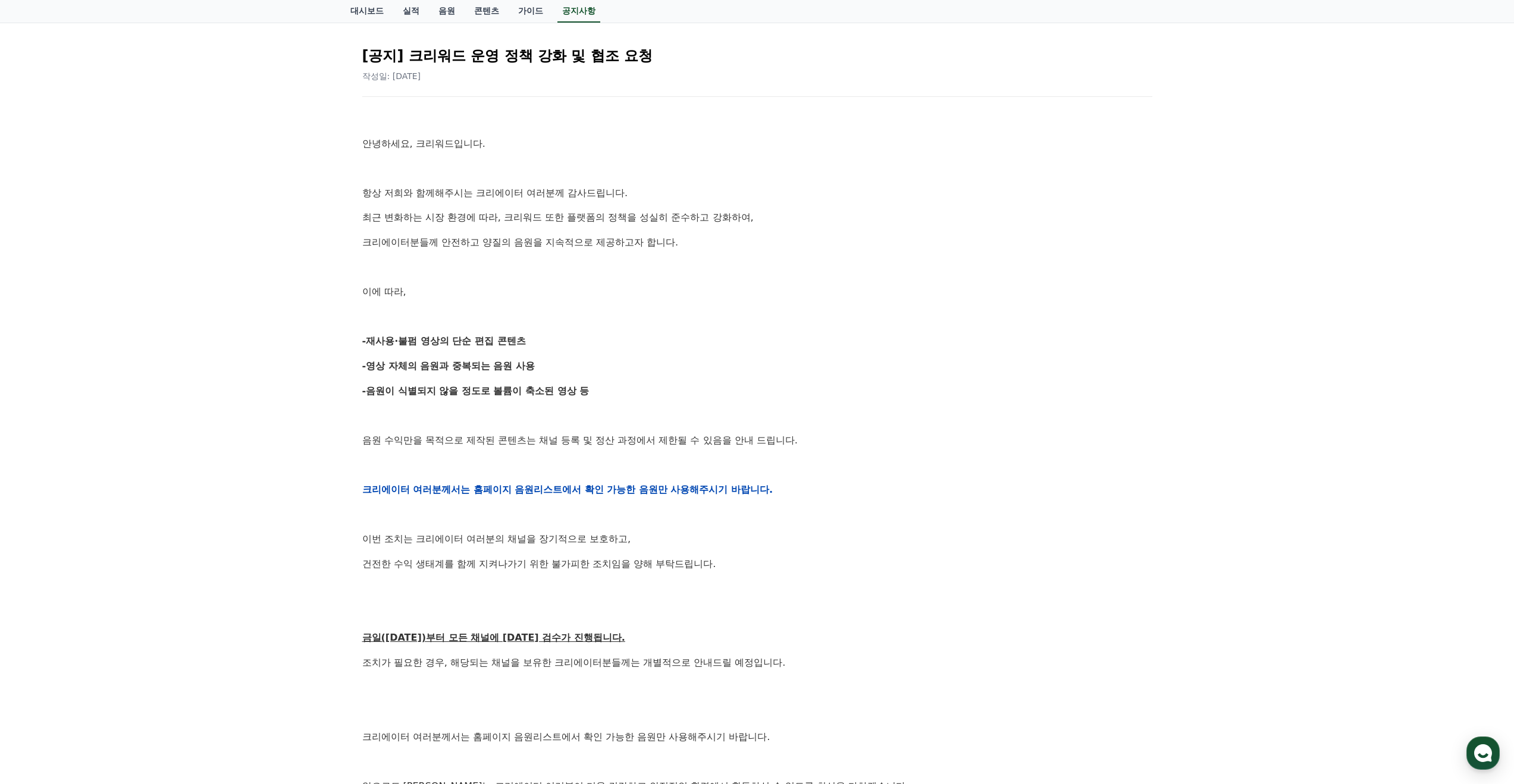
click at [476, 400] on div "안녕하세요, 크리워드입니다. 항상 저희와 함께해주시는 크리에이터 여러분께 감사드립니다. 최근 변화하는 시장 환경에 따라, 크리워드 또한 플랫폼…" at bounding box center [757, 489] width 790 height 757
click at [475, 400] on div "안녕하세요, 크리워드입니다. 항상 저희와 함께해주시는 크리에이터 여러분께 감사드립니다. 최근 변화하는 시장 환경에 따라, 크리워드 또한 플랫폼…" at bounding box center [757, 489] width 790 height 757
click at [474, 400] on div "안녕하세요, 크리워드입니다. 항상 저희와 함께해주시는 크리에이터 여러분께 감사드립니다. 최근 변화하는 시장 환경에 따라, 크리워드 또한 플랫폼…" at bounding box center [757, 489] width 790 height 757
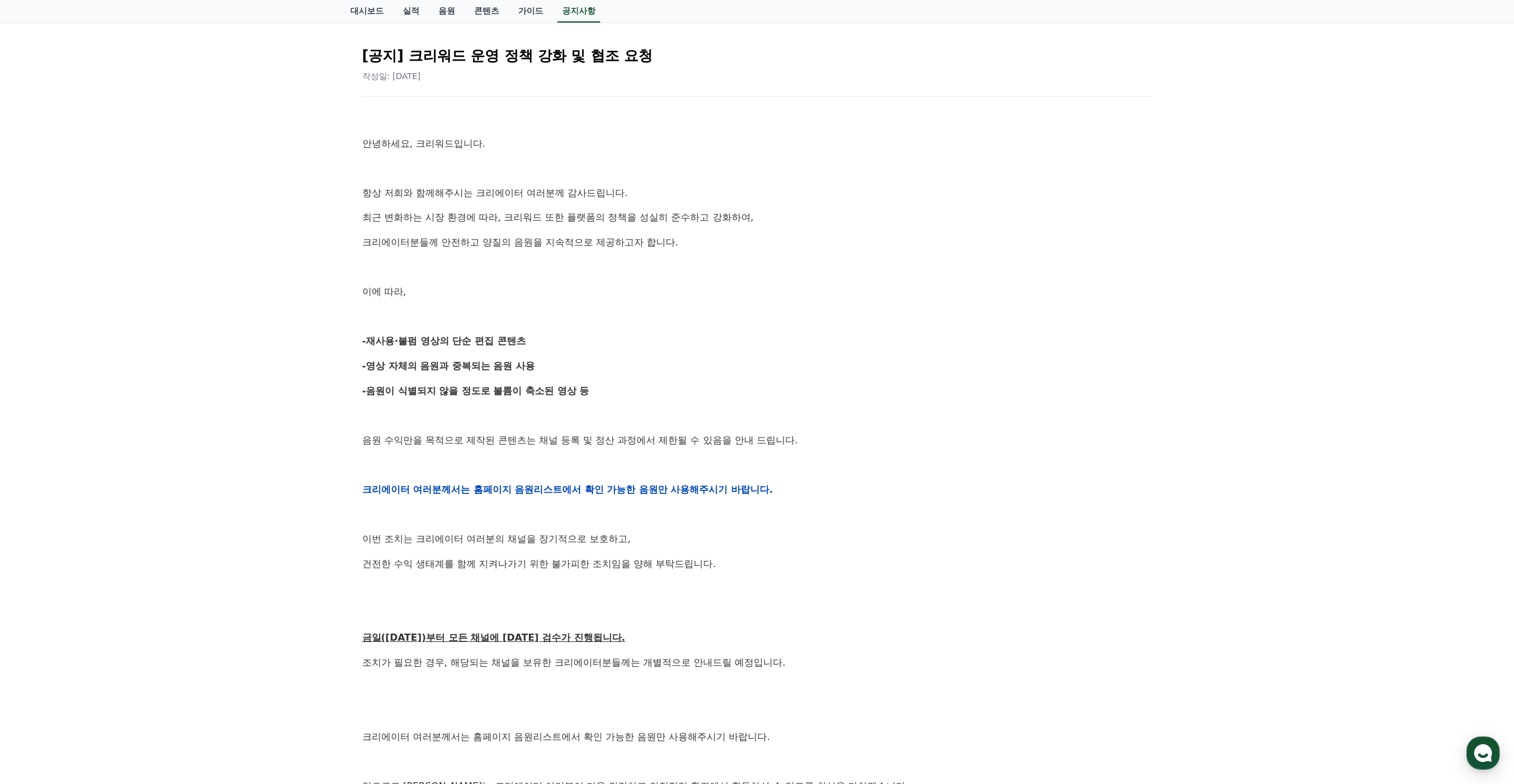
click at [474, 400] on div "안녕하세요, 크리워드입니다. 항상 저희와 함께해주시는 크리에이터 여러분께 감사드립니다. 최근 변화하는 시장 환경에 따라, 크리워드 또한 플랫폼…" at bounding box center [757, 489] width 790 height 757
click at [471, 400] on div "안녕하세요, 크리워드입니다. 항상 저희와 함께해주시는 크리에이터 여러분께 감사드립니다. 최근 변화하는 시장 환경에 따라, 크리워드 또한 플랫폼…" at bounding box center [757, 489] width 790 height 757
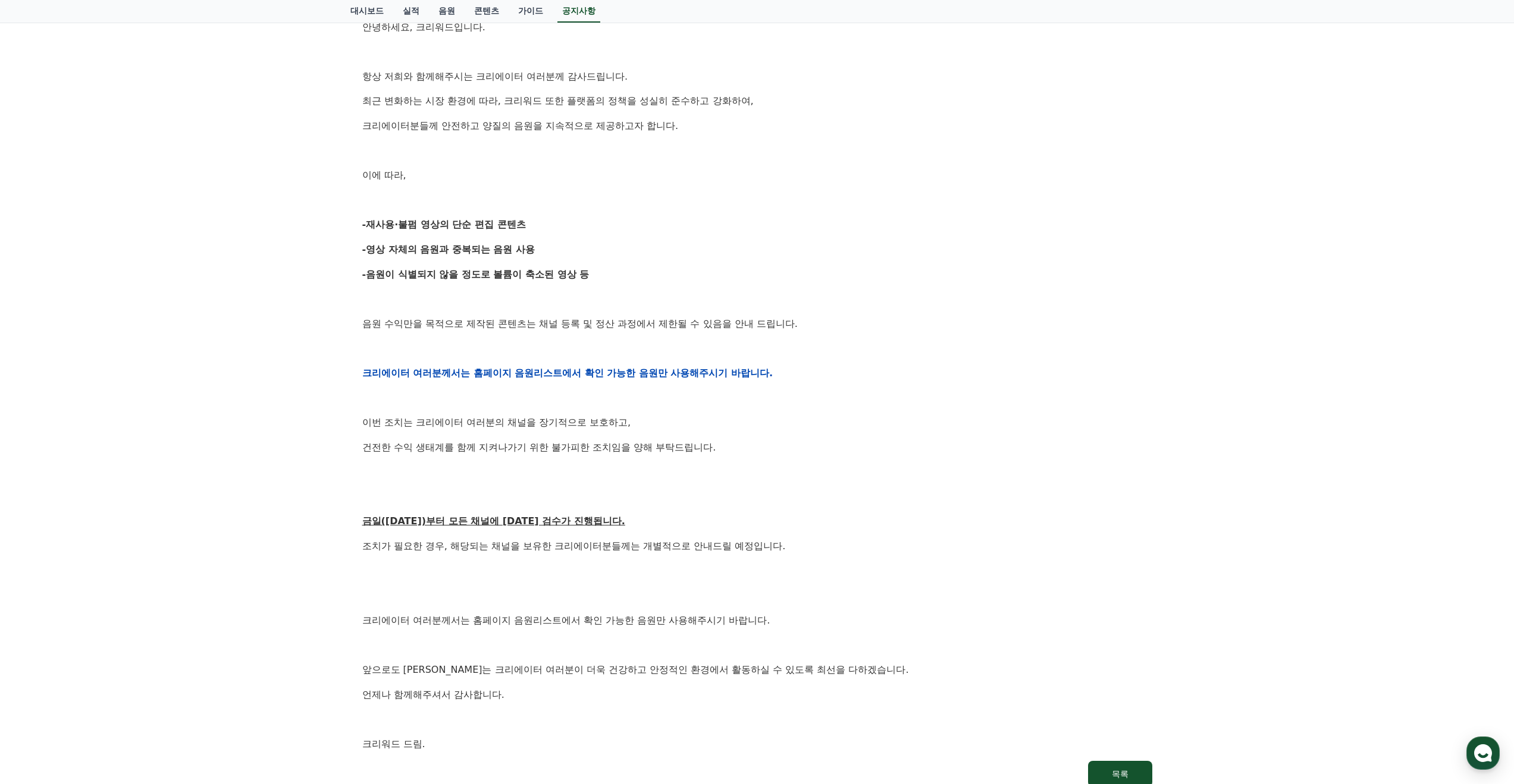
scroll to position [297, 0]
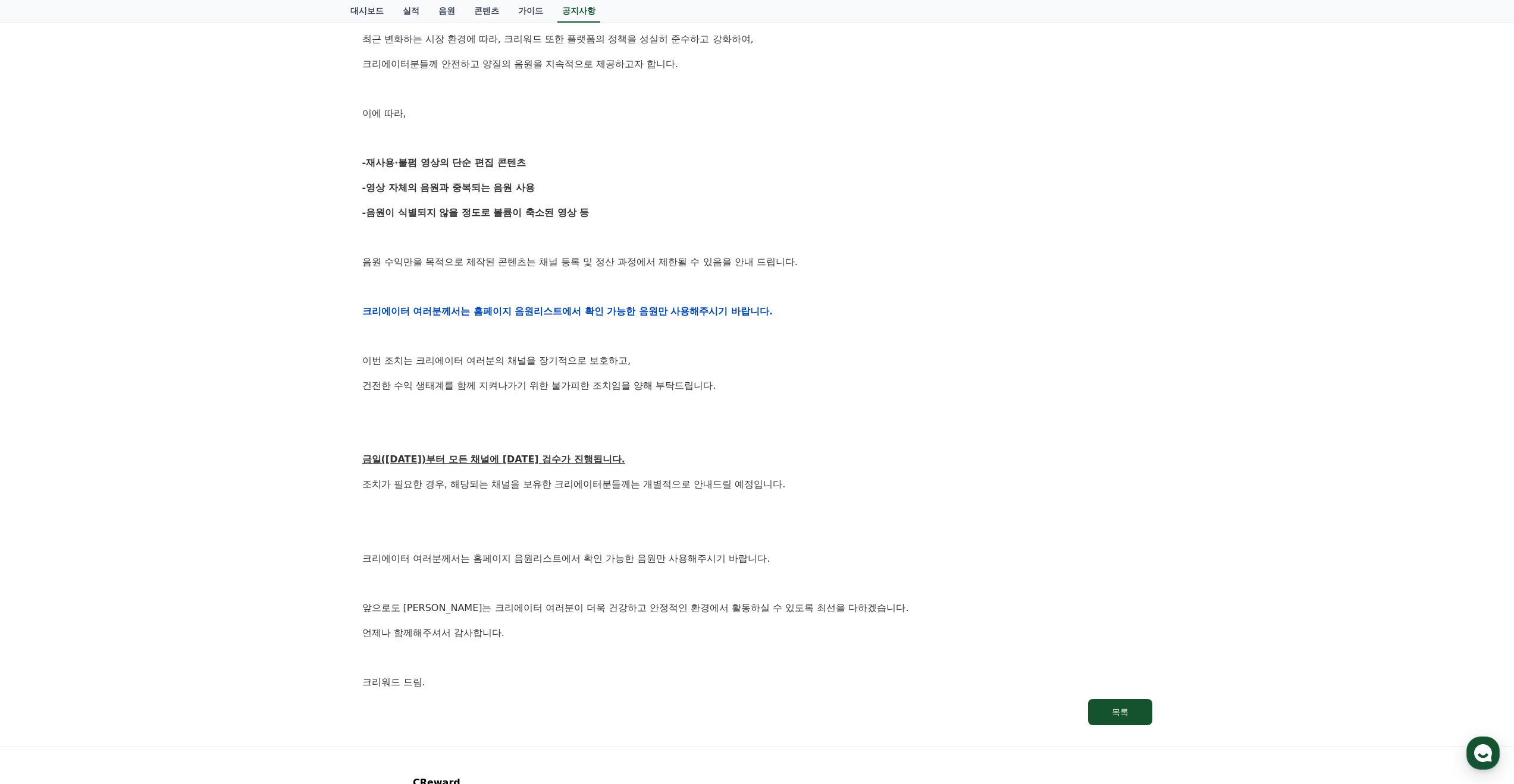
click at [469, 400] on div "안녕하세요, 크리워드입니다. 항상 저희와 함께해주시는 크리에이터 여러분께 감사드립니다. 최근 변화하는 시장 환경에 따라, 크리워드 또한 플랫폼…" at bounding box center [757, 311] width 790 height 757
click at [465, 400] on div "안녕하세요, 크리워드입니다. 항상 저희와 함께해주시는 크리에이터 여러분께 감사드립니다. 최근 변화하는 시장 환경에 따라, 크리워드 또한 플랫폼…" at bounding box center [757, 311] width 790 height 757
click at [464, 400] on div "안녕하세요, 크리워드입니다. 항상 저희와 함께해주시는 크리에이터 여러분께 감사드립니다. 최근 변화하는 시장 환경에 따라, 크리워드 또한 플랫폼…" at bounding box center [757, 311] width 790 height 757
click at [463, 400] on div "안녕하세요, 크리워드입니다. 항상 저희와 함께해주시는 크리에이터 여러분께 감사드립니다. 최근 변화하는 시장 환경에 따라, 크리워드 또한 플랫폼…" at bounding box center [757, 311] width 790 height 757
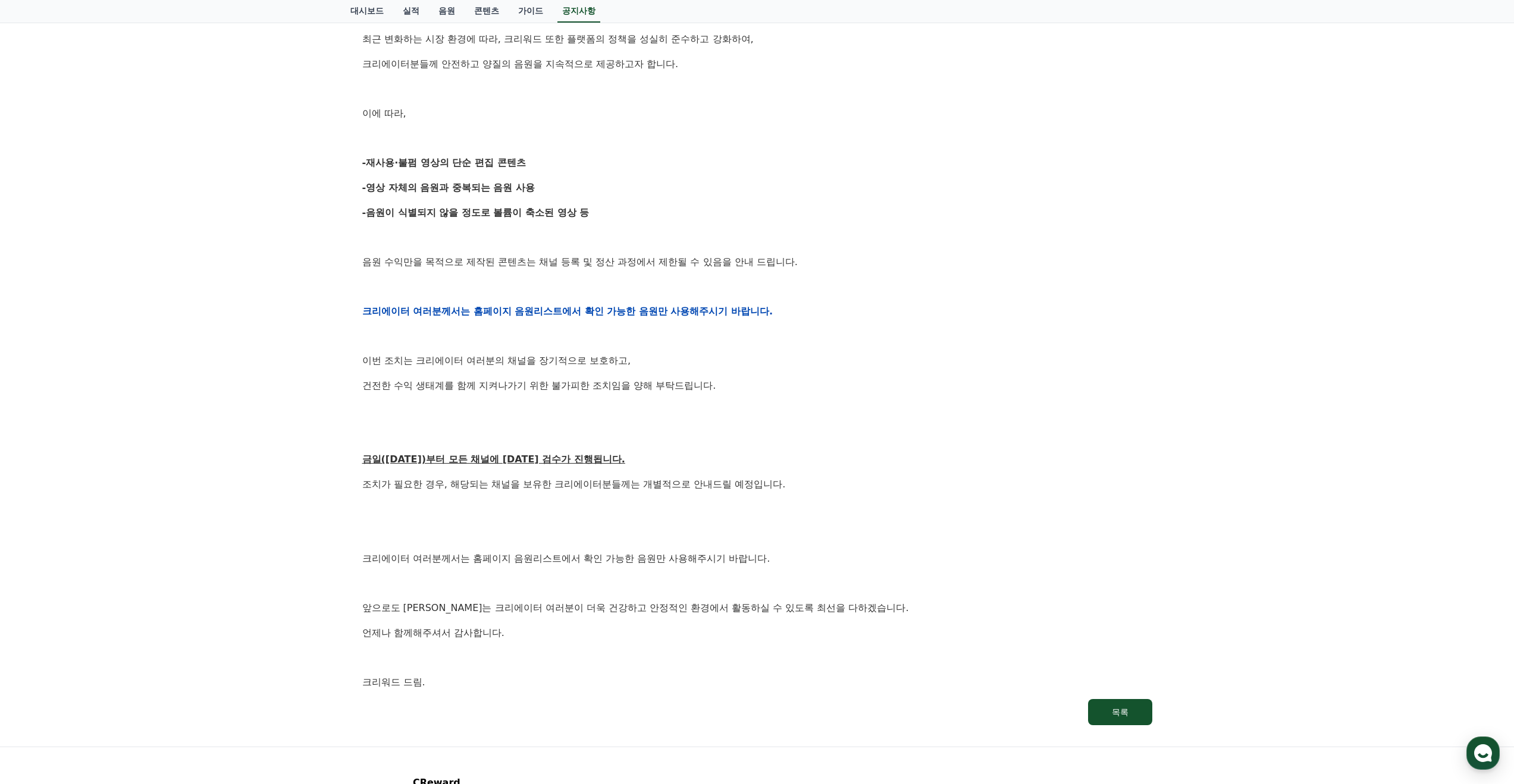
click at [460, 391] on p "건전한 수익 생태계를 함께 지켜나가기 위한 불가피한 조치임을 양해 부탁드립니다." at bounding box center [757, 385] width 790 height 15
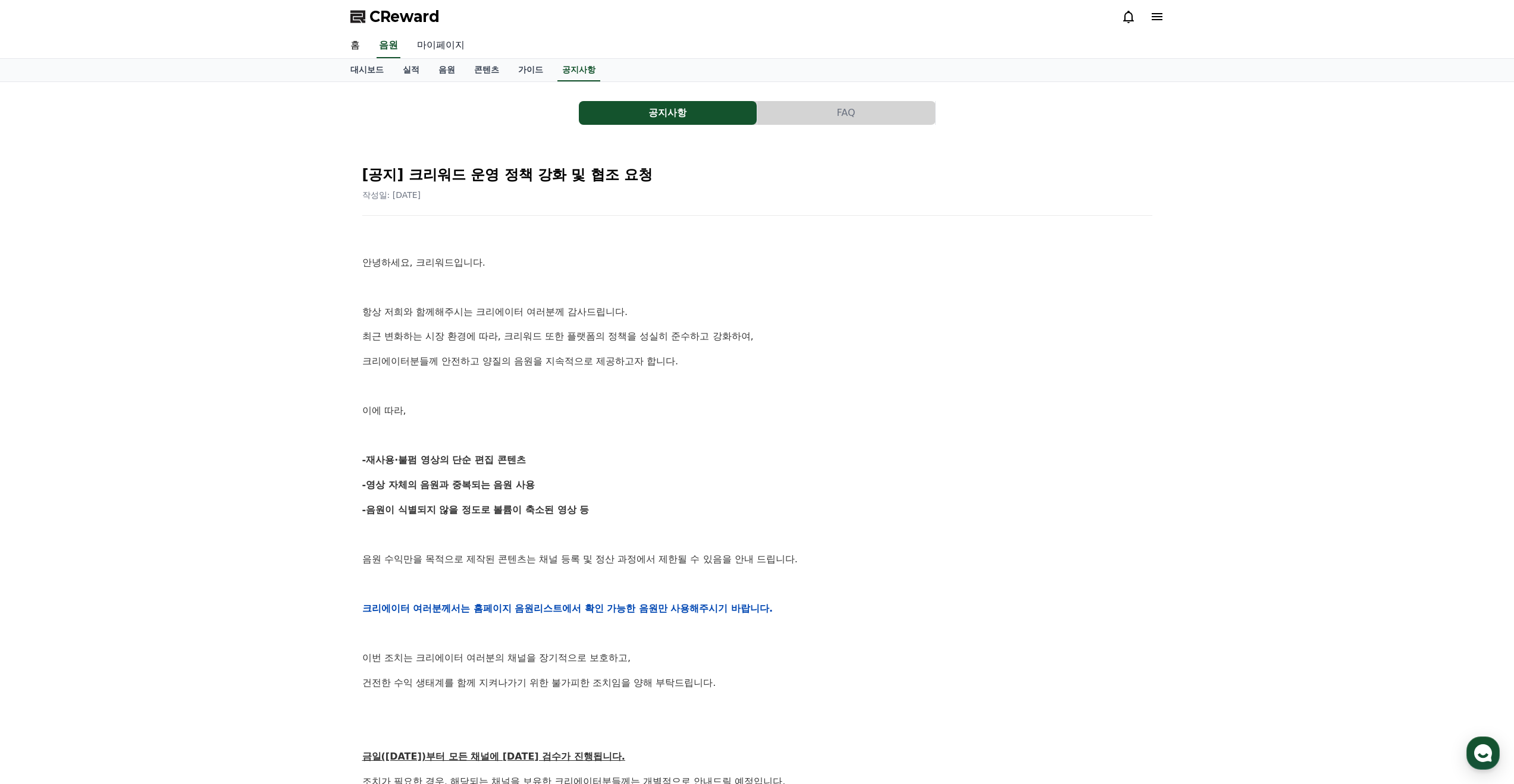
click at [453, 46] on link "마이페이지" at bounding box center [441, 46] width 66 height 25
select select "**********"
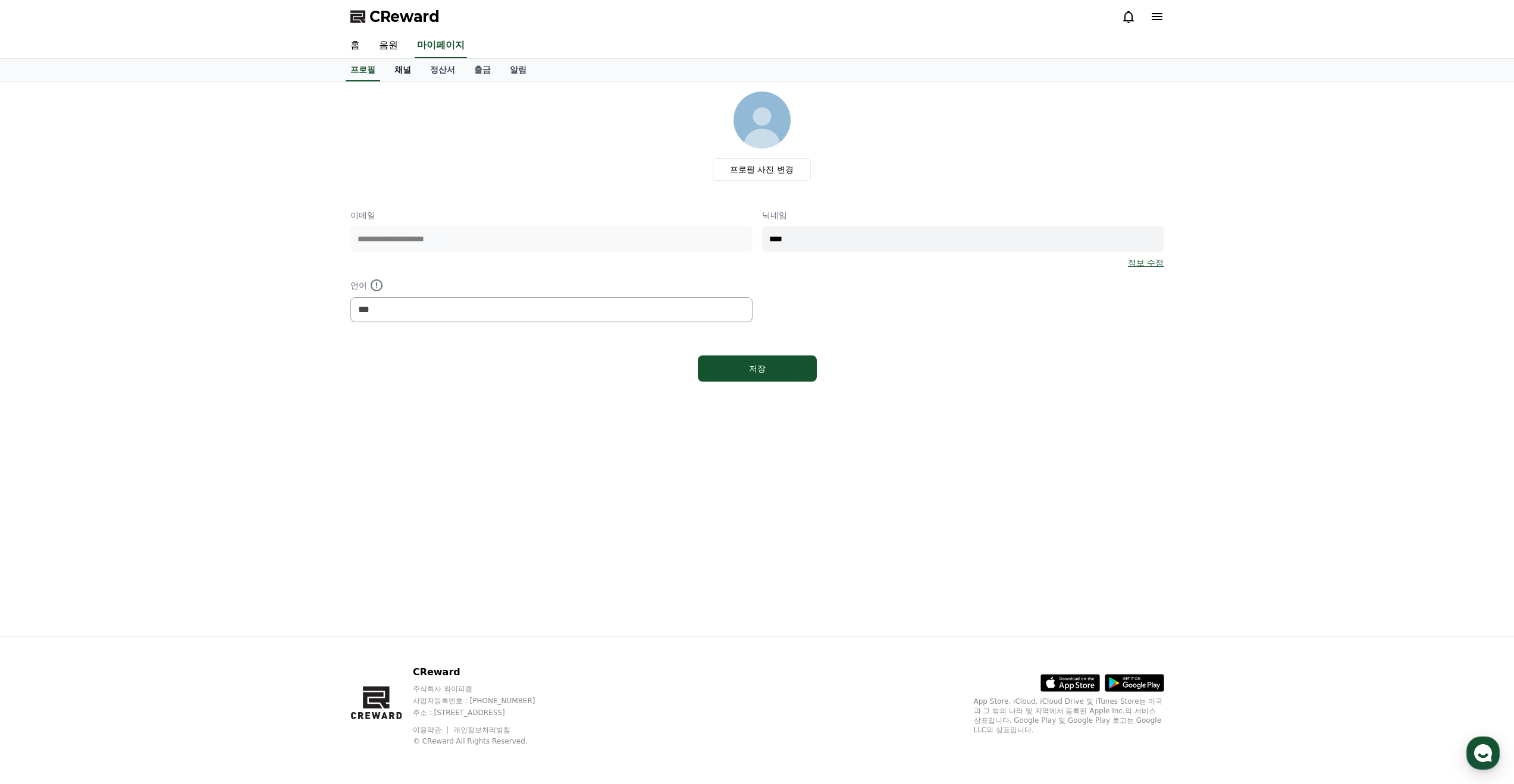
click at [415, 72] on link "채널" at bounding box center [402, 69] width 35 height 22
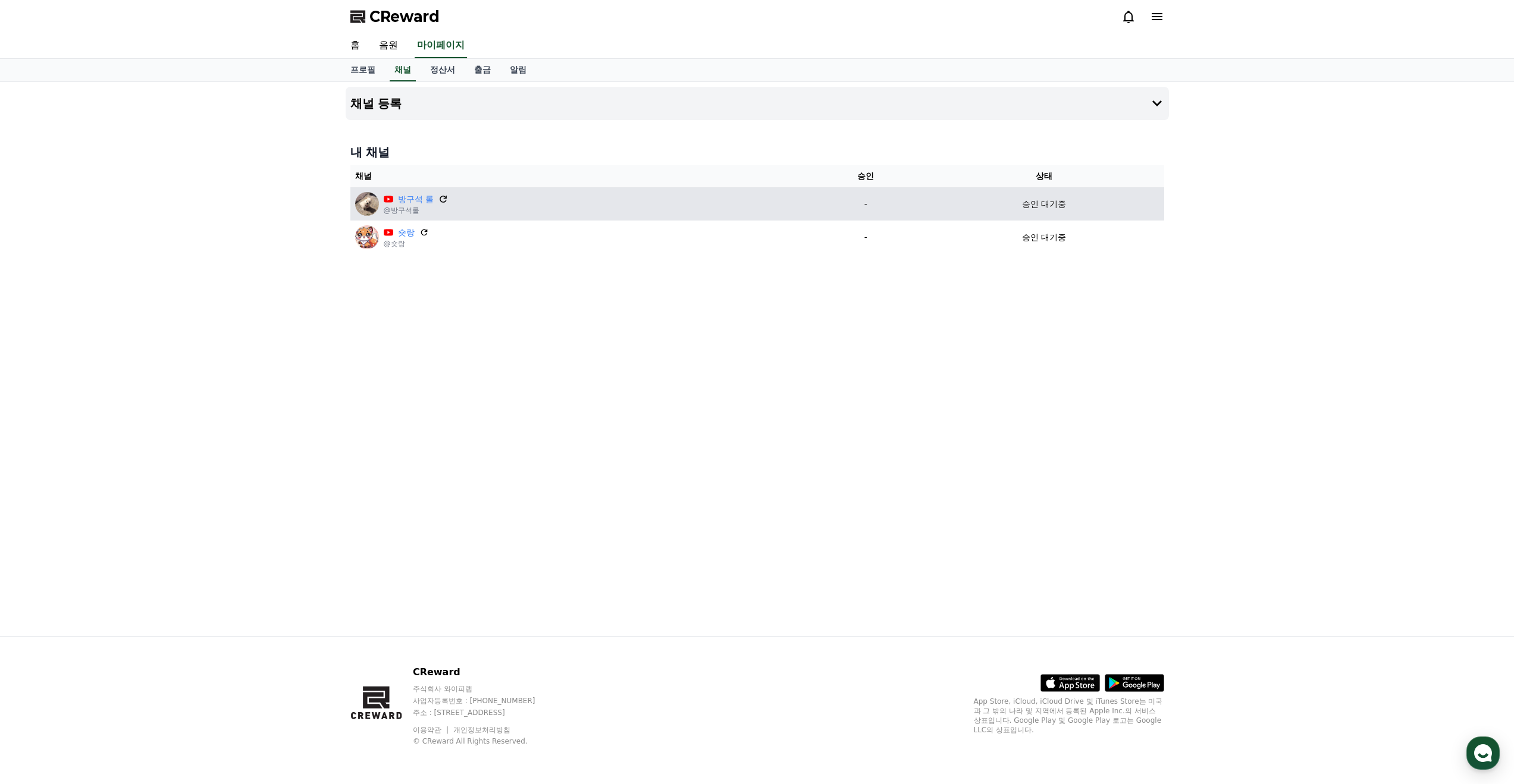
click at [443, 199] on icon at bounding box center [443, 199] width 11 height 11
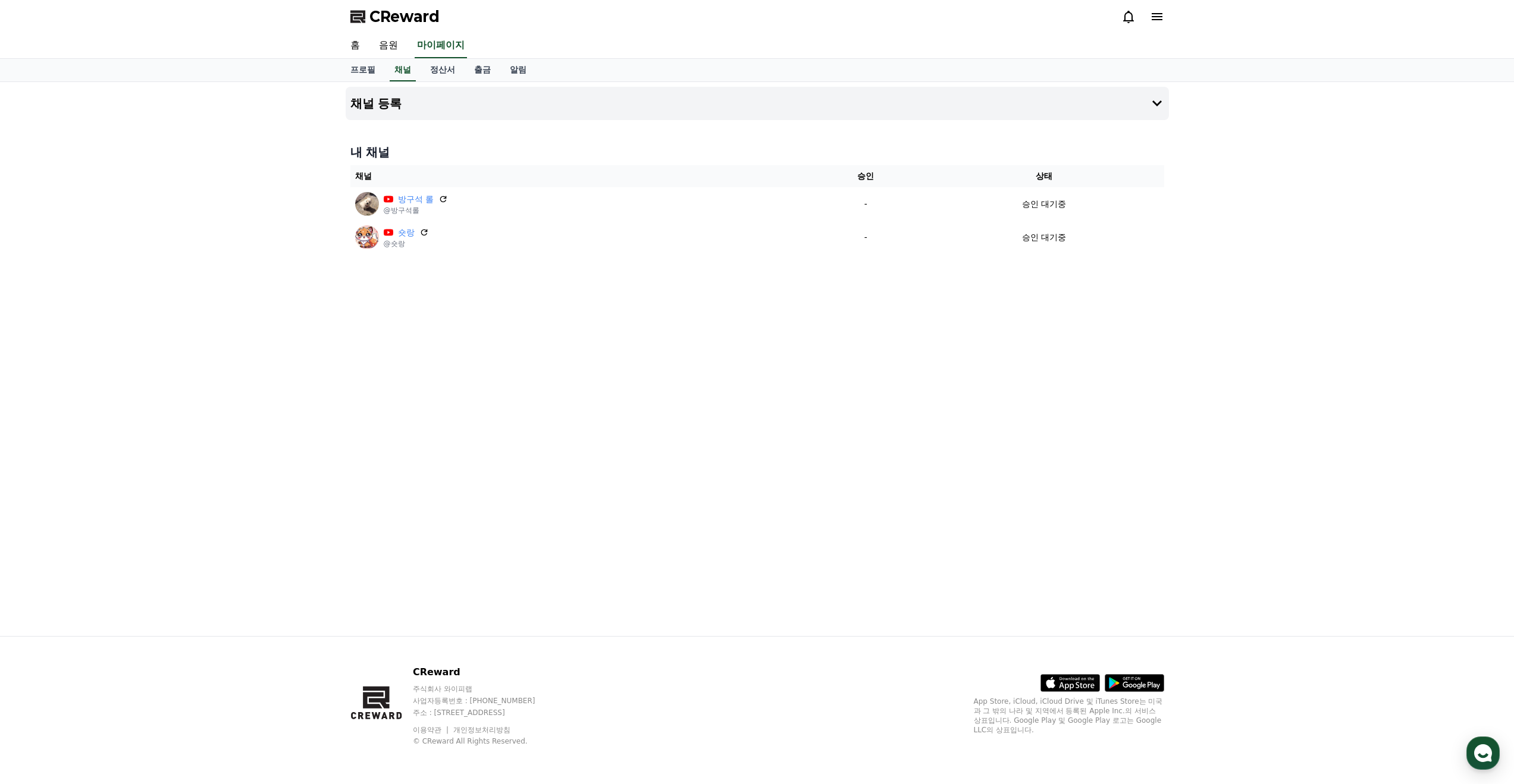
click at [394, 21] on span "CReward" at bounding box center [404, 16] width 70 height 19
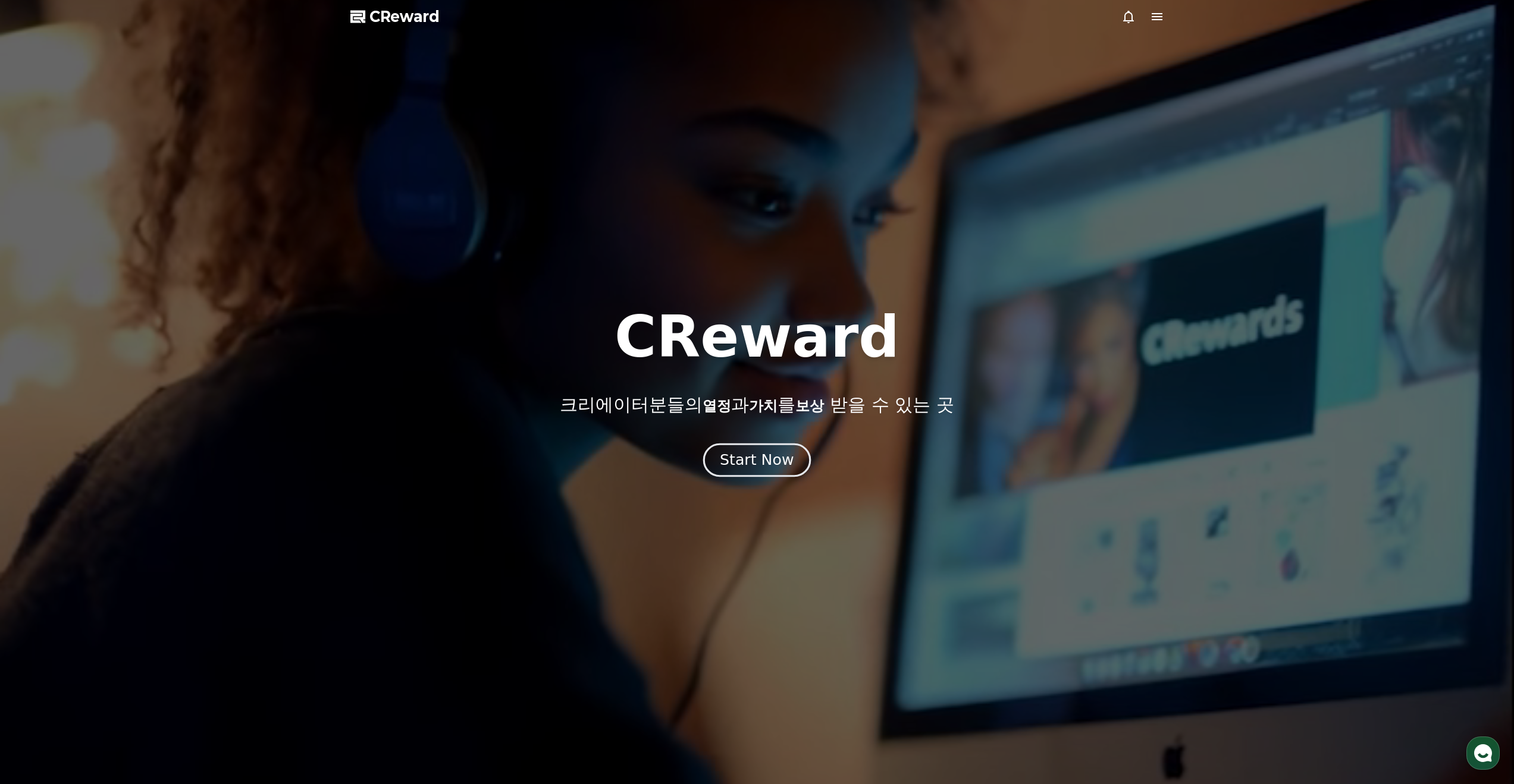
click at [764, 457] on div "Start Now" at bounding box center [756, 460] width 74 height 20
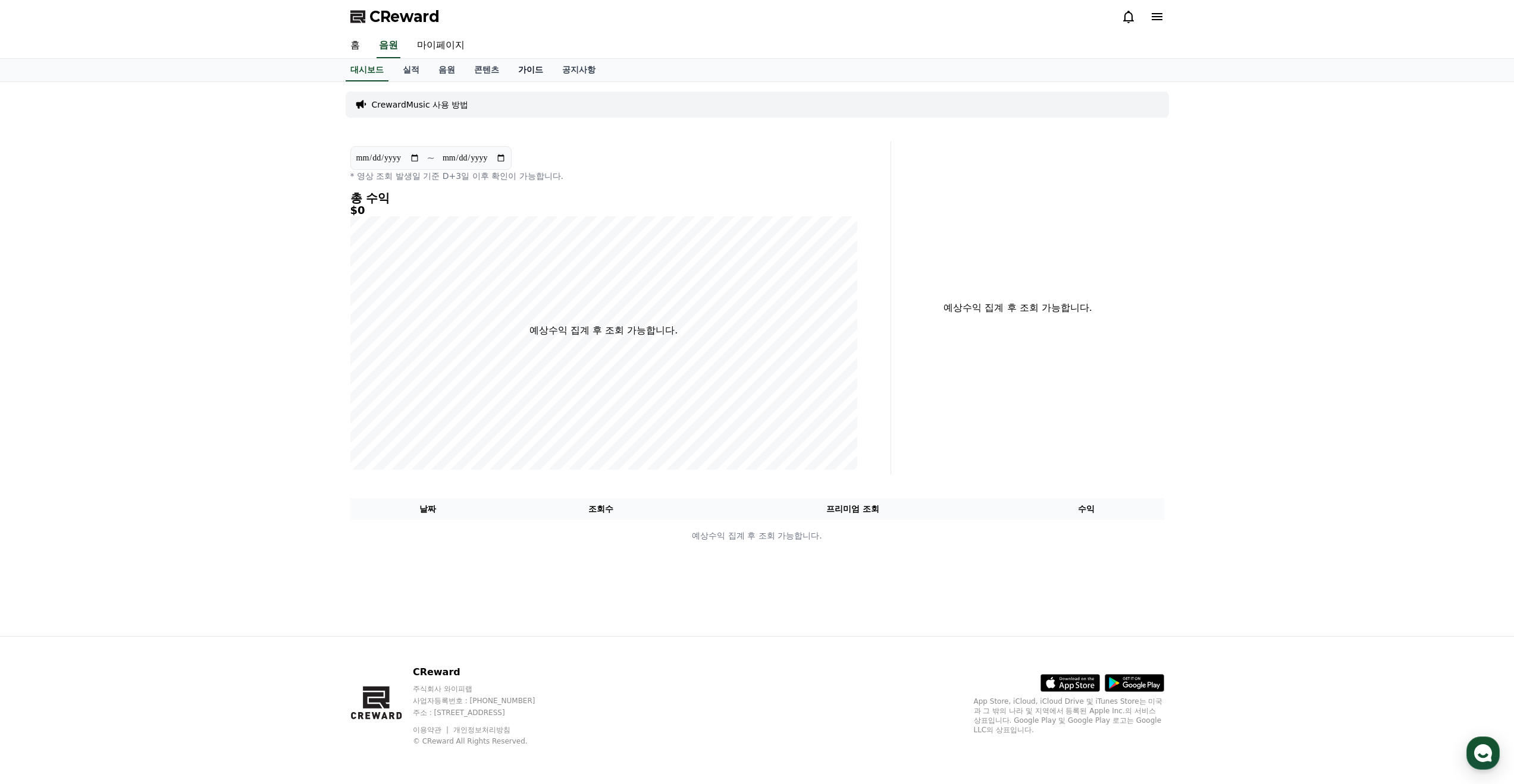
click at [545, 70] on link "가이드" at bounding box center [531, 69] width 44 height 22
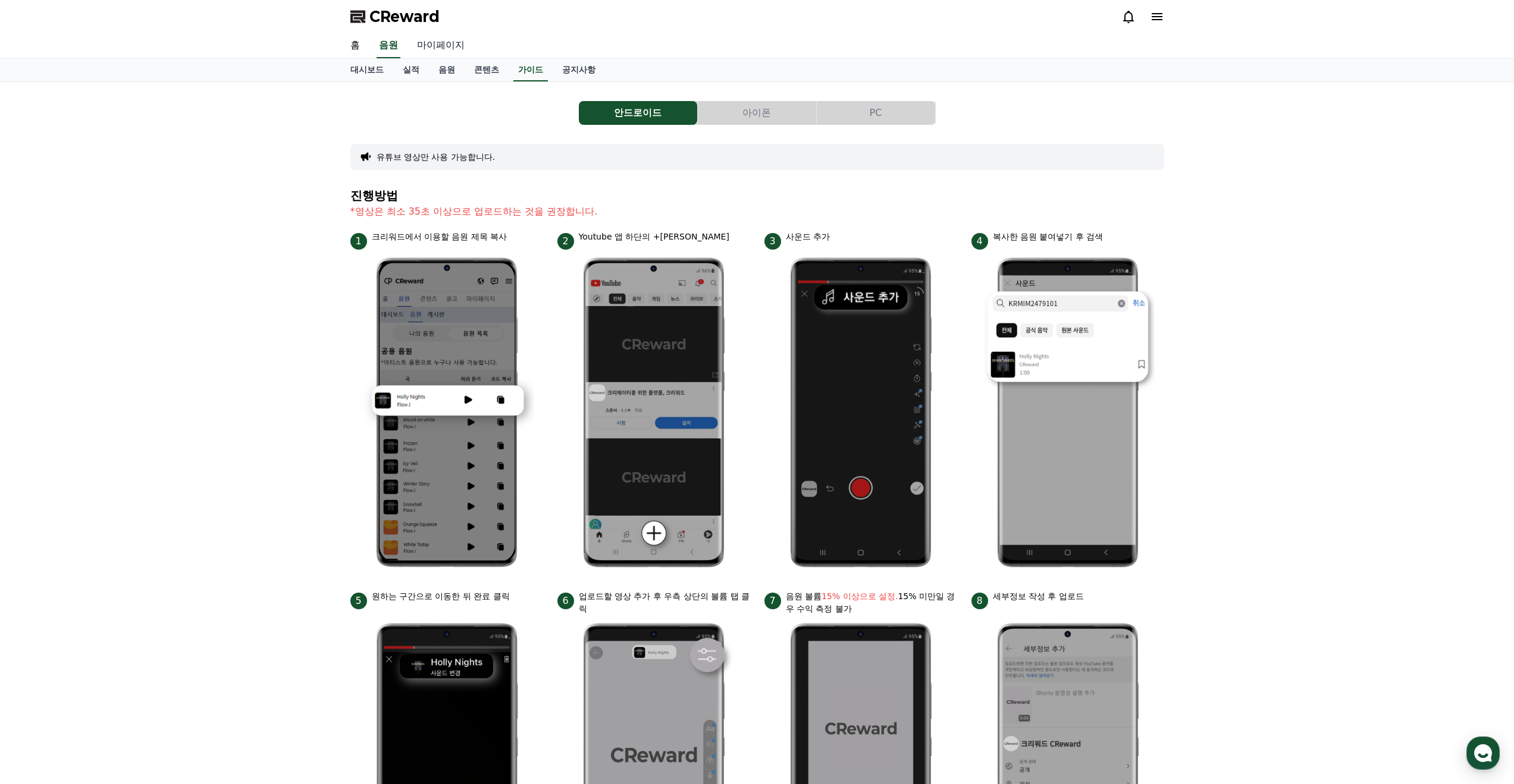
click at [449, 50] on link "마이페이지" at bounding box center [441, 46] width 66 height 25
select select "**********"
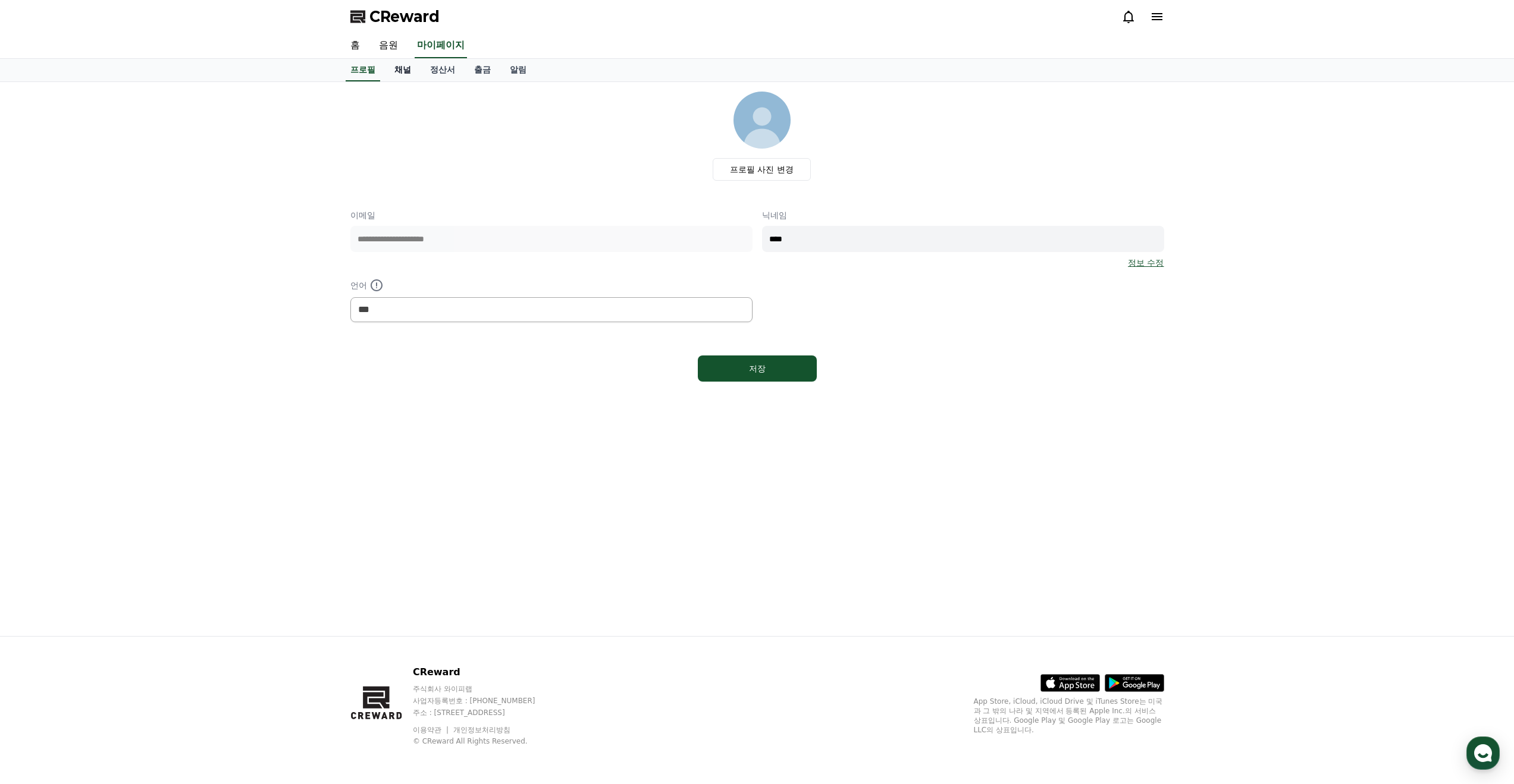
click at [409, 72] on link "채널" at bounding box center [402, 69] width 35 height 22
